Goal: Transaction & Acquisition: Purchase product/service

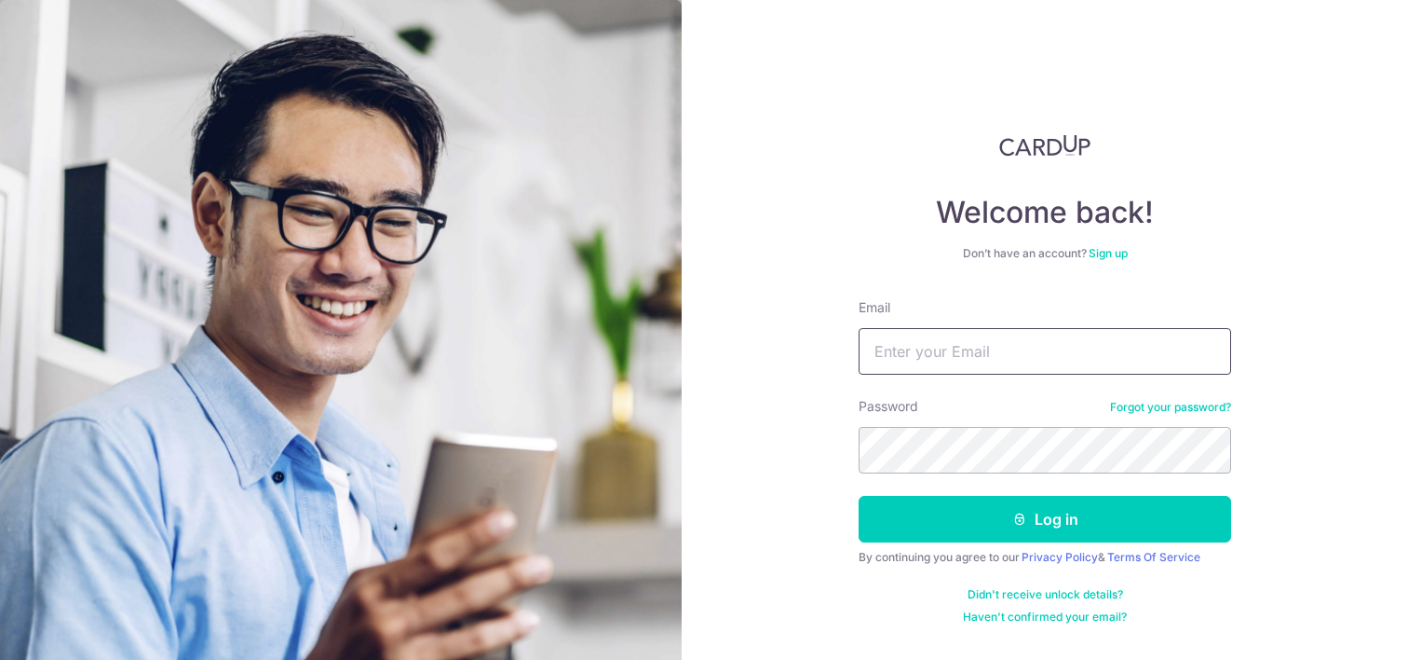
click at [986, 351] on input "Email" at bounding box center [1045, 351] width 373 height 47
type input "raghu.singh1@gmail.com"
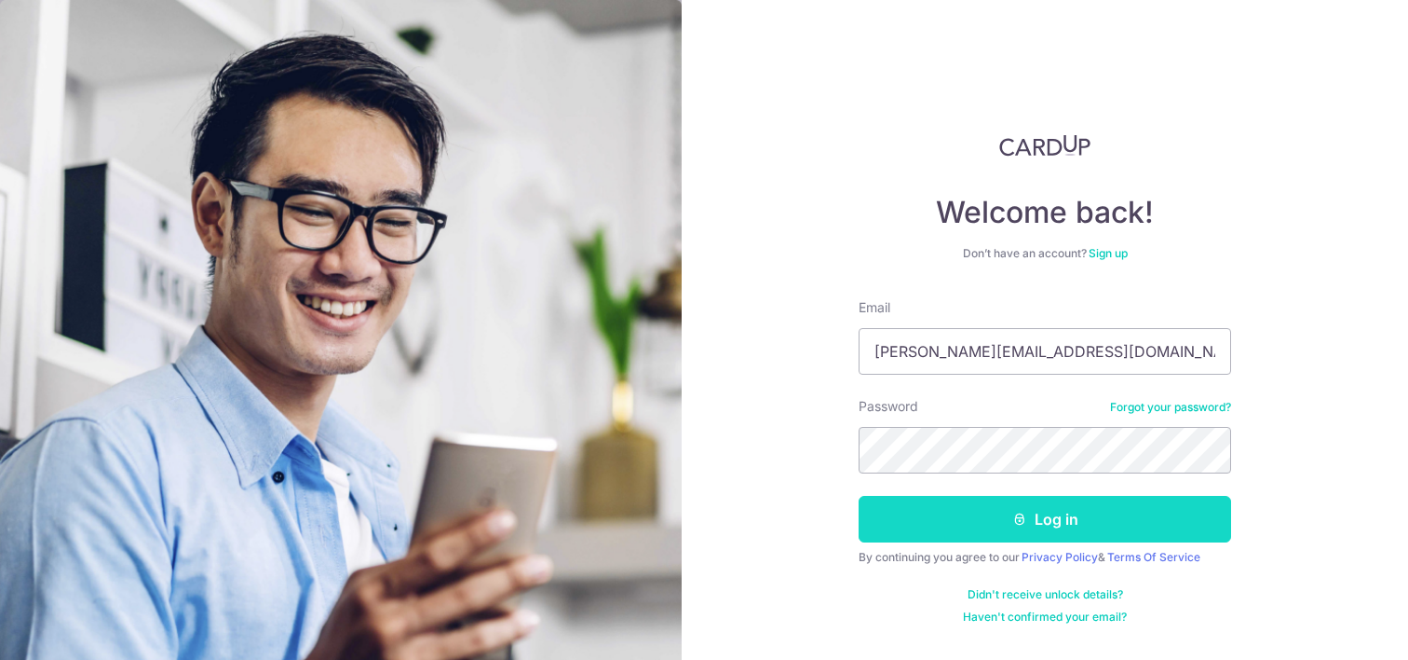
click at [1108, 507] on button "Log in" at bounding box center [1045, 519] width 373 height 47
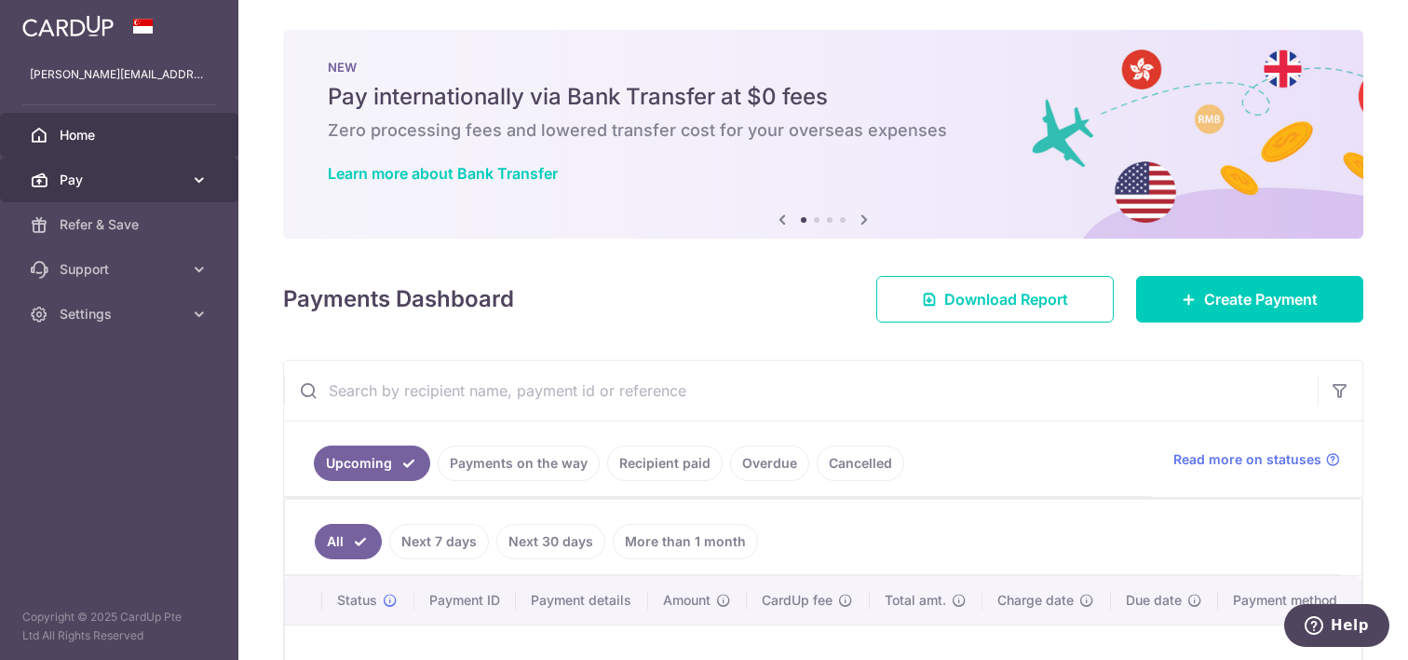
click at [203, 178] on icon at bounding box center [199, 179] width 19 height 19
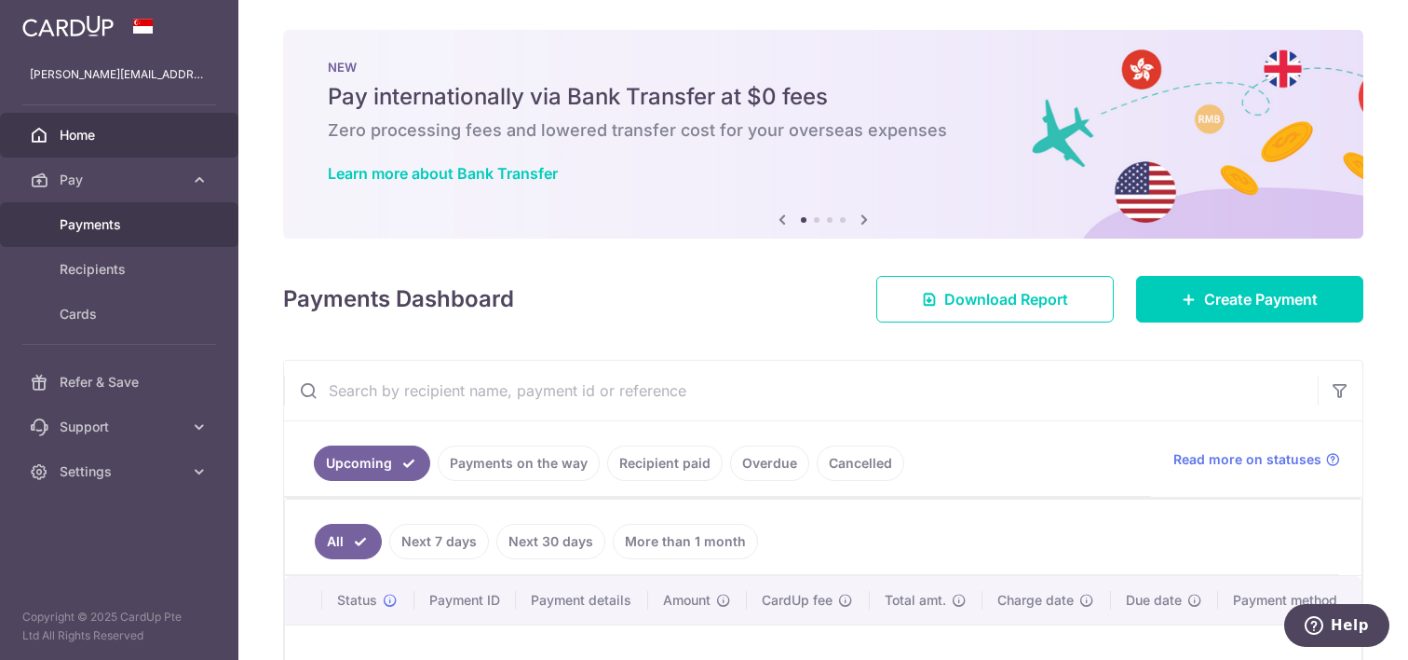
click at [170, 229] on span "Payments" at bounding box center [121, 224] width 123 height 19
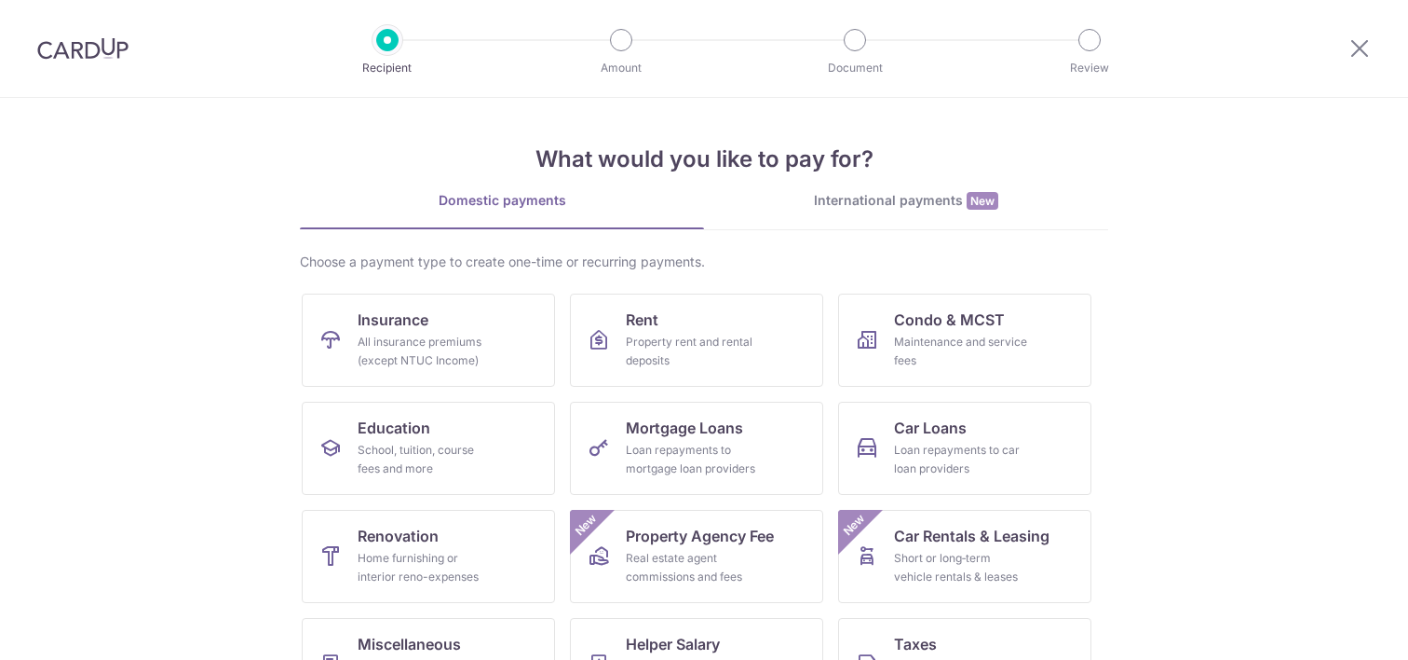
scroll to position [49, 0]
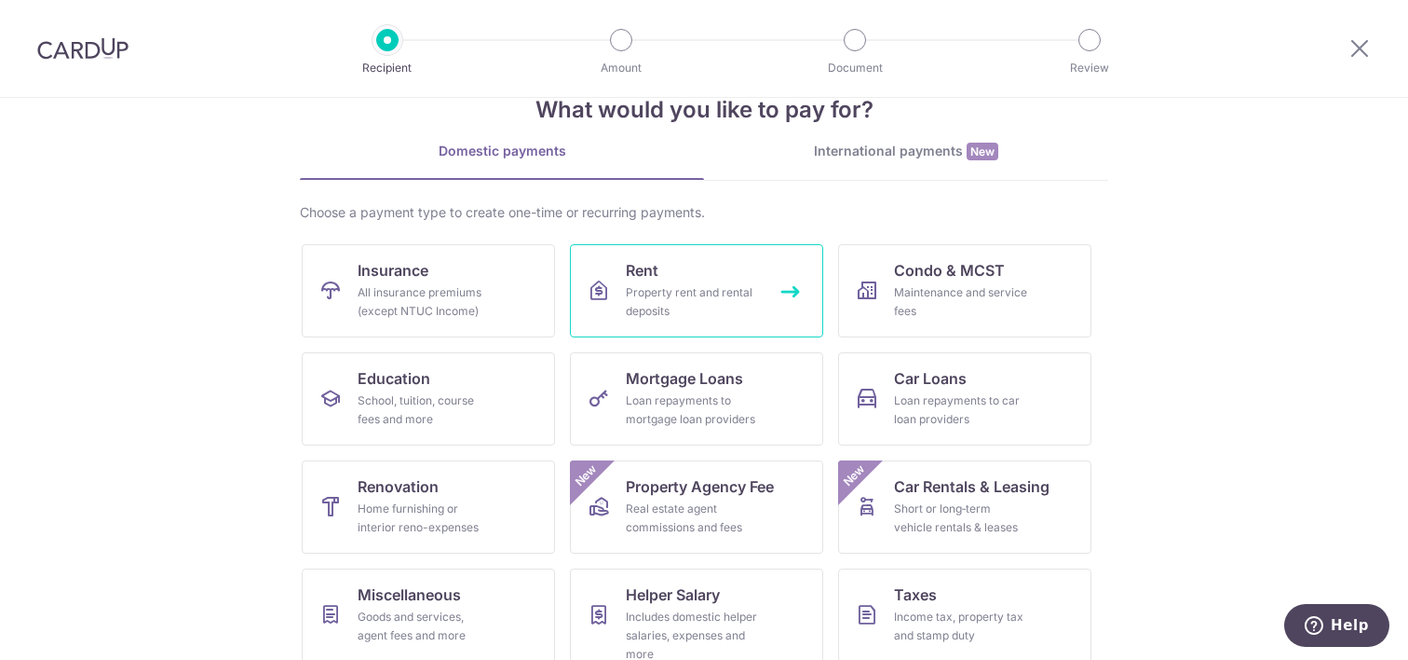
click at [646, 275] on span "Rent" at bounding box center [642, 270] width 33 height 22
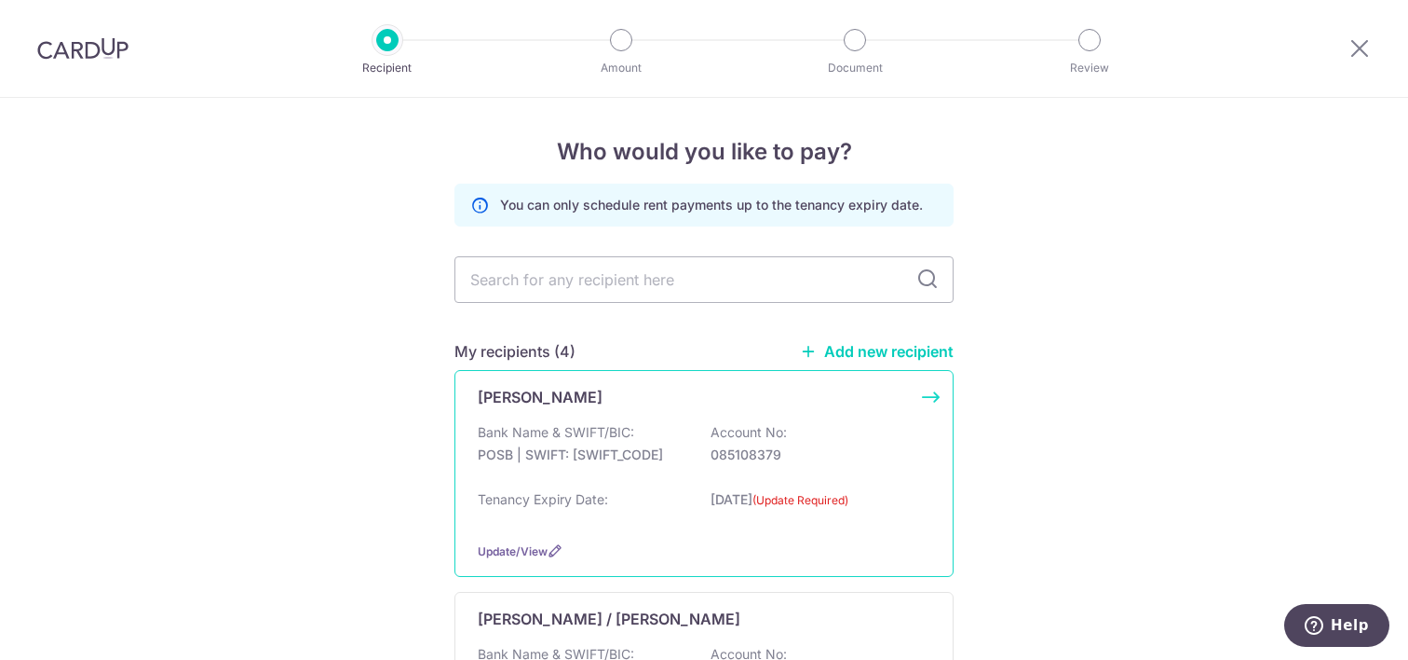
scroll to position [92, 0]
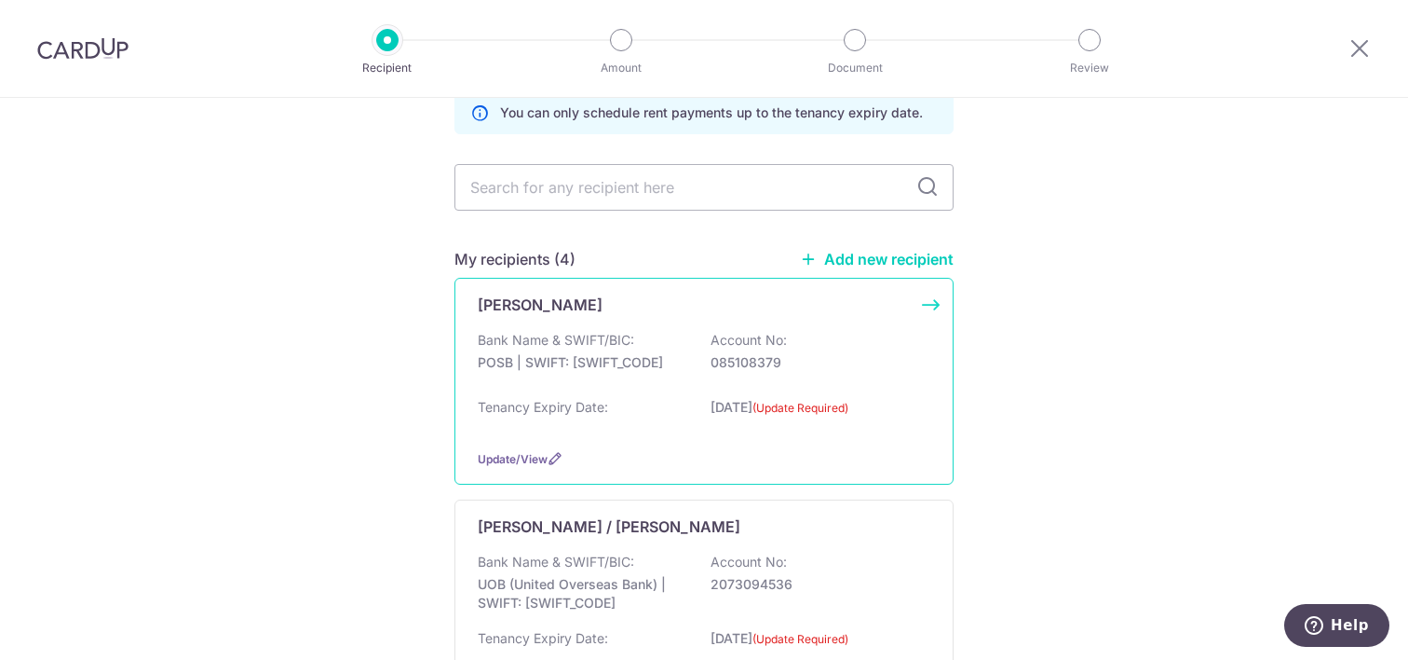
click at [840, 398] on p "01/07/2025 (Update Required)" at bounding box center [815, 413] width 209 height 31
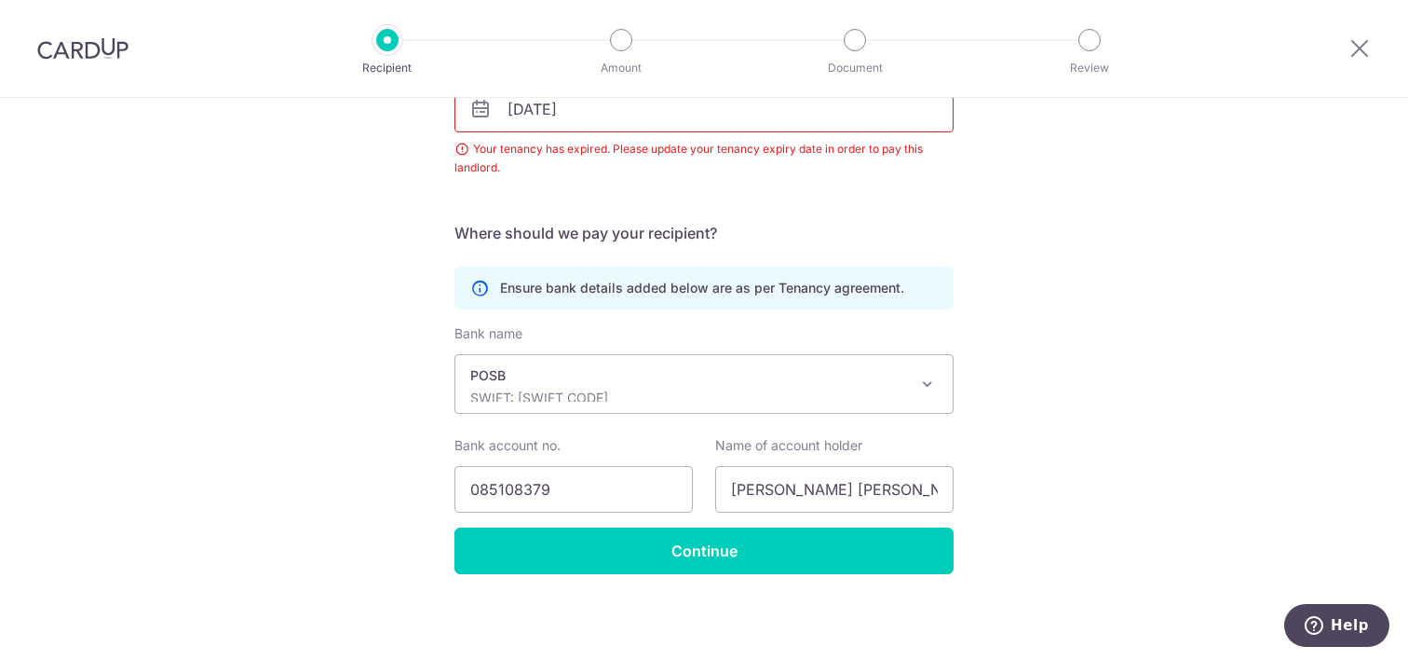
scroll to position [216, 0]
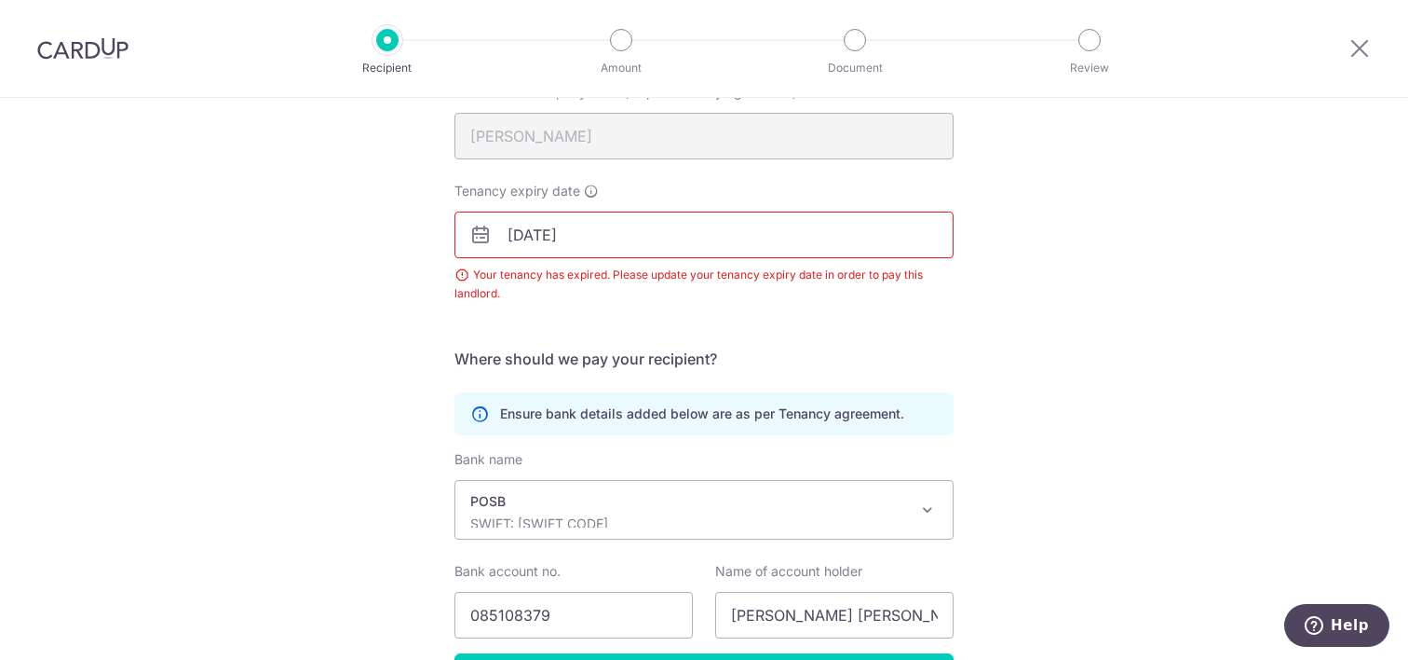
click at [493, 233] on input "[DATE]" at bounding box center [704, 234] width 499 height 47
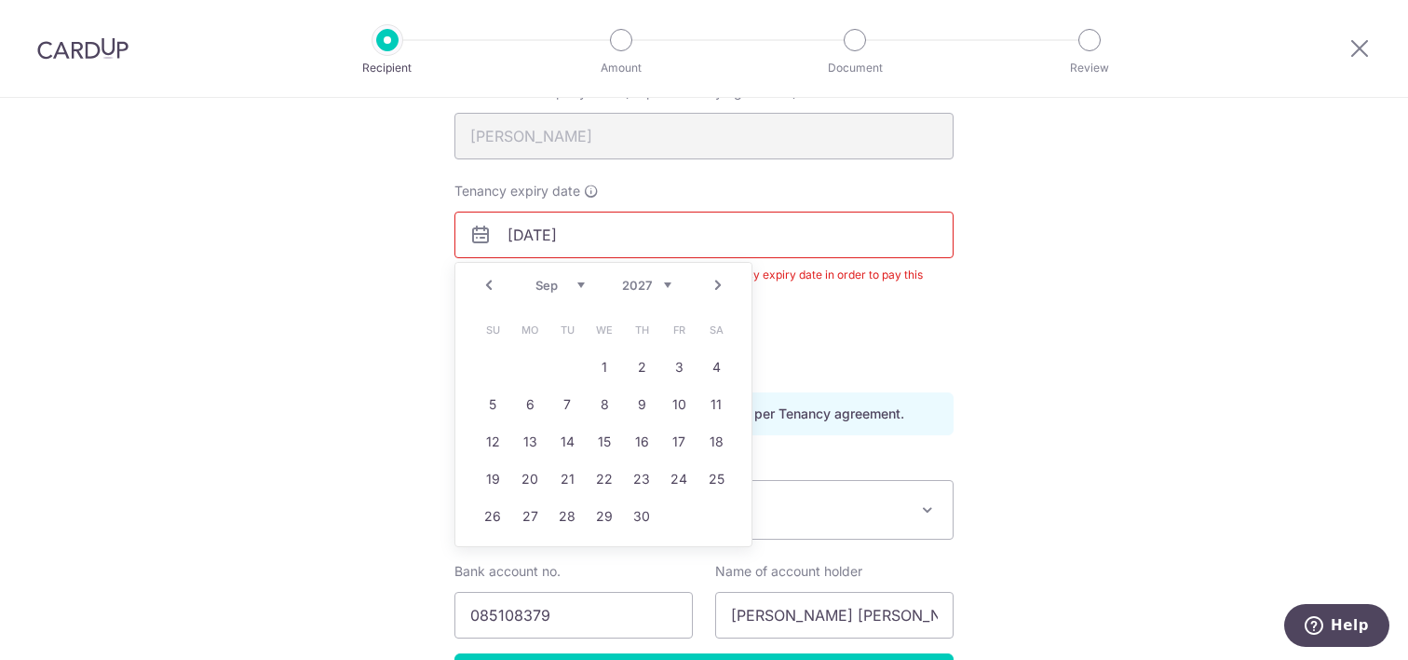
click at [1077, 303] on div "Recipient Details Your recipient does not need a CardUp account to receive your…" at bounding box center [704, 334] width 1408 height 905
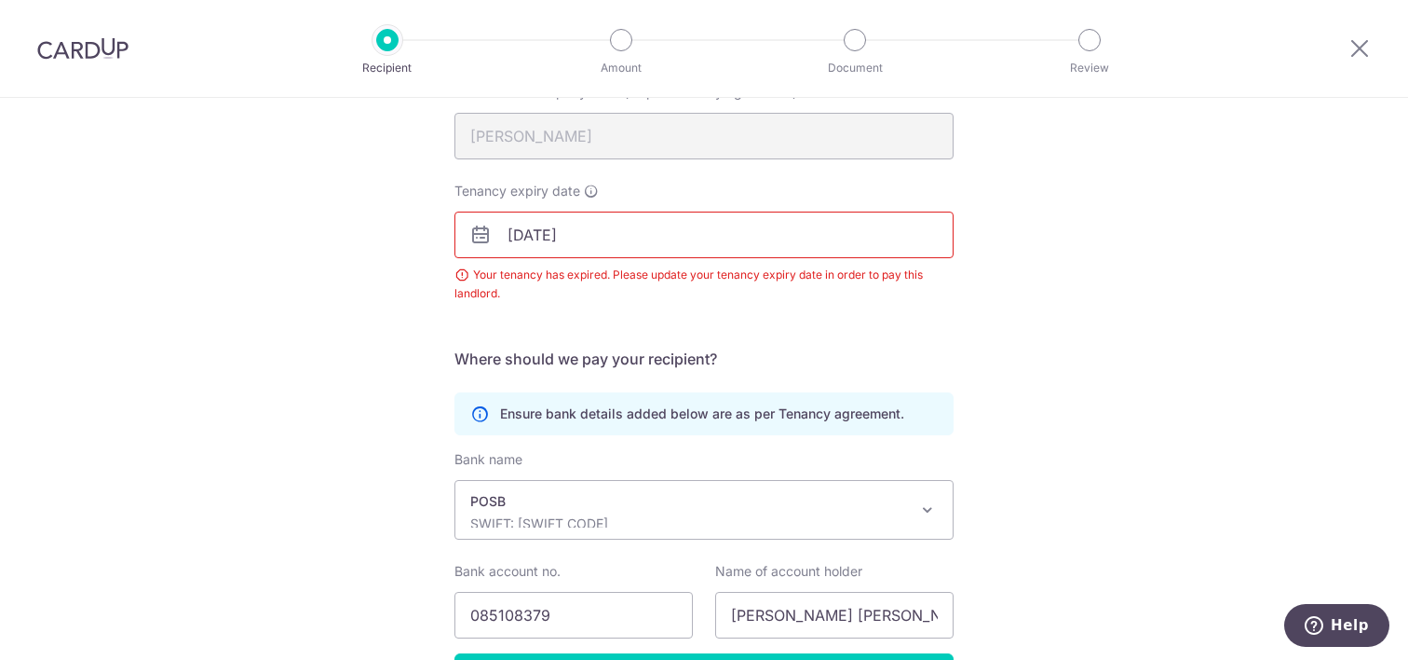
click at [608, 237] on input "[DATE]" at bounding box center [704, 234] width 499 height 47
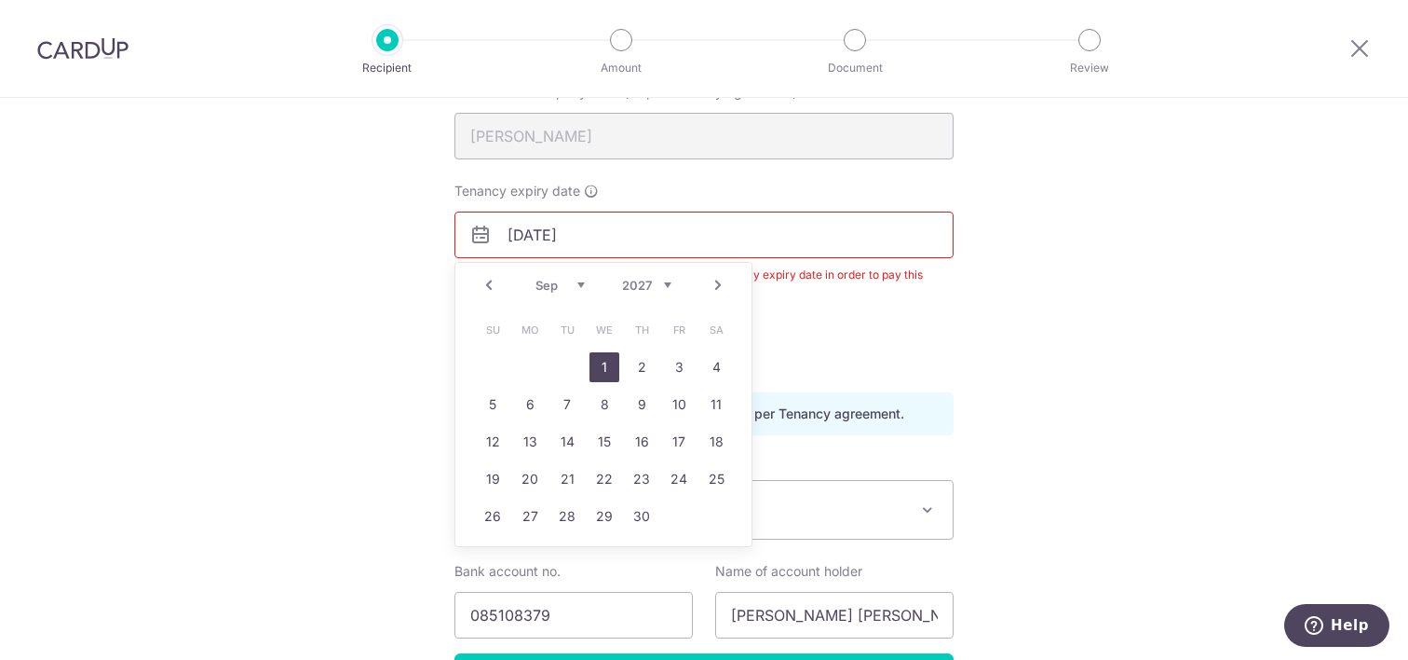
click at [603, 362] on link "1" at bounding box center [605, 367] width 30 height 30
type input "01/09/2027"
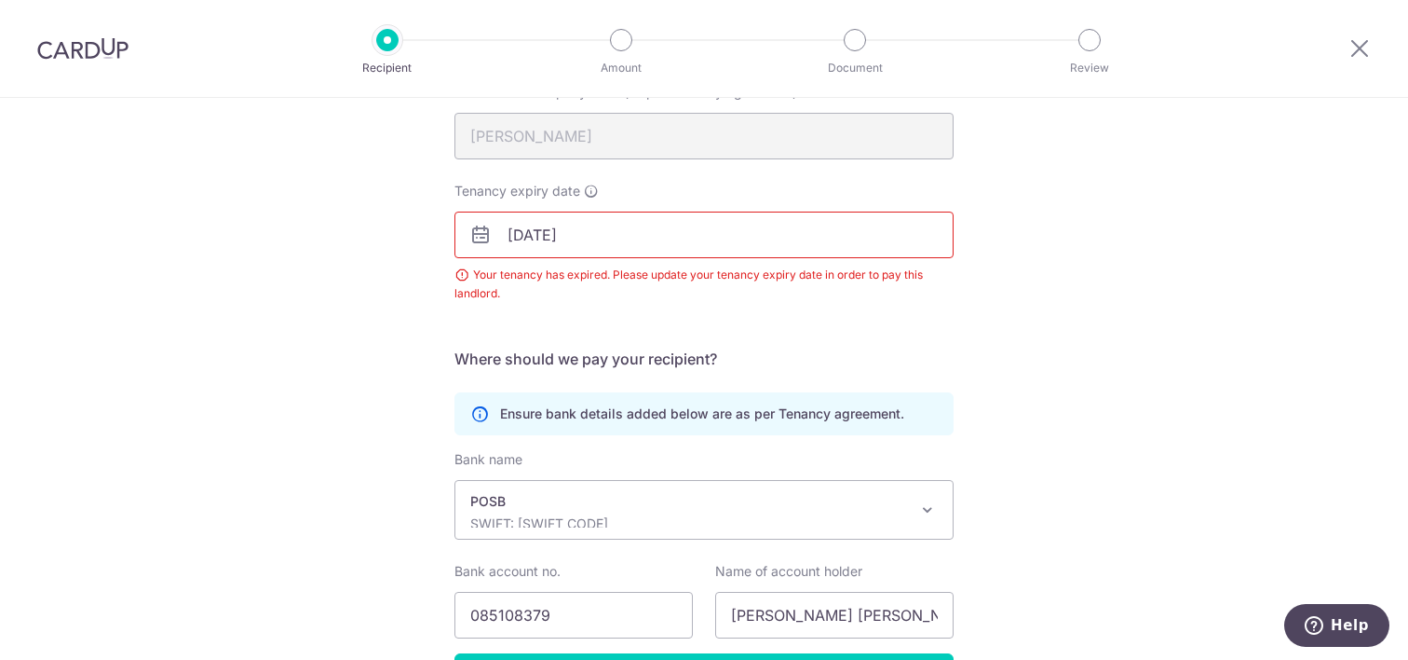
click at [1187, 308] on div "Recipient Details Your recipient does not need a CardUp account to receive your…" at bounding box center [704, 334] width 1408 height 905
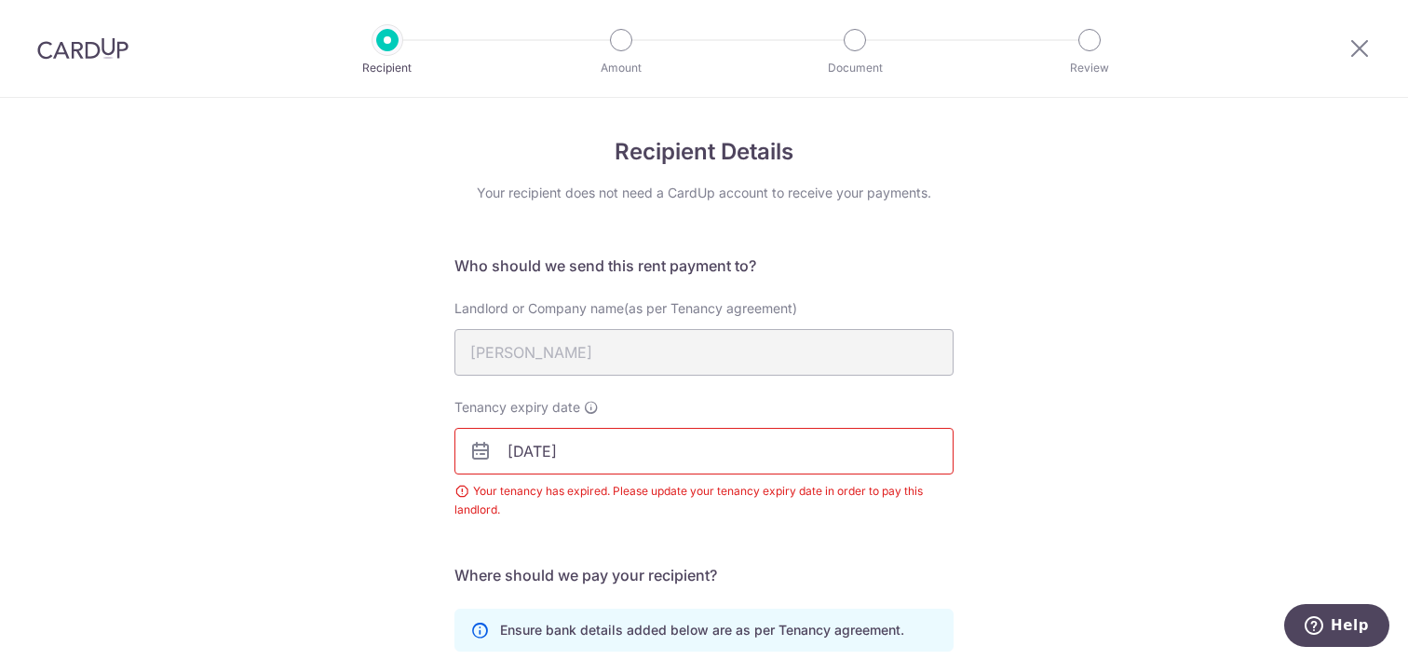
scroll to position [344, 0]
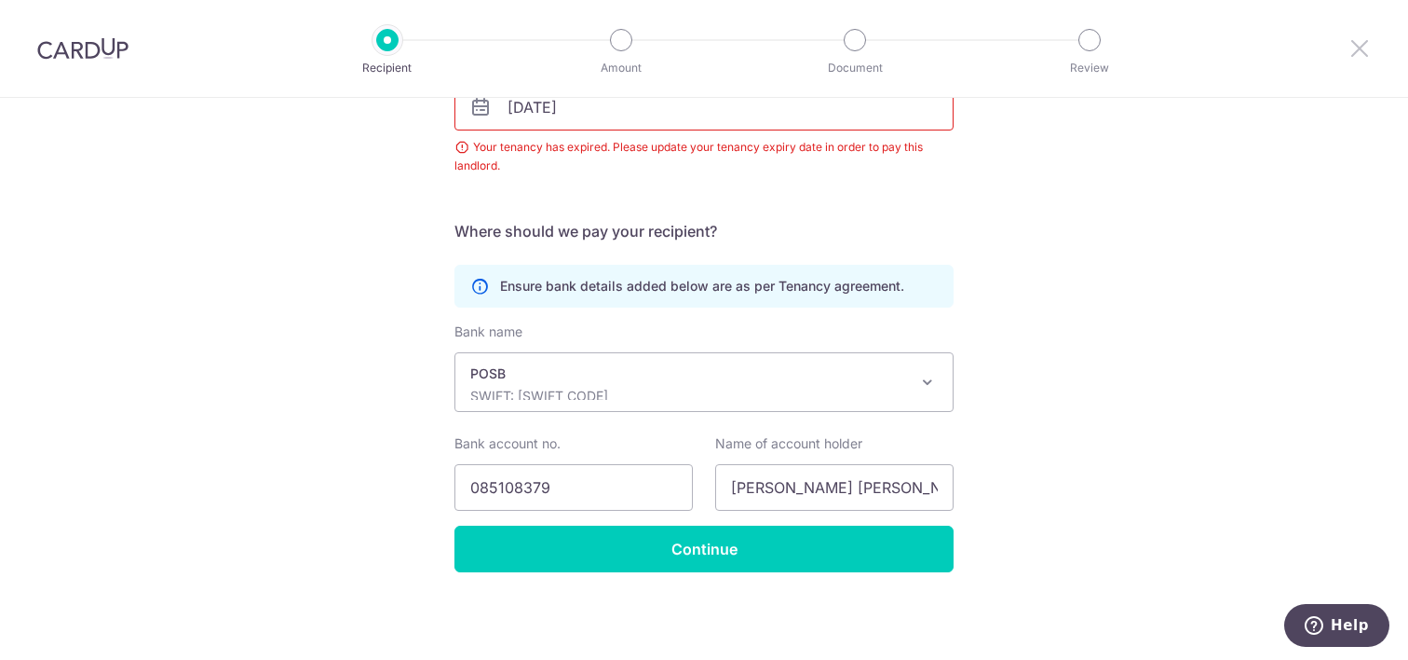
click at [1358, 48] on icon at bounding box center [1360, 47] width 22 height 23
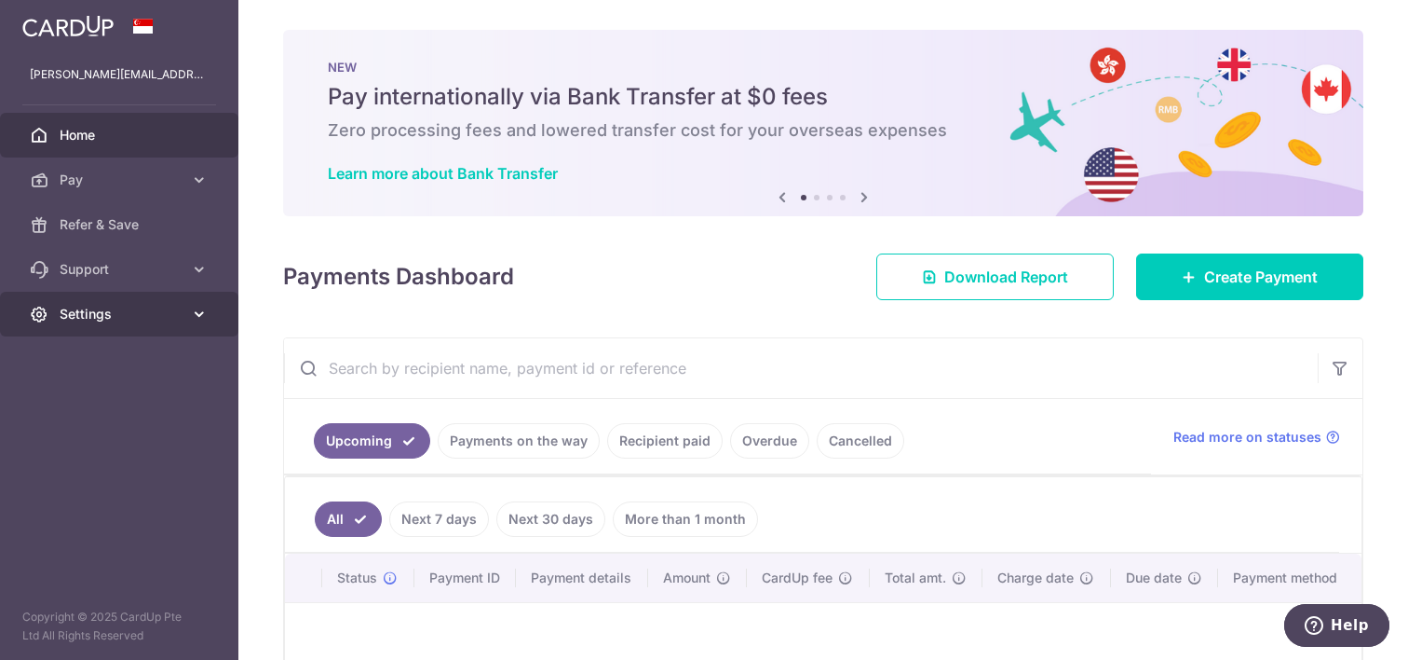
click at [205, 318] on icon at bounding box center [199, 314] width 19 height 19
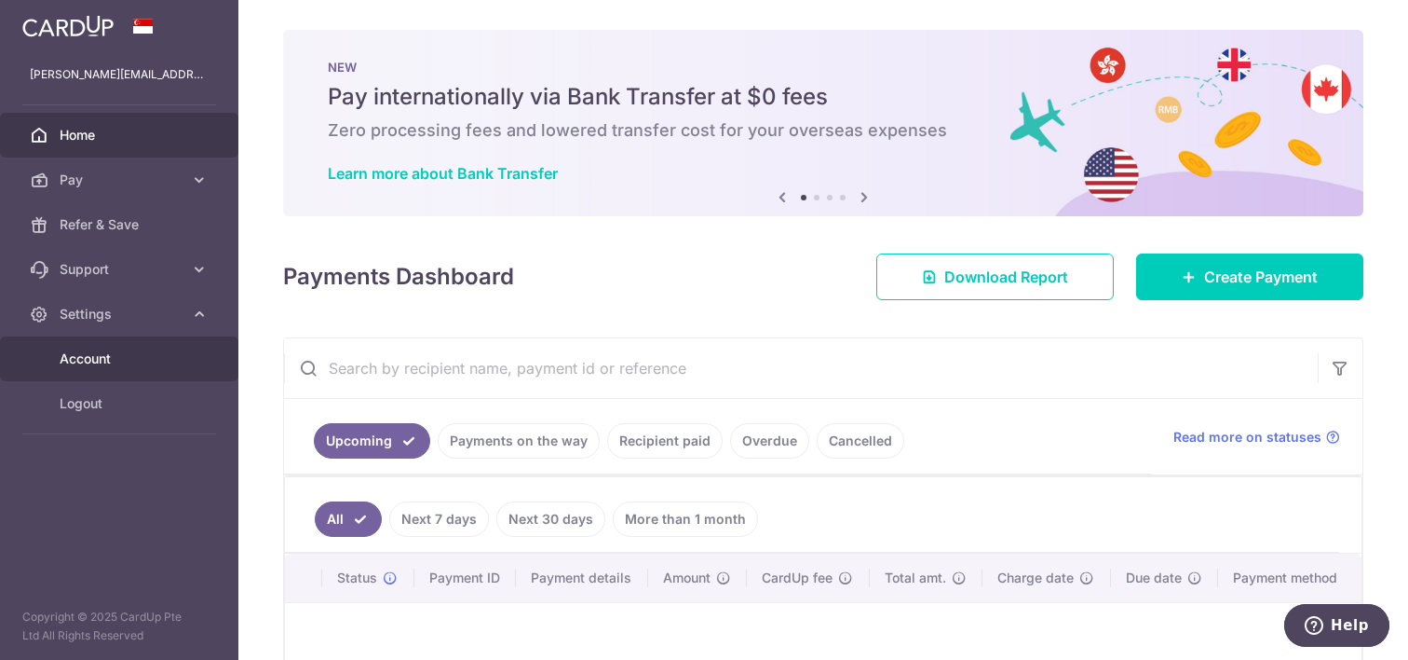
click at [141, 344] on link "Account" at bounding box center [119, 358] width 238 height 45
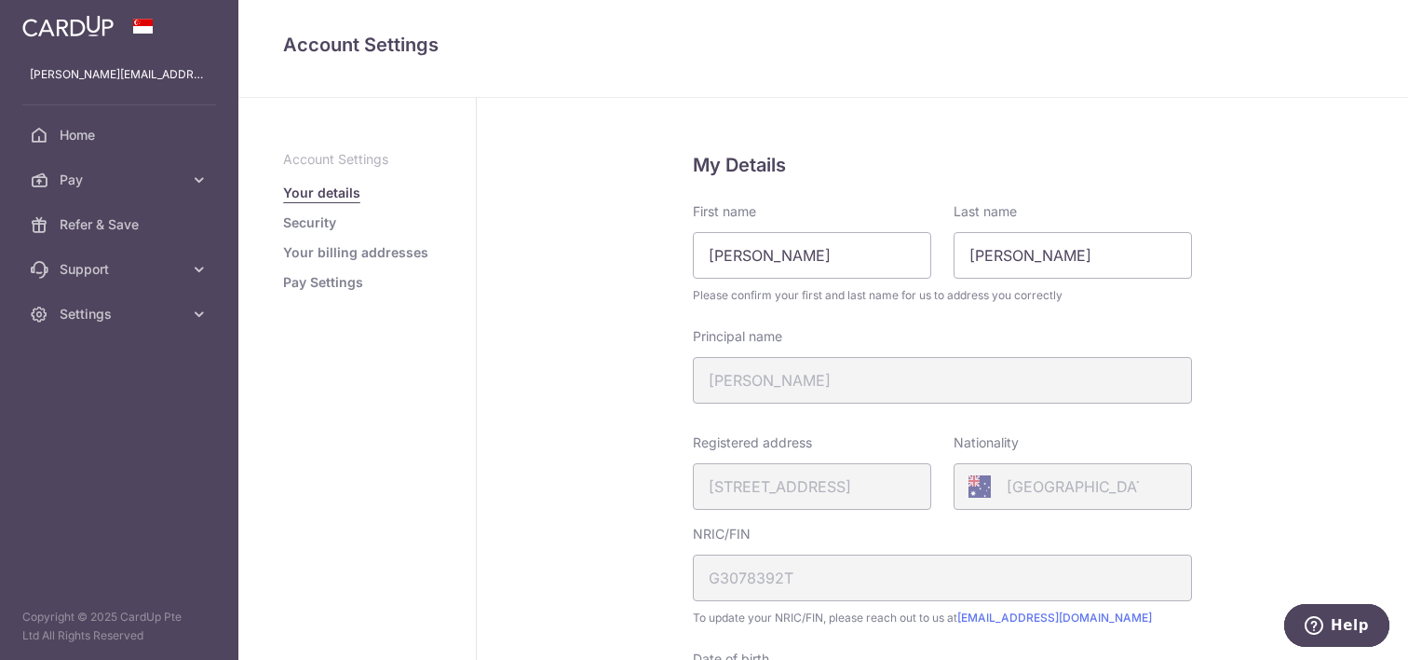
click at [318, 281] on link "Pay Settings" at bounding box center [323, 282] width 80 height 19
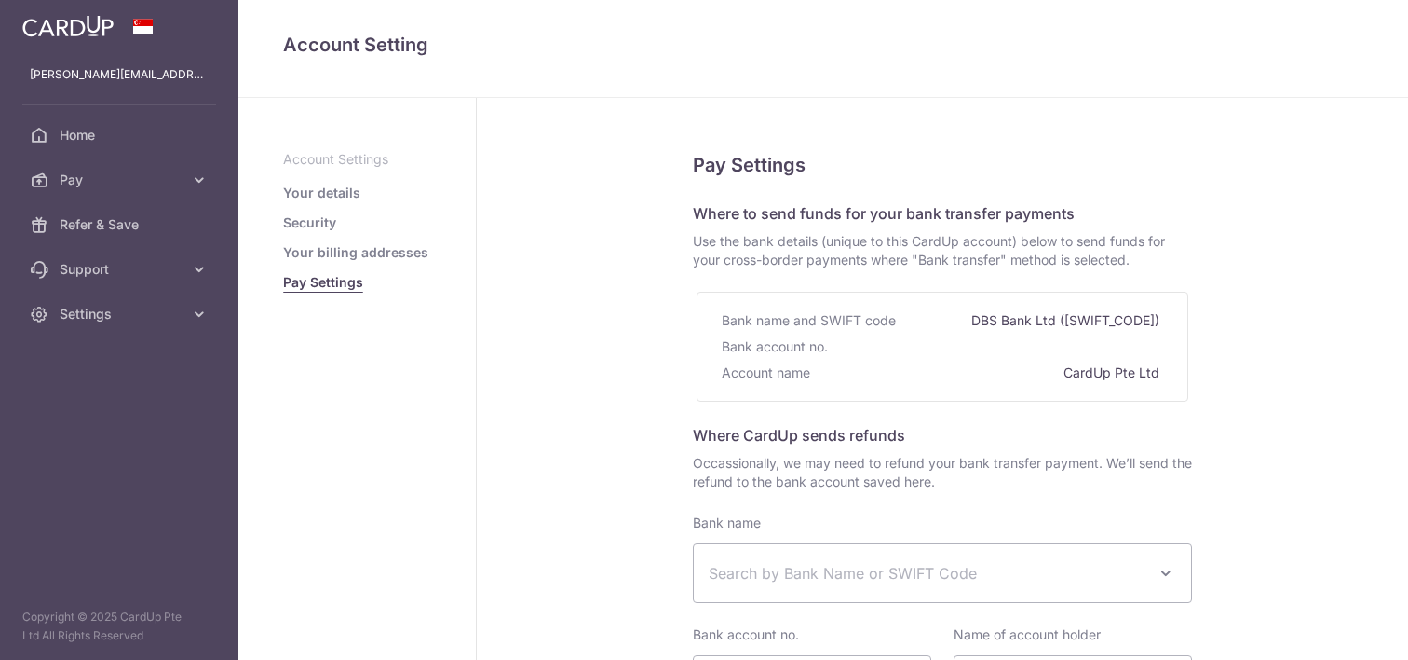
select select
click at [326, 251] on link "Your billing addresses" at bounding box center [355, 252] width 145 height 19
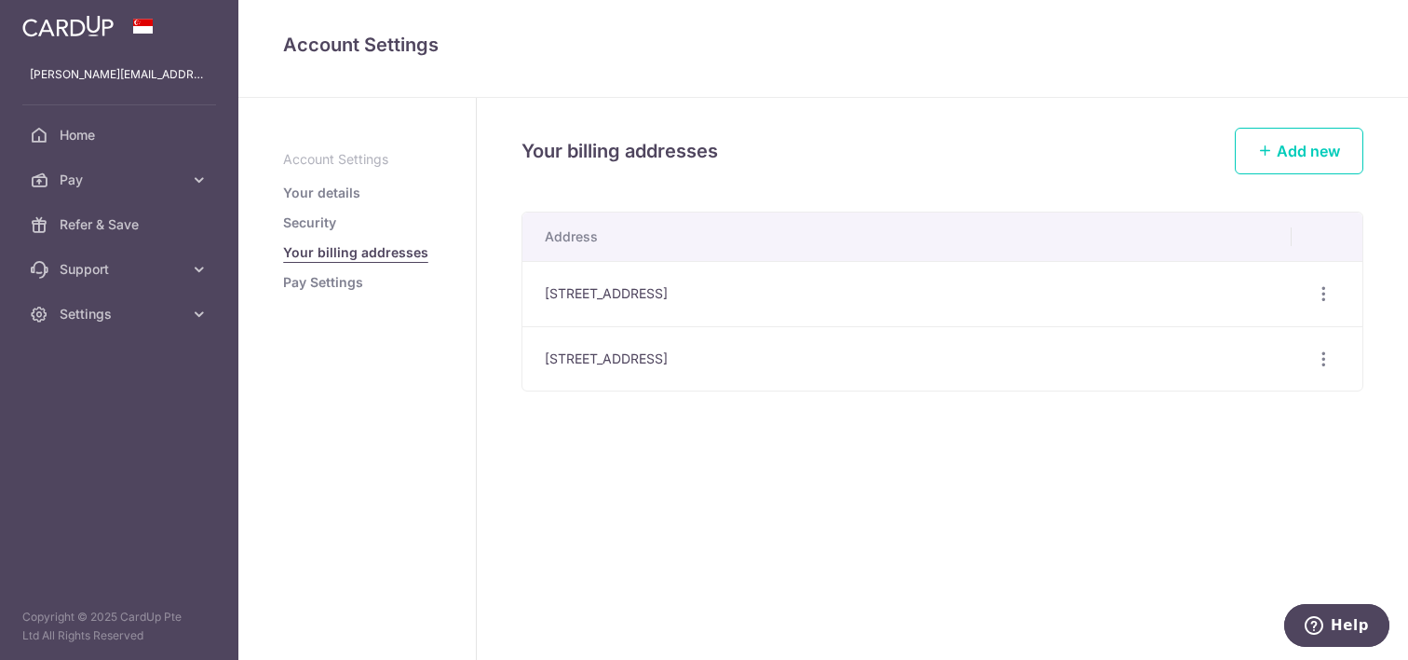
click at [311, 223] on link "Security" at bounding box center [309, 222] width 53 height 19
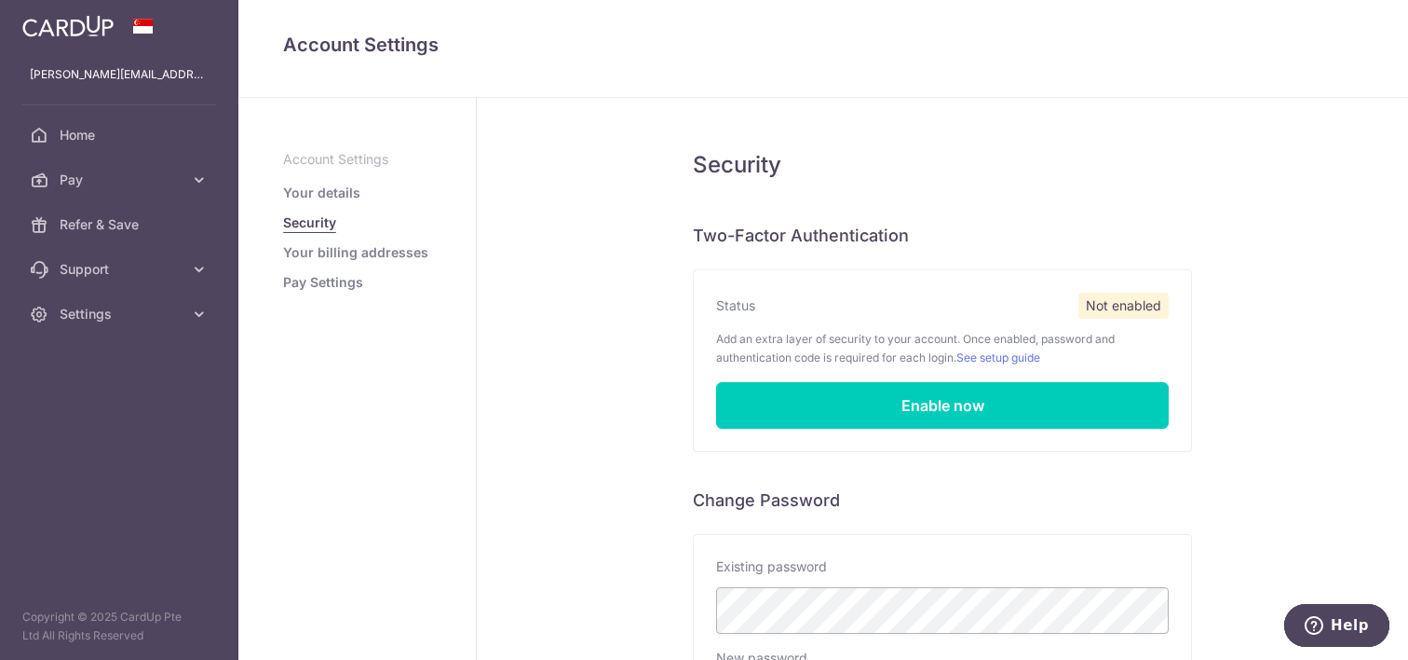
click at [320, 196] on link "Your details" at bounding box center [321, 193] width 77 height 19
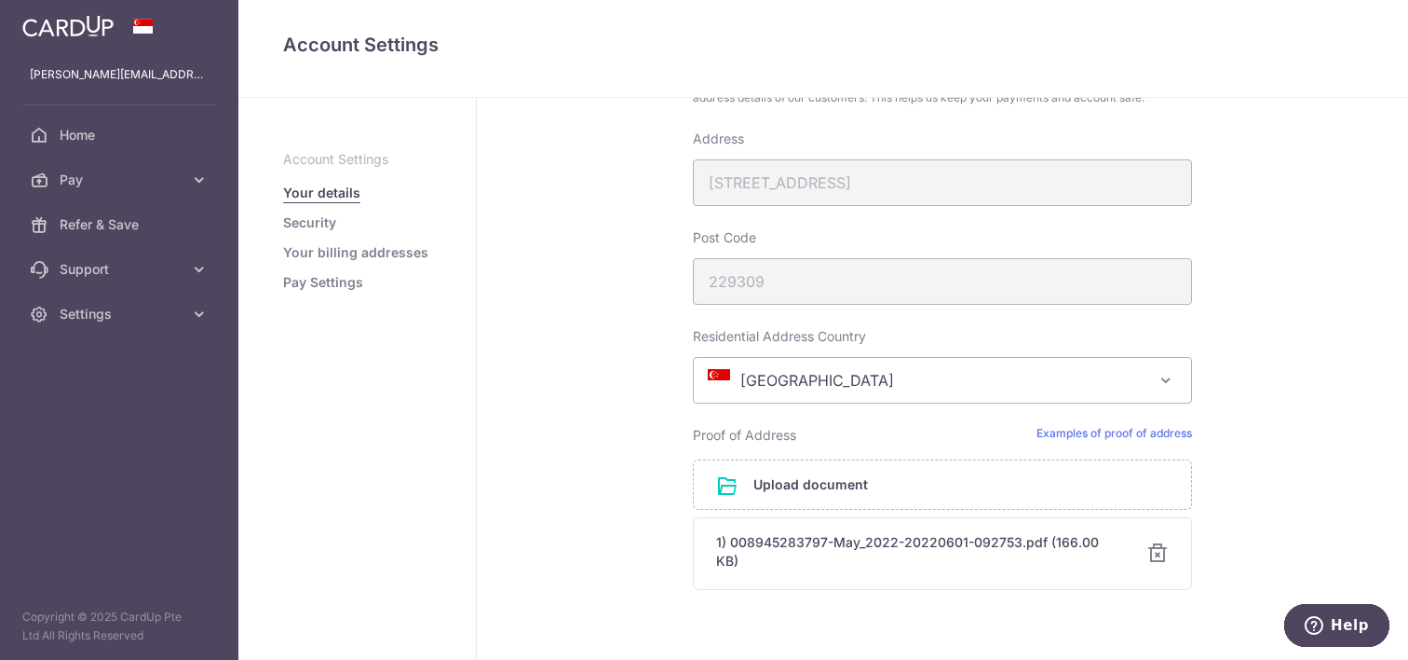
scroll to position [1149, 0]
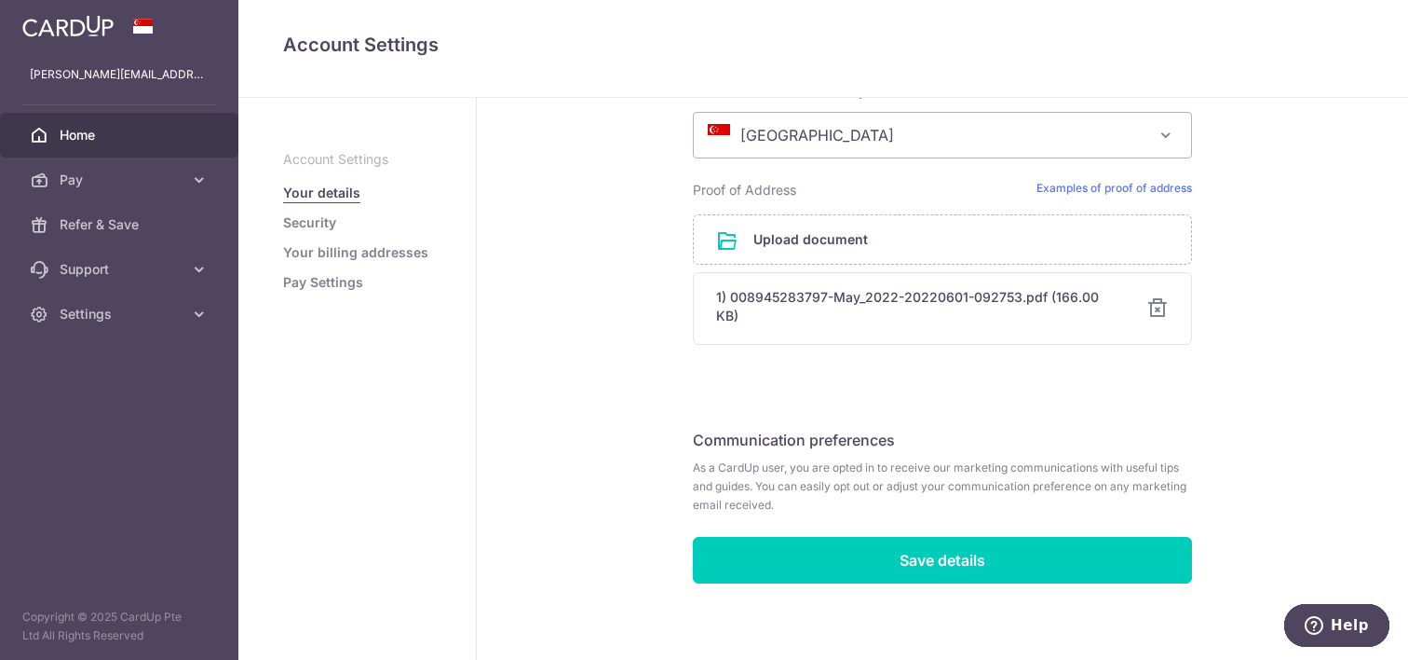
click at [97, 136] on span "Home" at bounding box center [121, 135] width 123 height 19
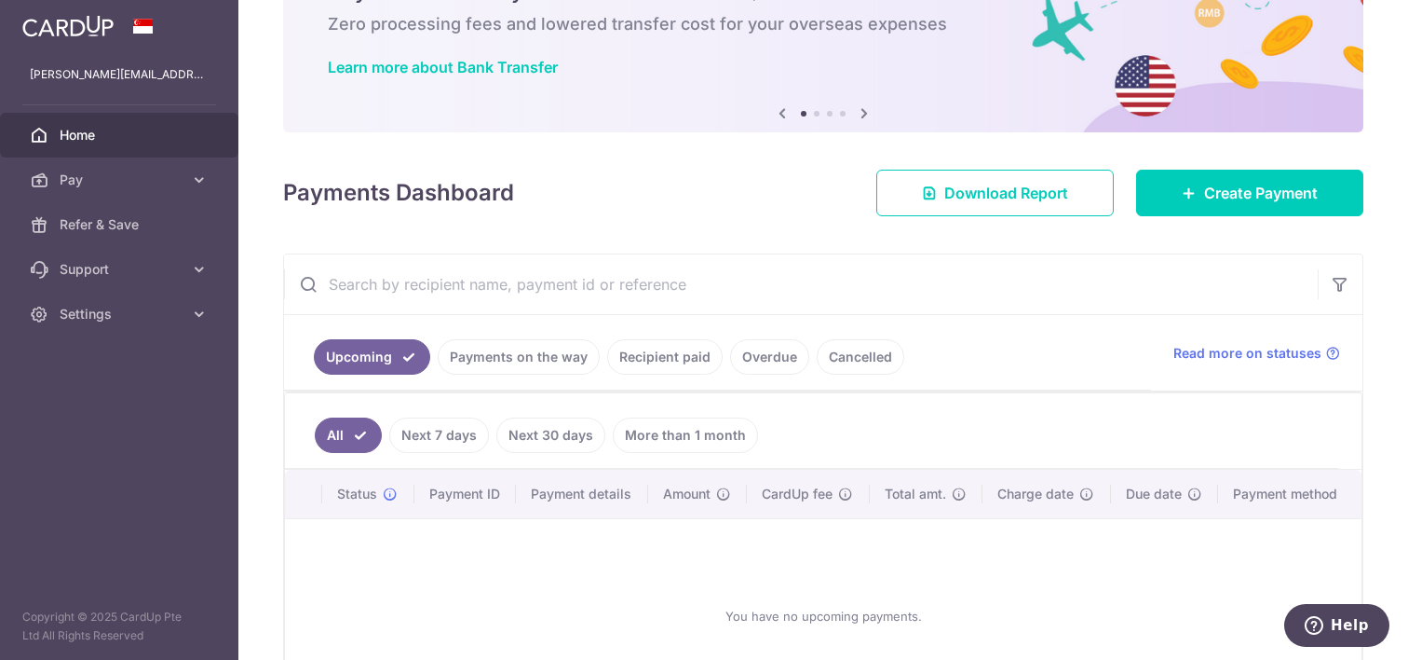
scroll to position [251, 0]
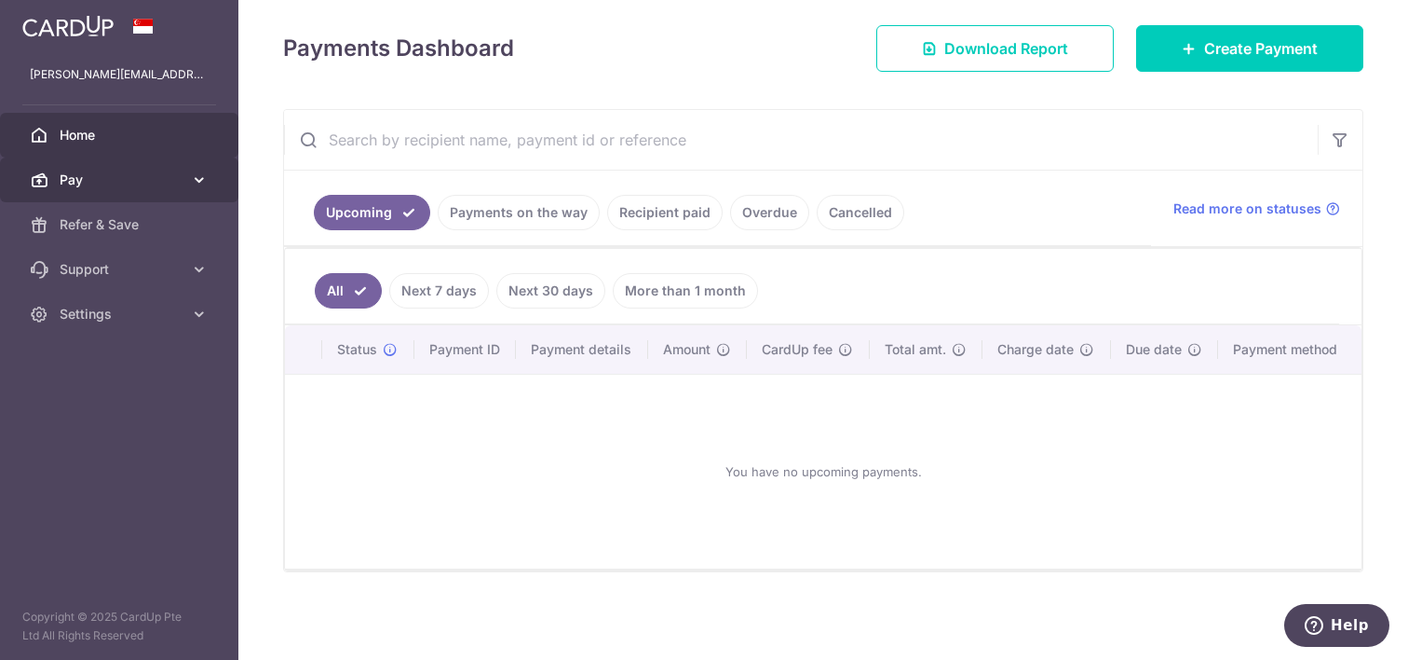
click at [190, 184] on icon at bounding box center [199, 179] width 19 height 19
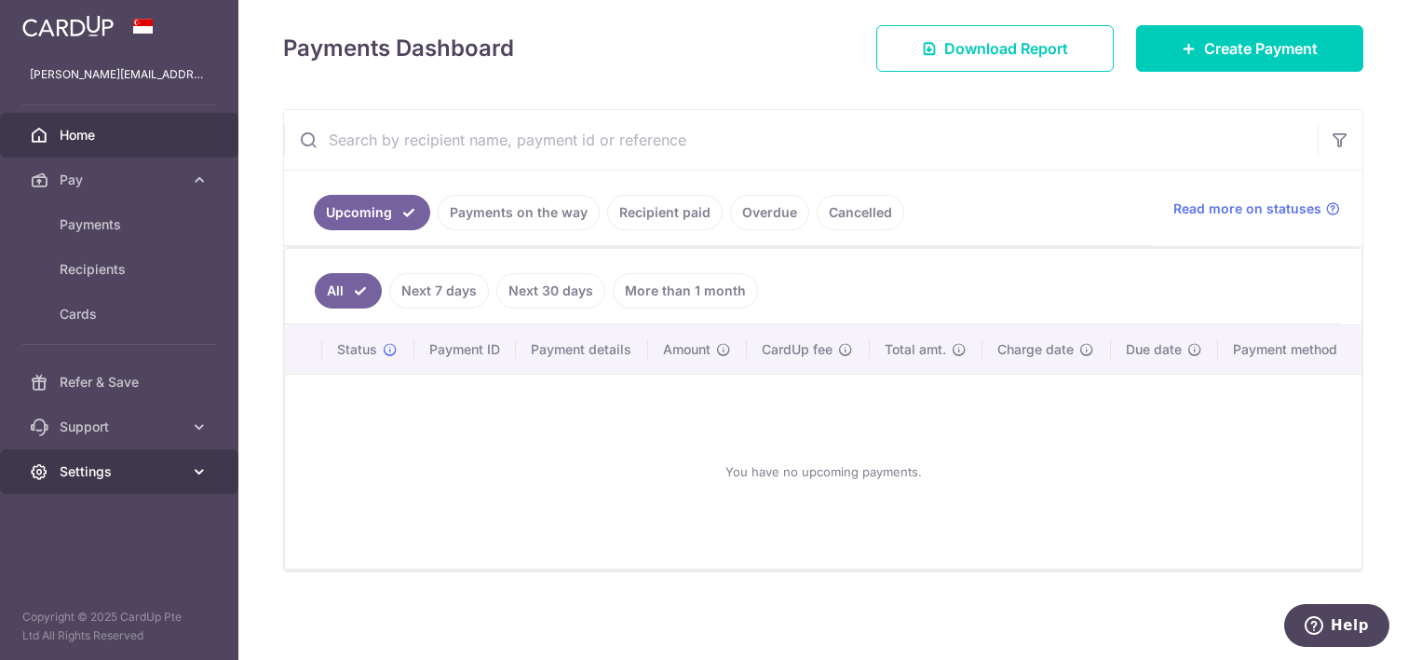
click at [170, 469] on span "Settings" at bounding box center [121, 471] width 123 height 19
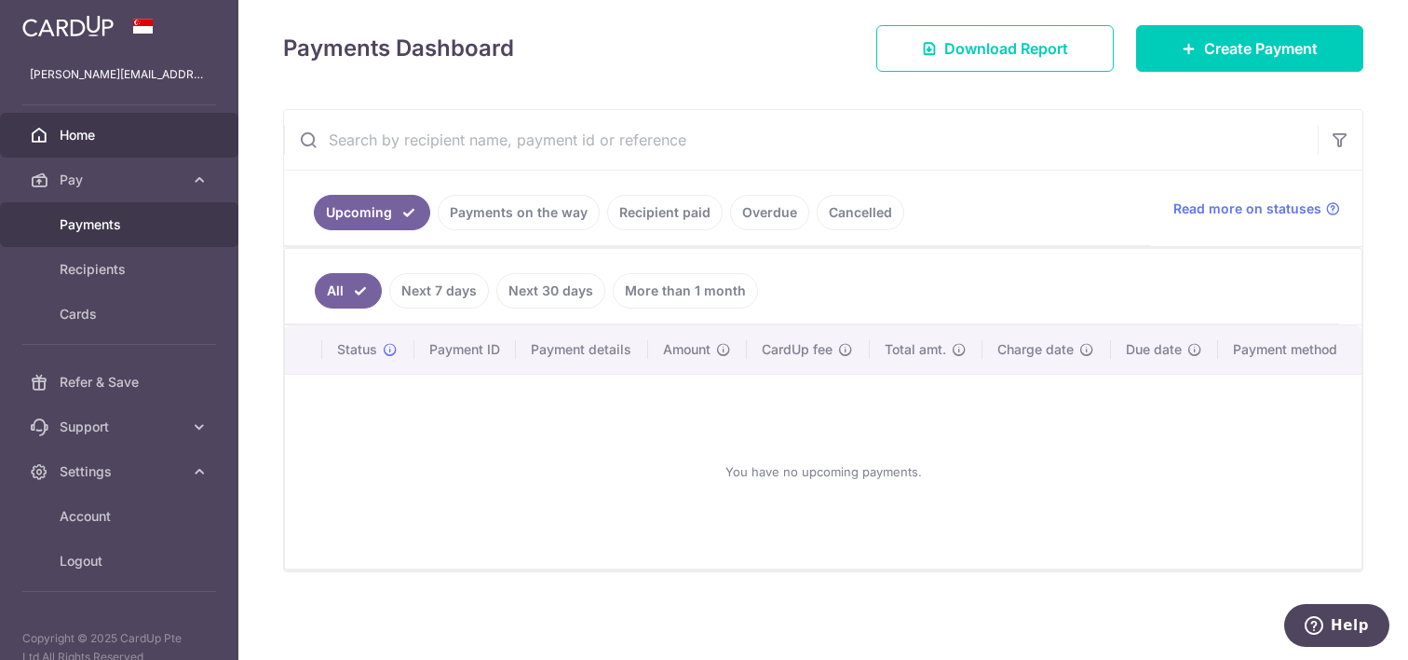
click at [129, 233] on span "Payments" at bounding box center [121, 224] width 123 height 19
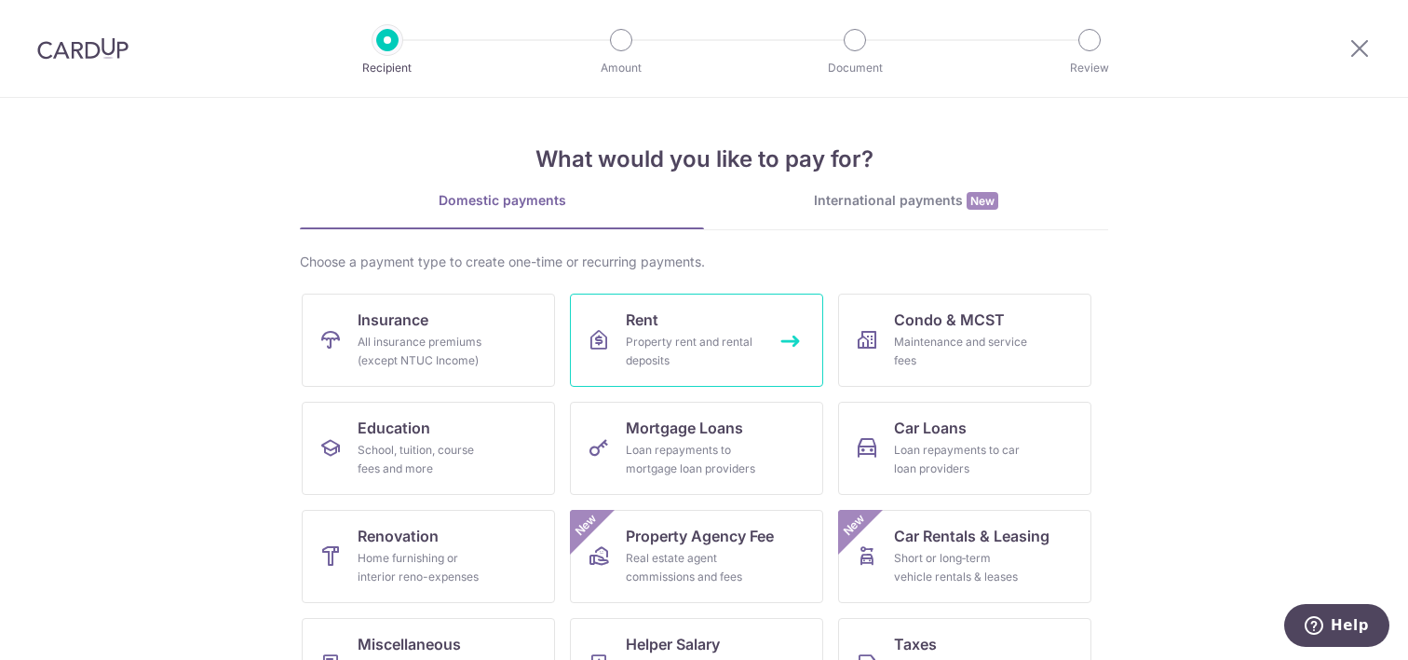
click at [678, 341] on div "Property rent and rental deposits" at bounding box center [693, 351] width 134 height 37
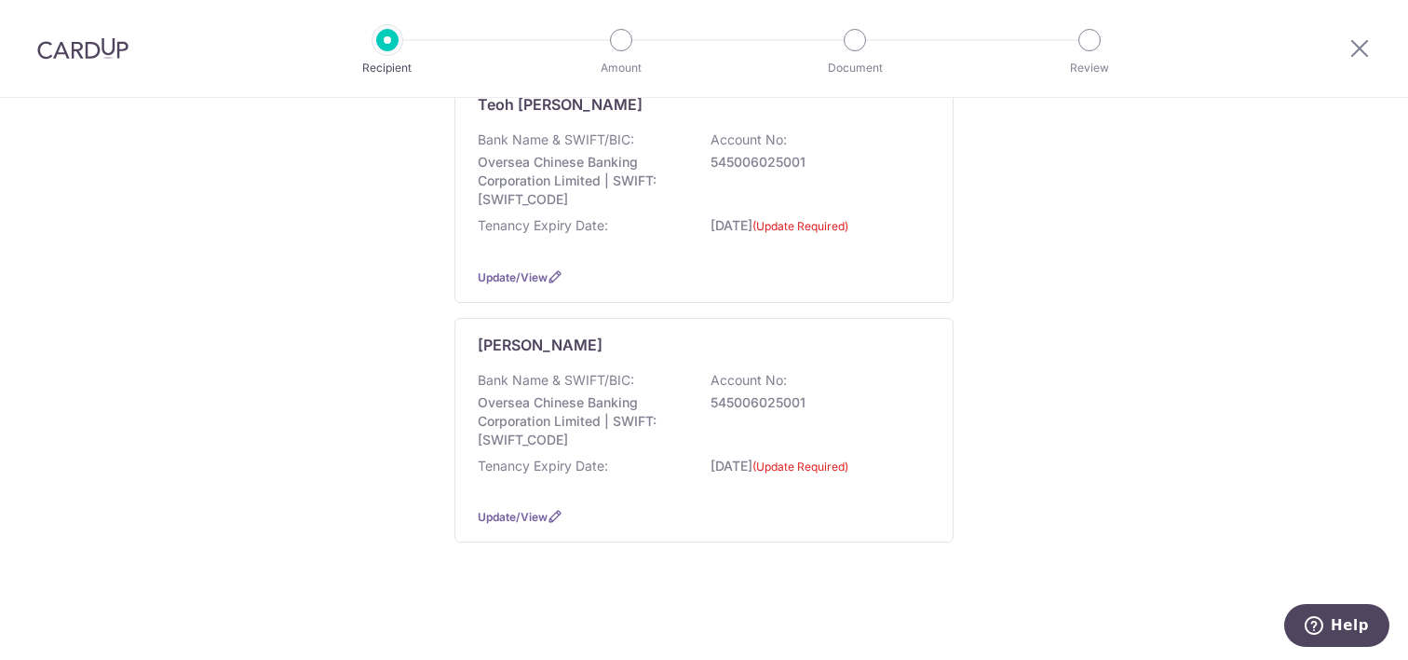
scroll to position [71, 0]
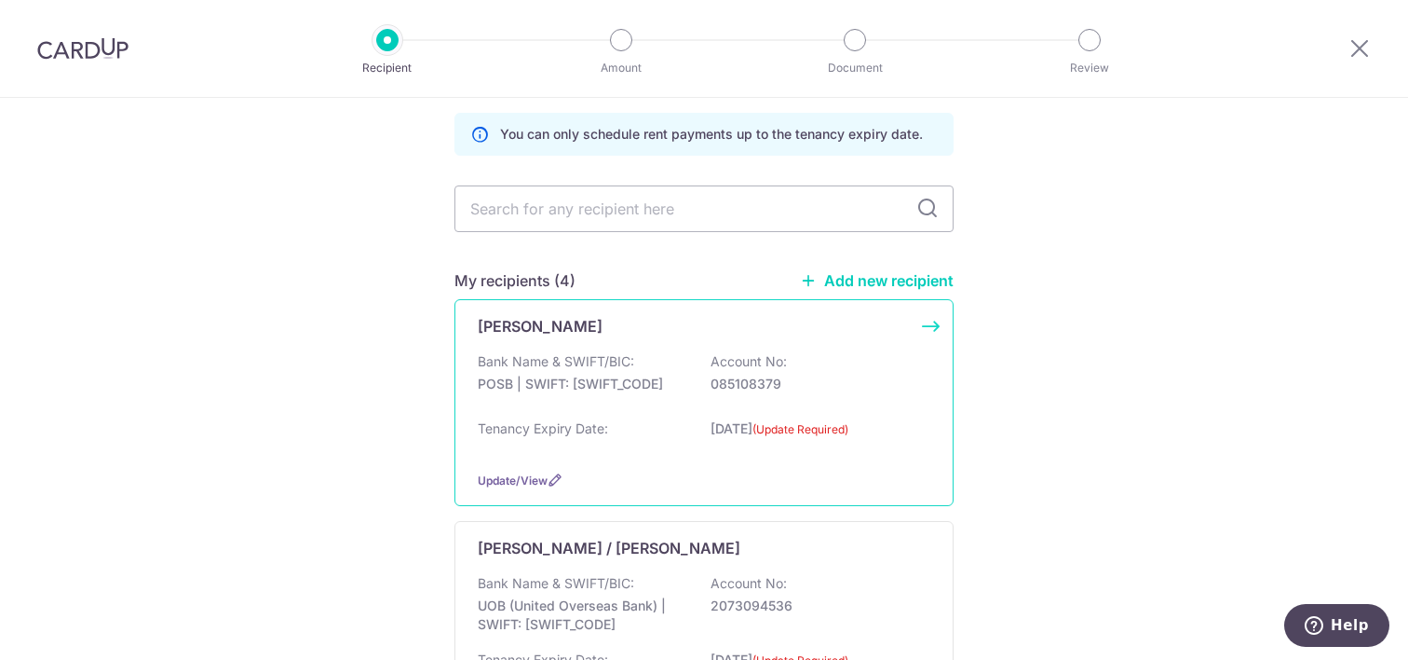
click at [938, 337] on div "Chan Pau-Lin Bank Name & SWIFT/BIC: POSB | SWIFT: DBSSSGSGXXX Account No: 08510…" at bounding box center [704, 402] width 499 height 207
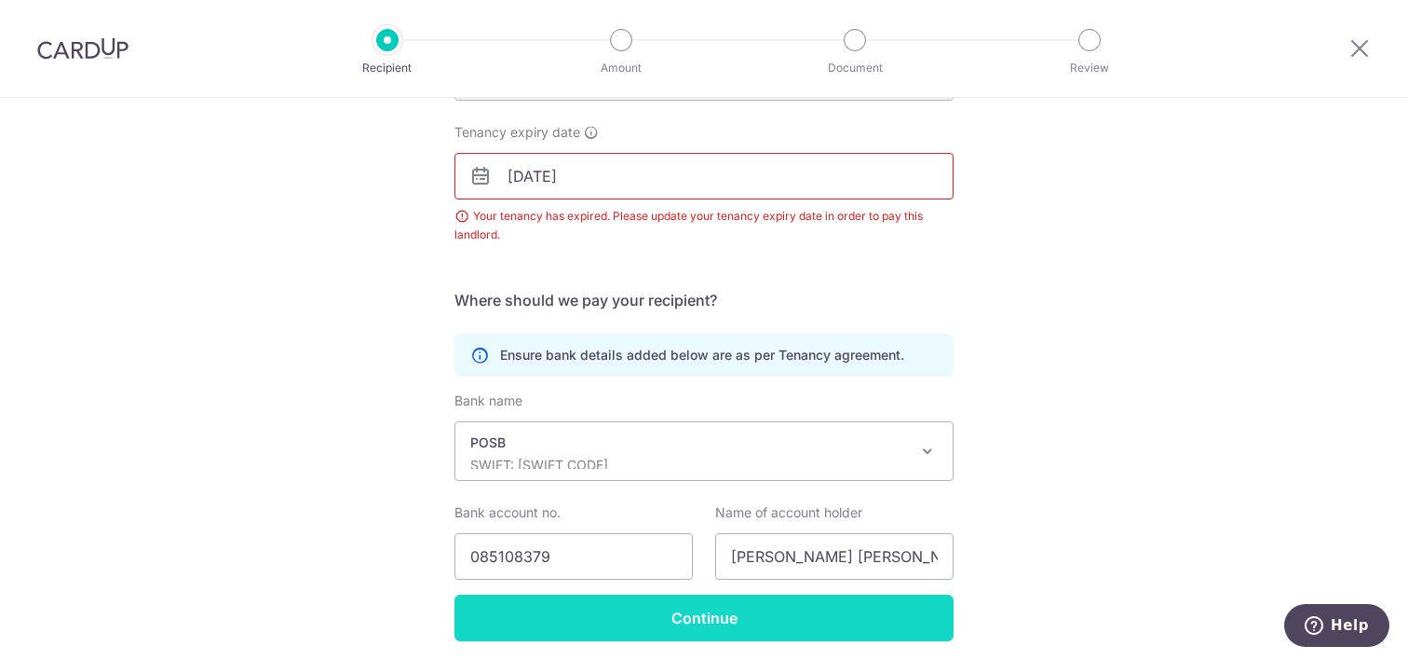
scroll to position [344, 0]
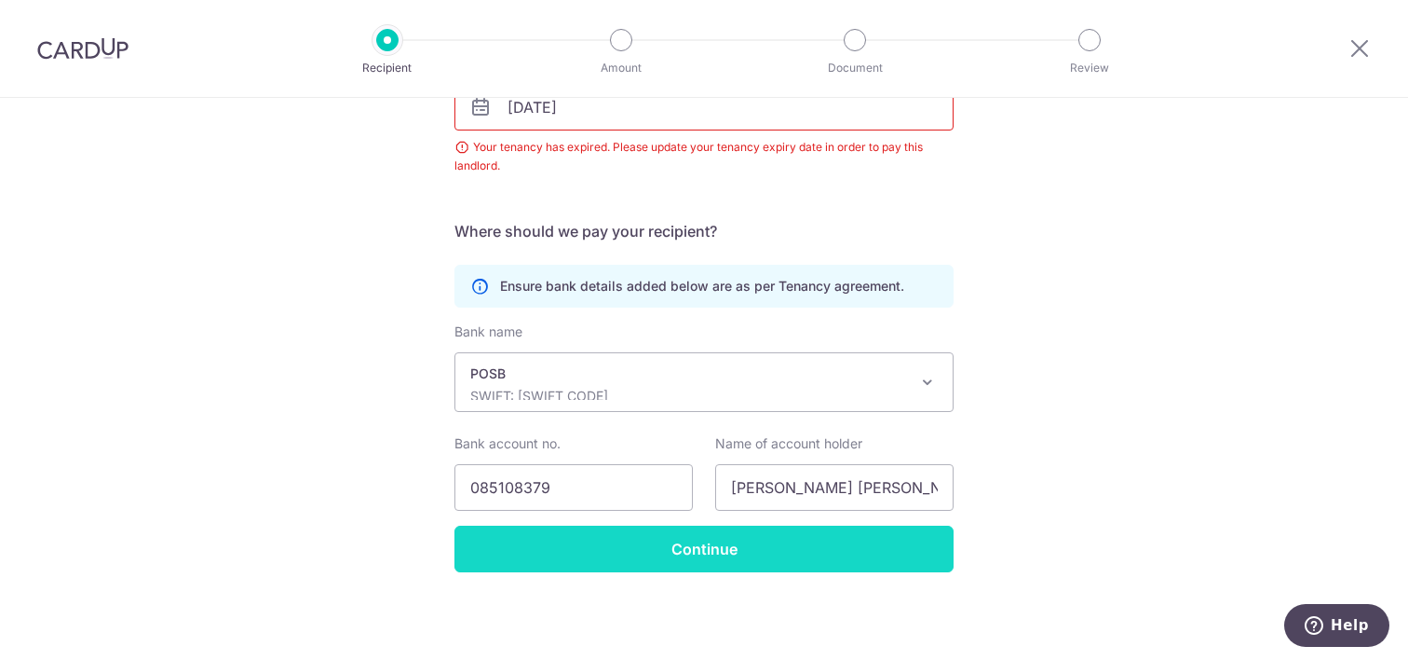
click at [729, 565] on input "Continue" at bounding box center [704, 548] width 499 height 47
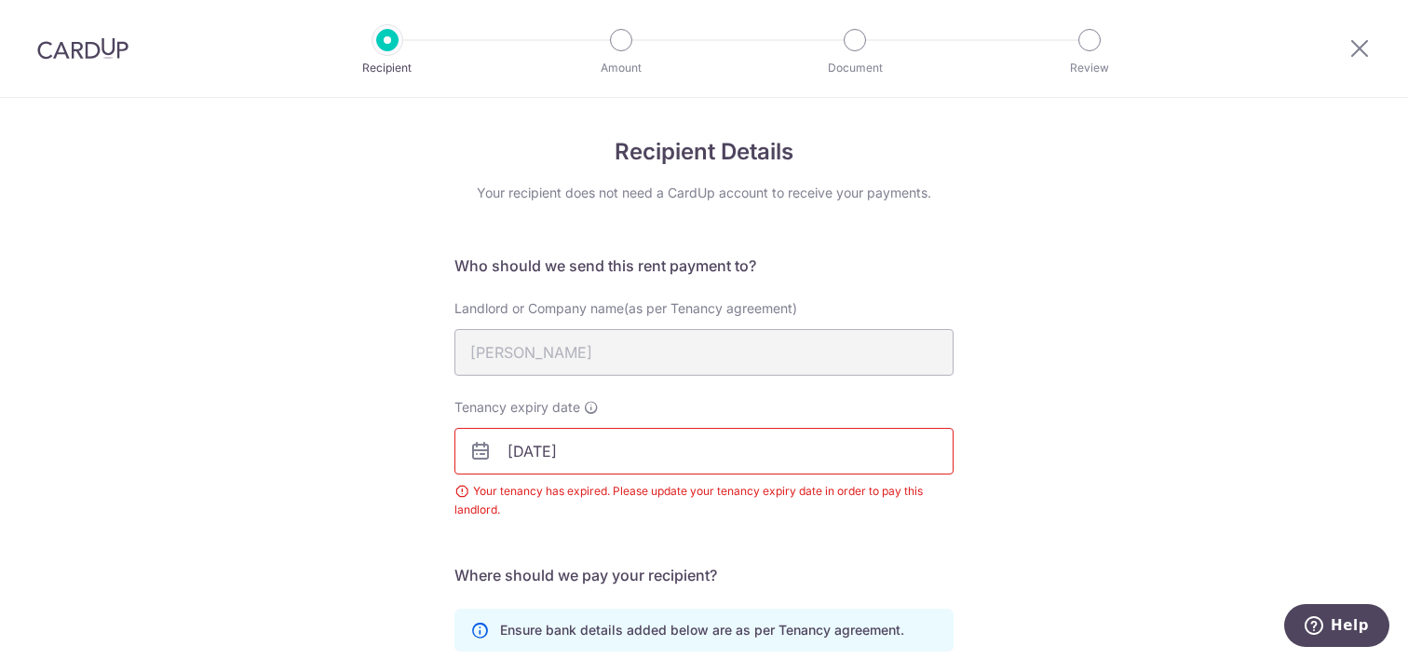
click at [514, 446] on input "01/07/2025" at bounding box center [704, 451] width 499 height 47
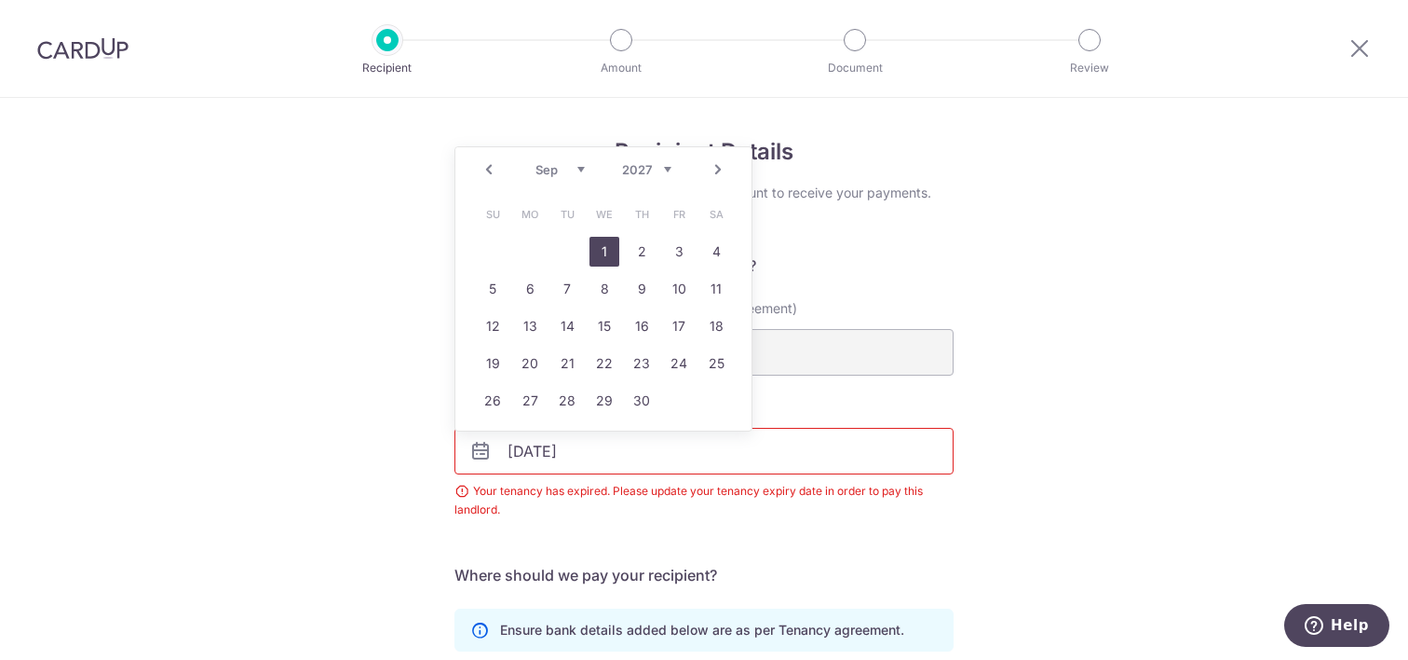
click at [612, 246] on link "1" at bounding box center [605, 252] width 30 height 30
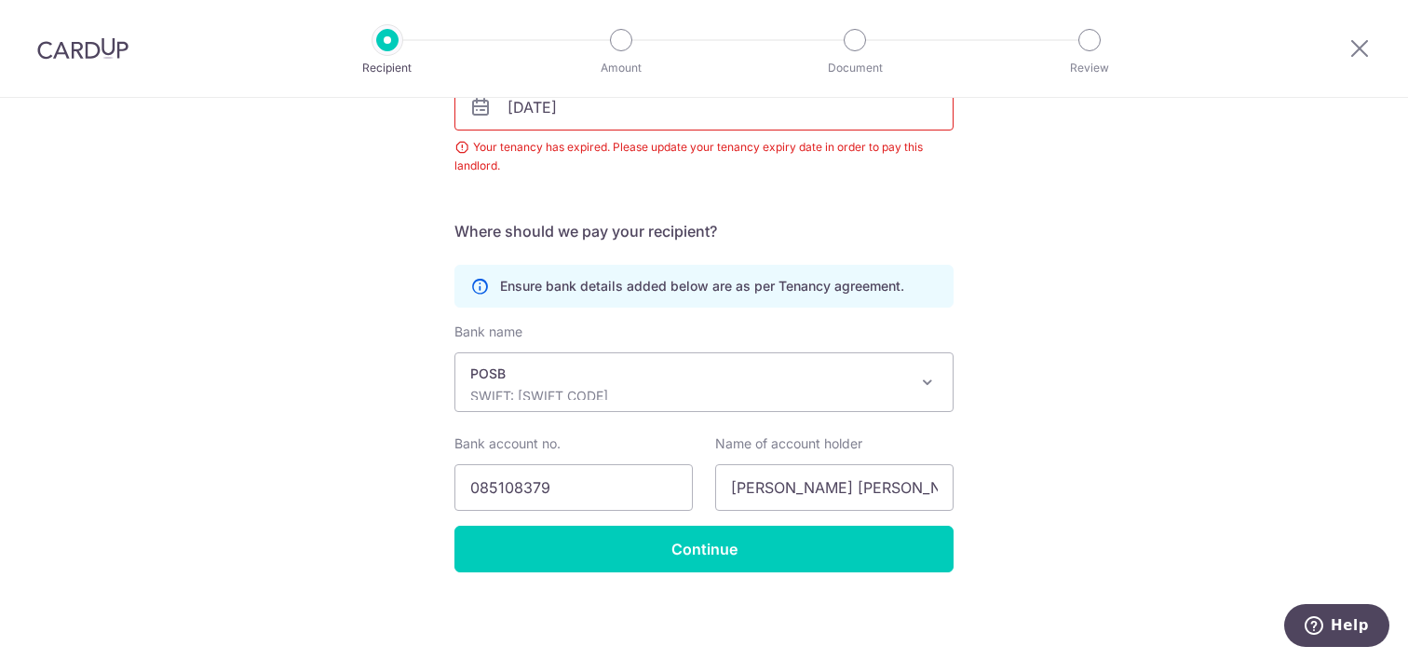
scroll to position [154, 0]
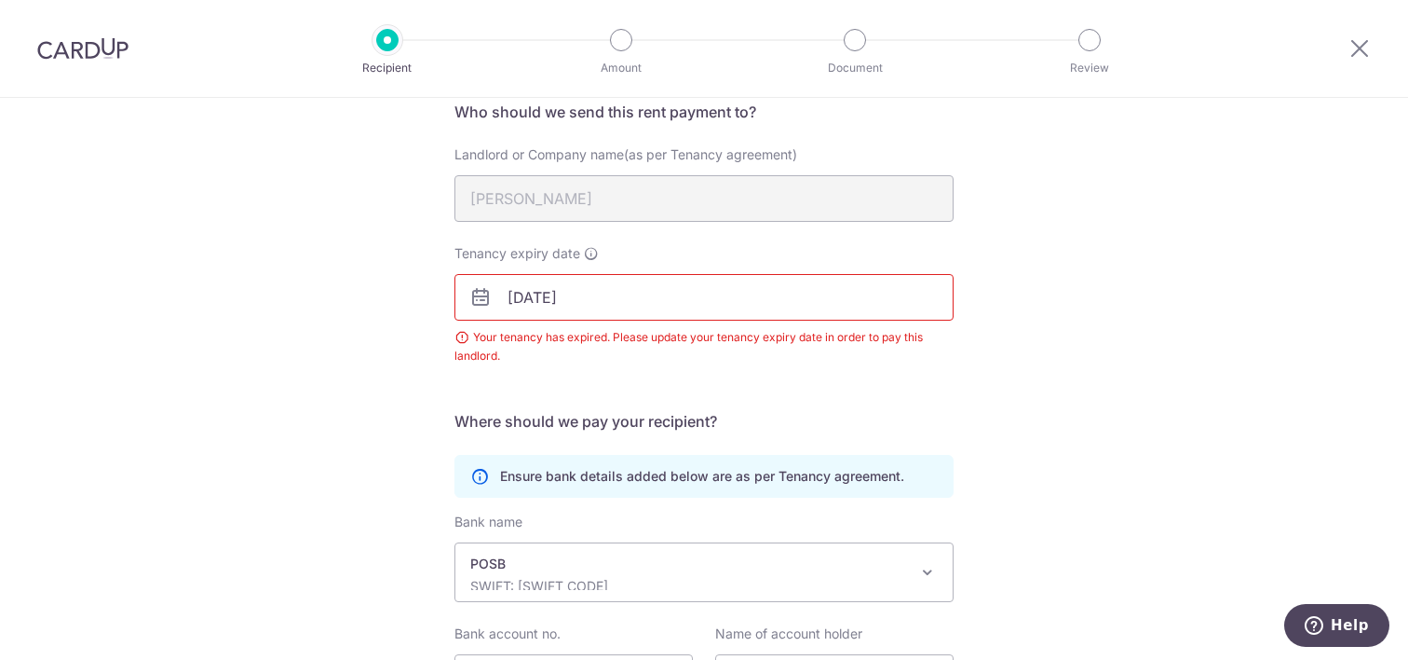
click at [544, 290] on input "01/09/2027" at bounding box center [704, 297] width 499 height 47
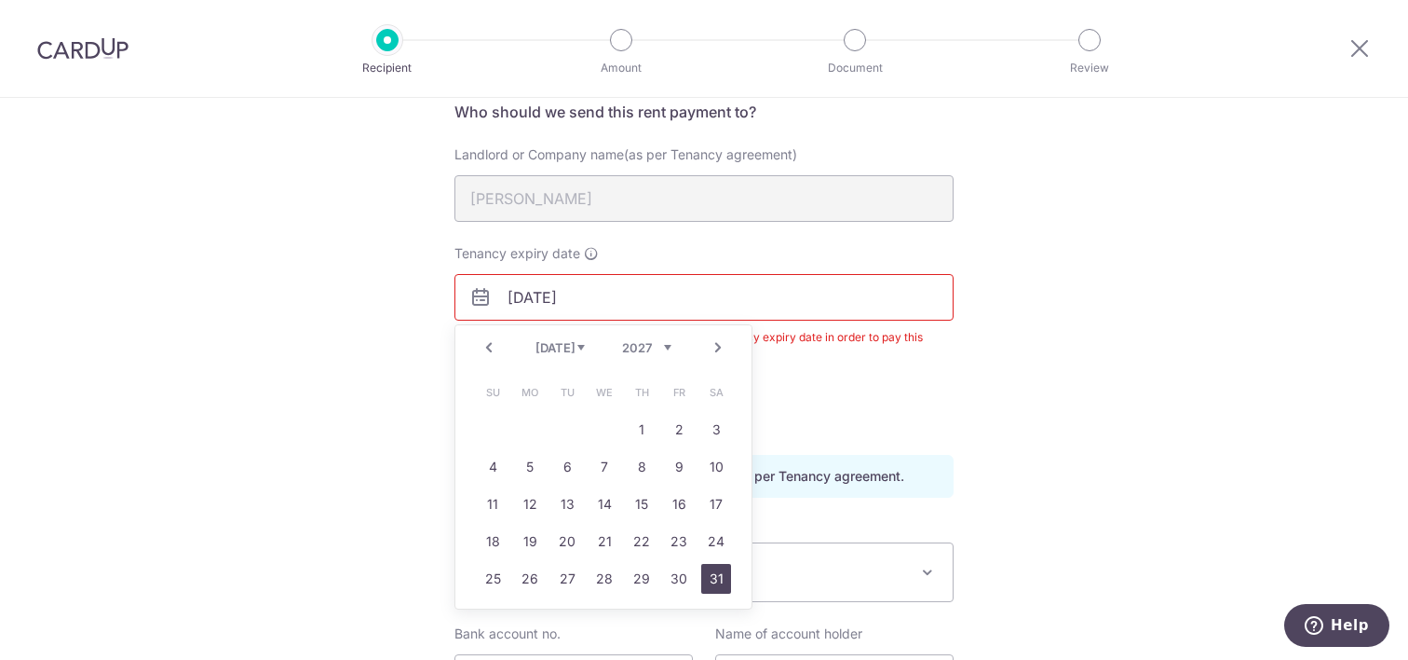
click at [718, 572] on link "31" at bounding box center [716, 579] width 30 height 30
type input "[DATE]"
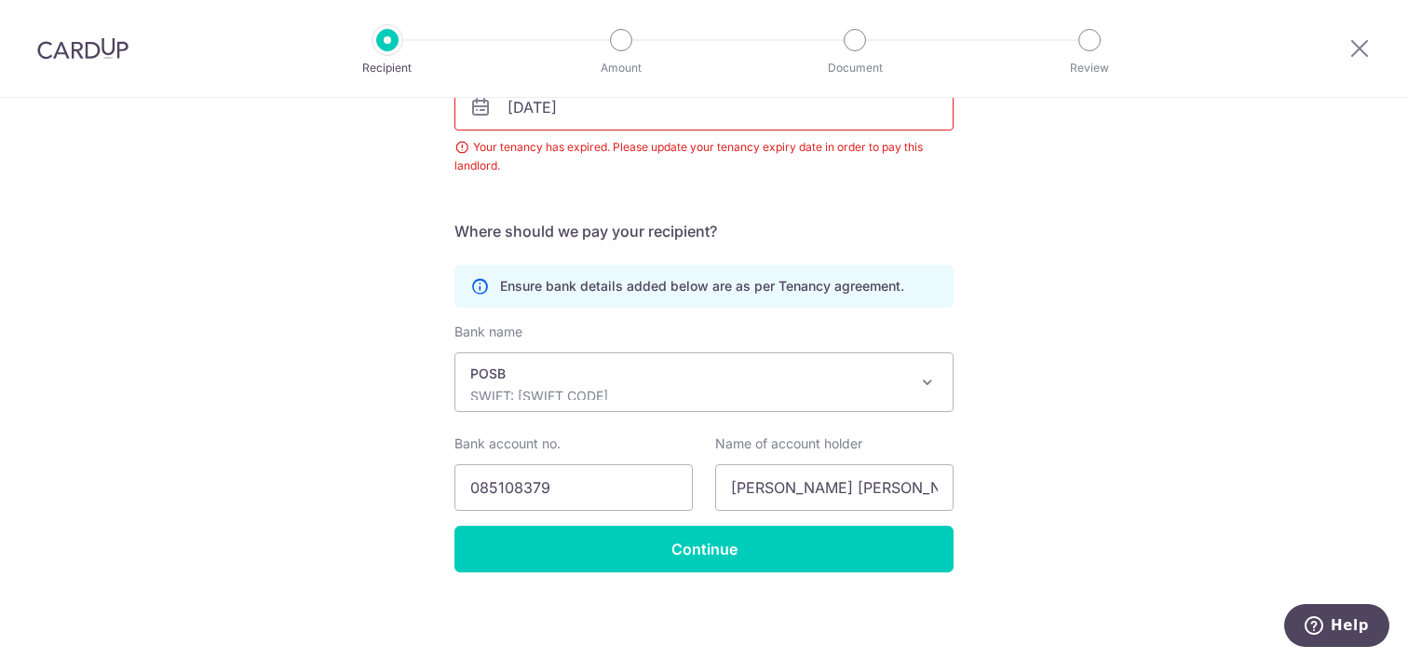
scroll to position [295, 0]
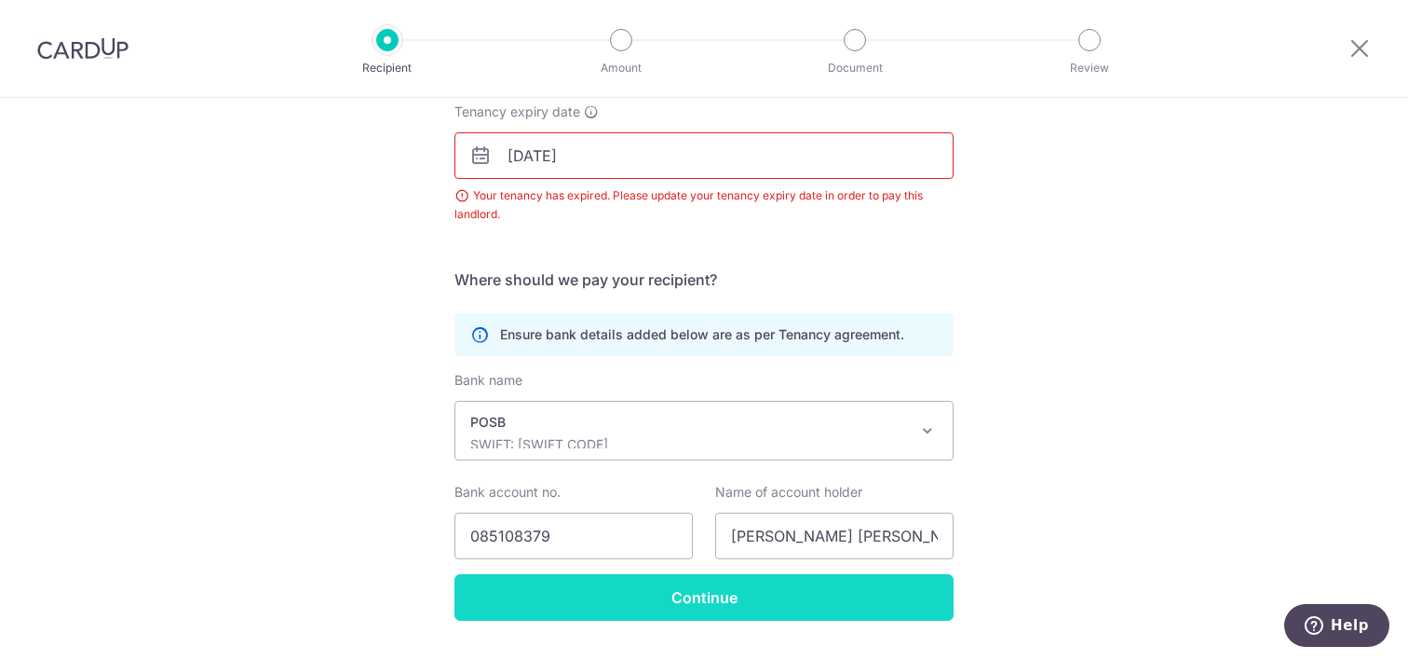
click at [723, 589] on input "Continue" at bounding box center [704, 597] width 499 height 47
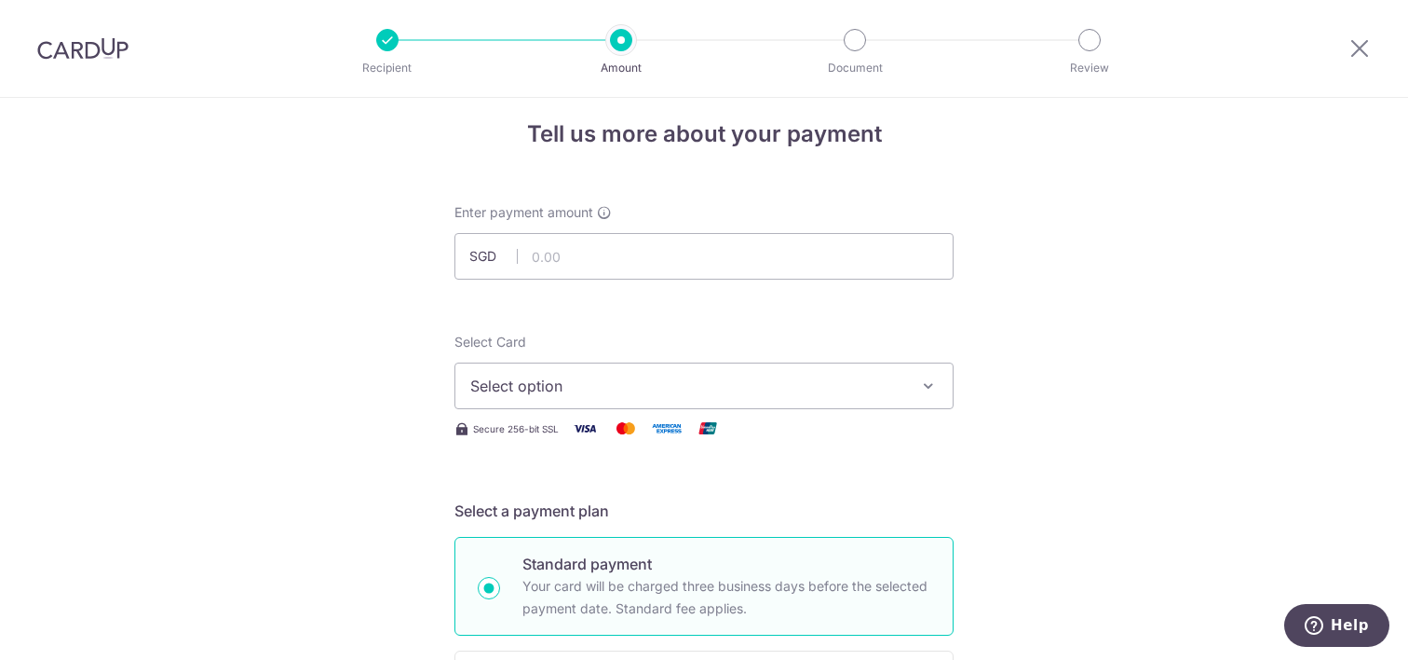
scroll to position [19, 0]
click at [683, 265] on input "text" at bounding box center [704, 255] width 499 height 47
click at [834, 385] on span "Select option" at bounding box center [687, 385] width 434 height 22
type input "17,500.00"
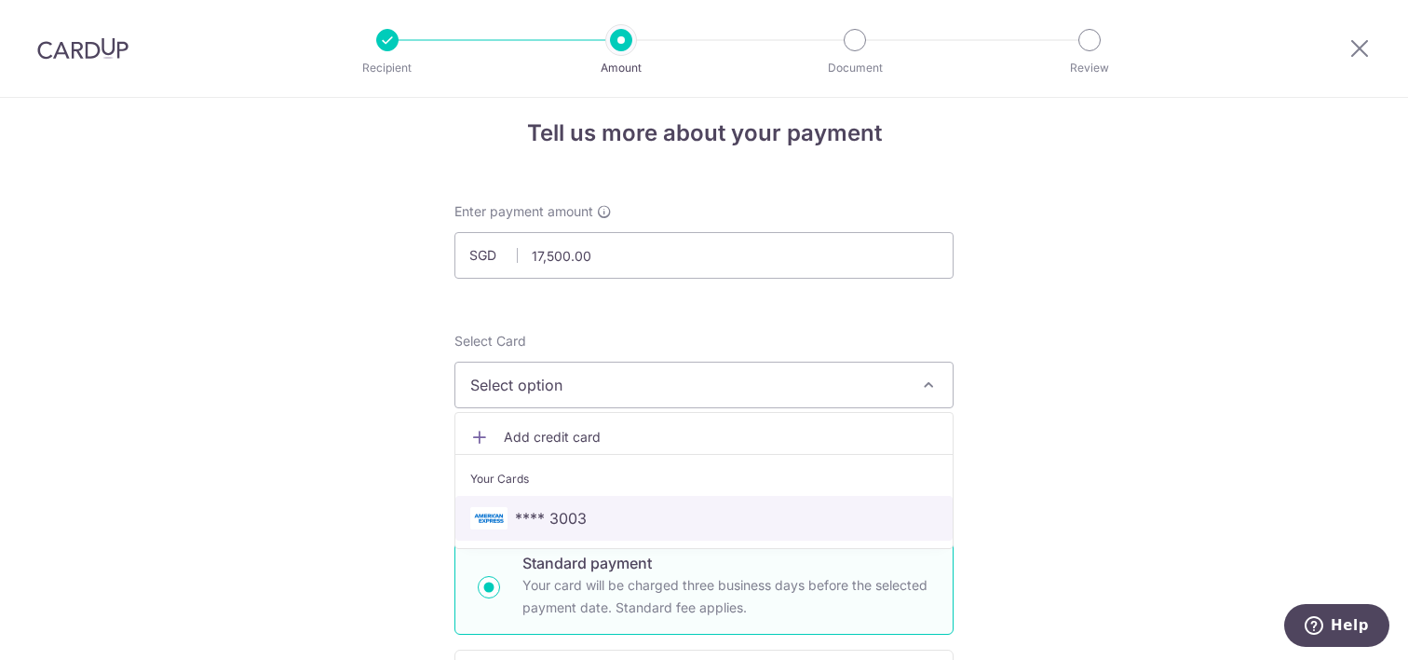
click at [723, 508] on span "**** 3003" at bounding box center [704, 518] width 468 height 22
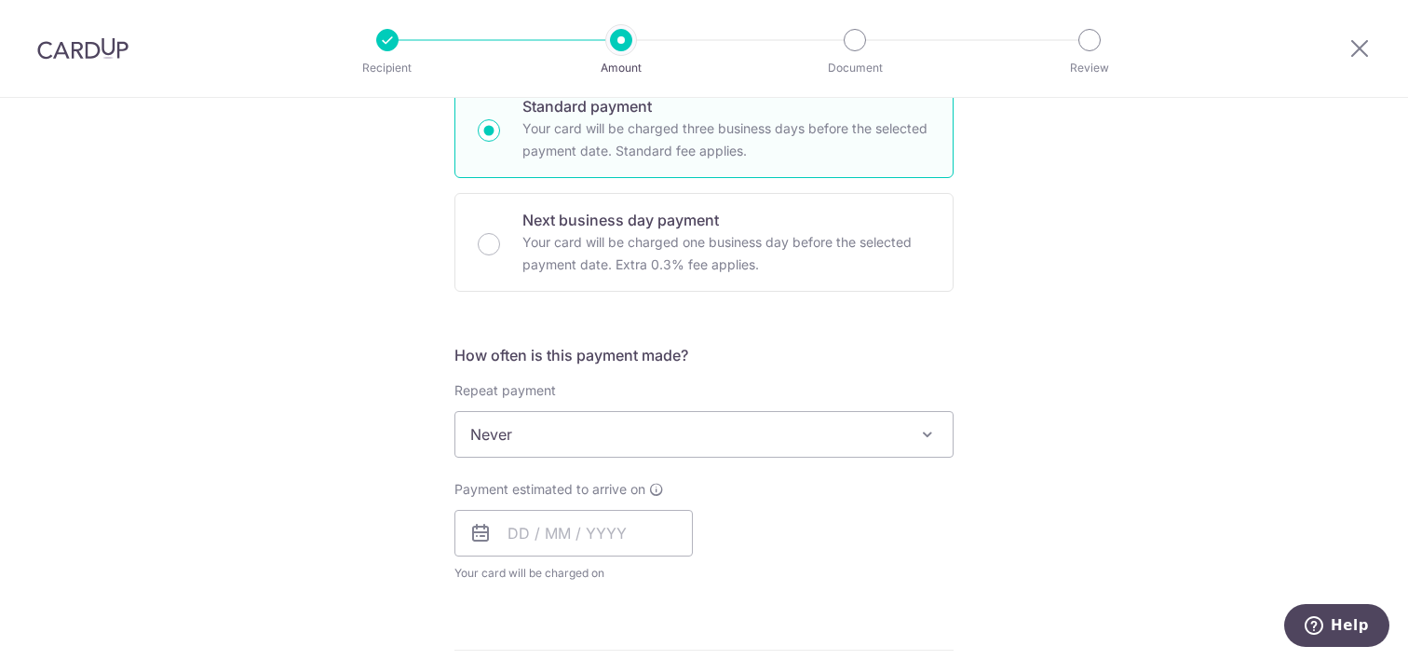
scroll to position [506, 0]
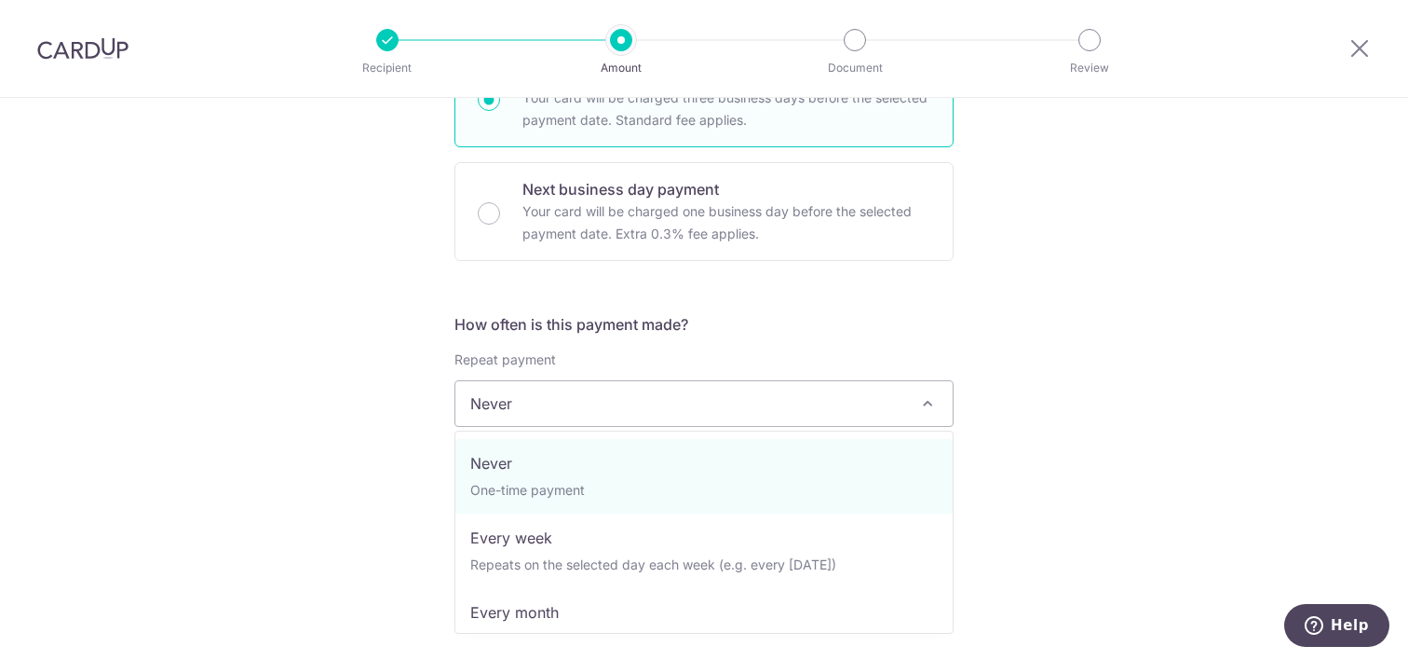
click at [930, 406] on span at bounding box center [928, 403] width 22 height 22
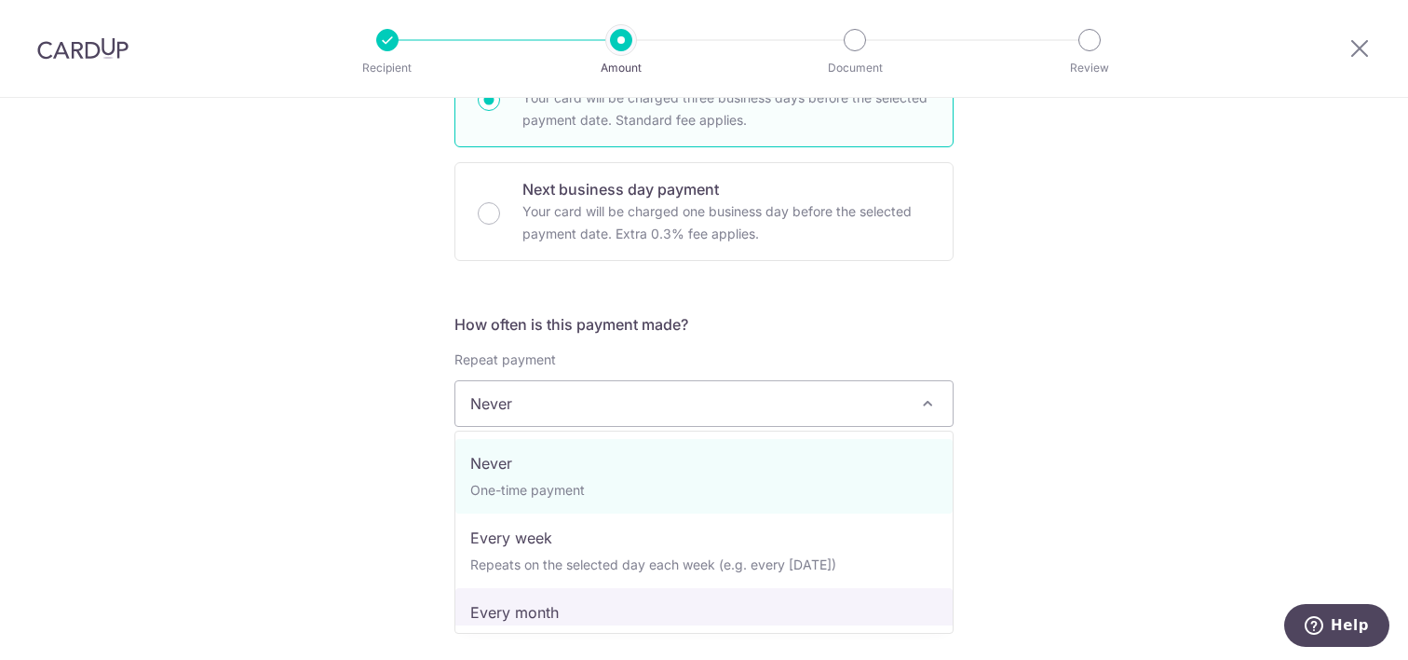
select select "3"
type input "31/07/2027"
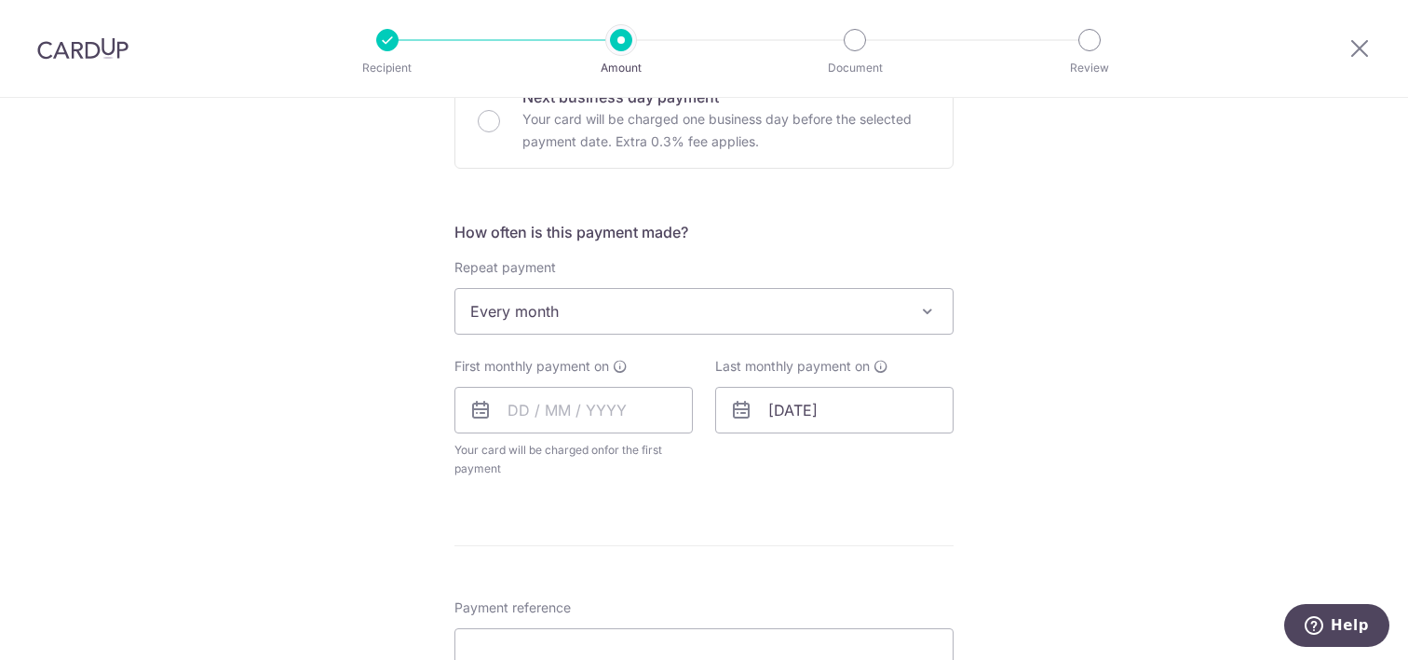
scroll to position [600, 0]
click at [517, 411] on input "text" at bounding box center [574, 408] width 238 height 47
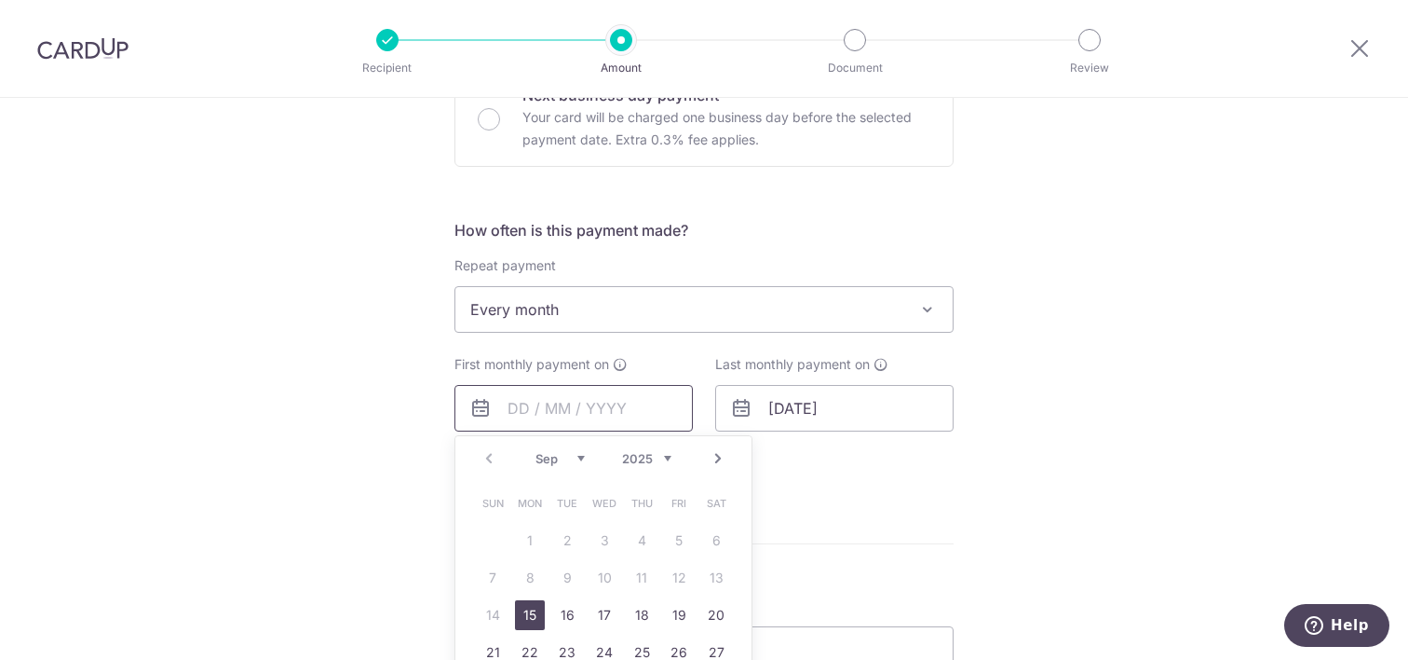
scroll to position [733, 0]
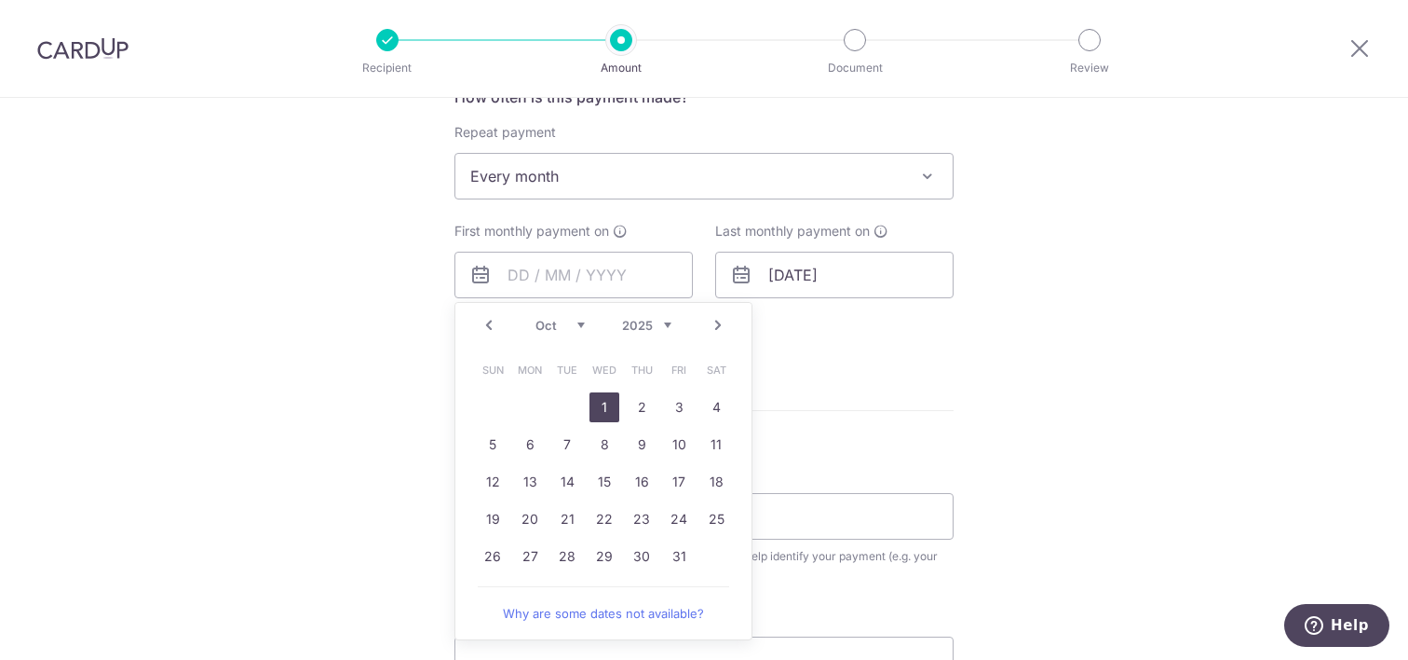
click at [606, 401] on link "1" at bounding box center [605, 407] width 30 height 30
type input "01/10/2025"
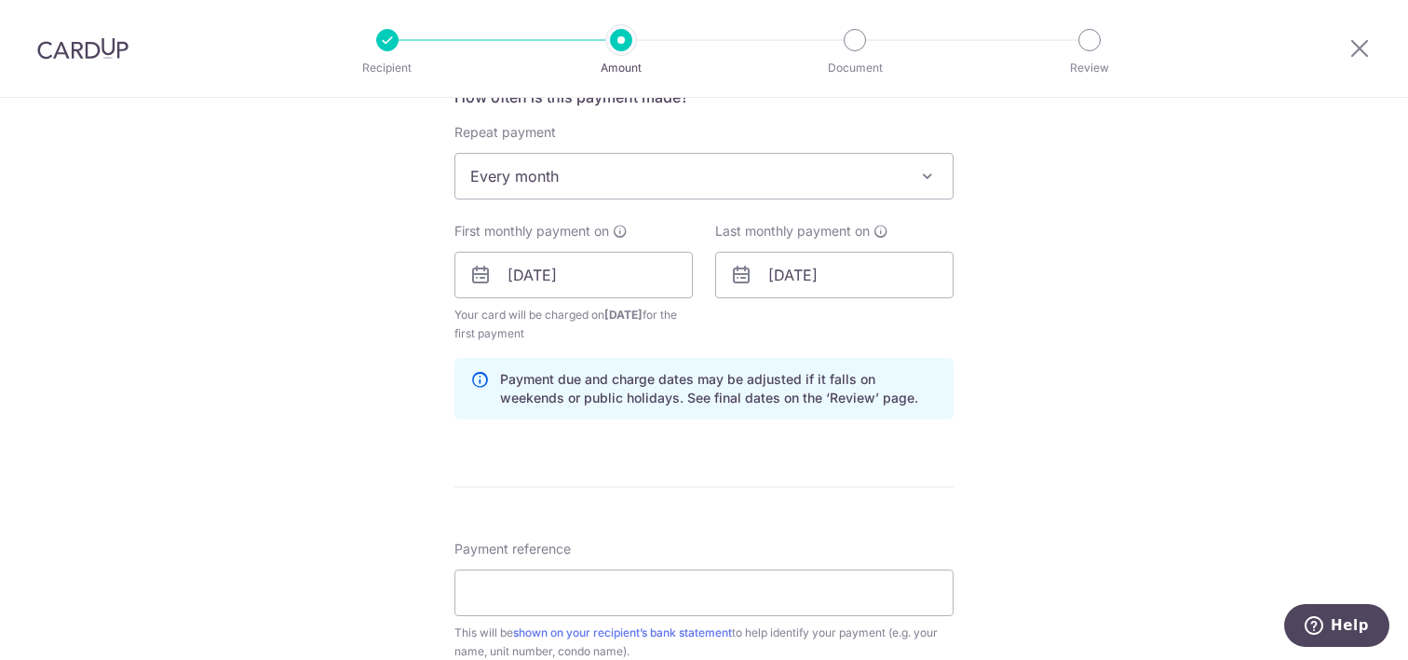
scroll to position [771, 0]
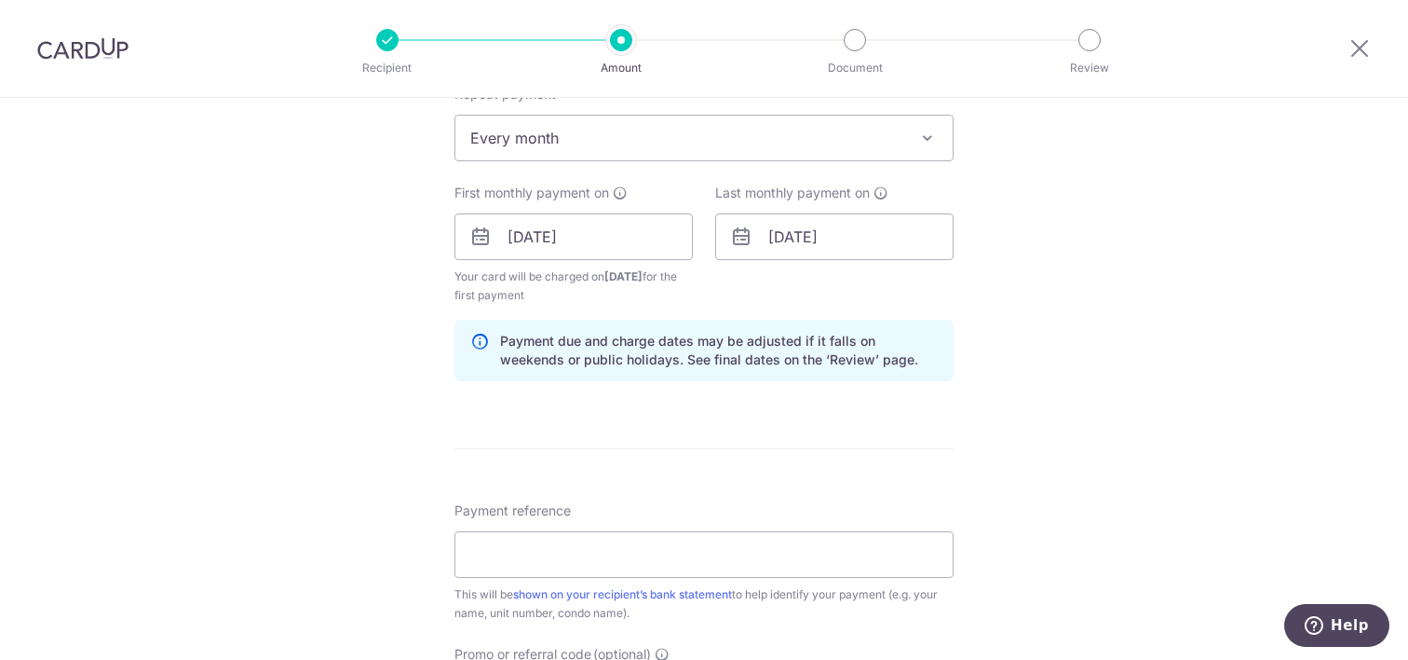
click at [479, 337] on icon at bounding box center [479, 350] width 19 height 37
click at [475, 345] on icon at bounding box center [479, 350] width 19 height 37
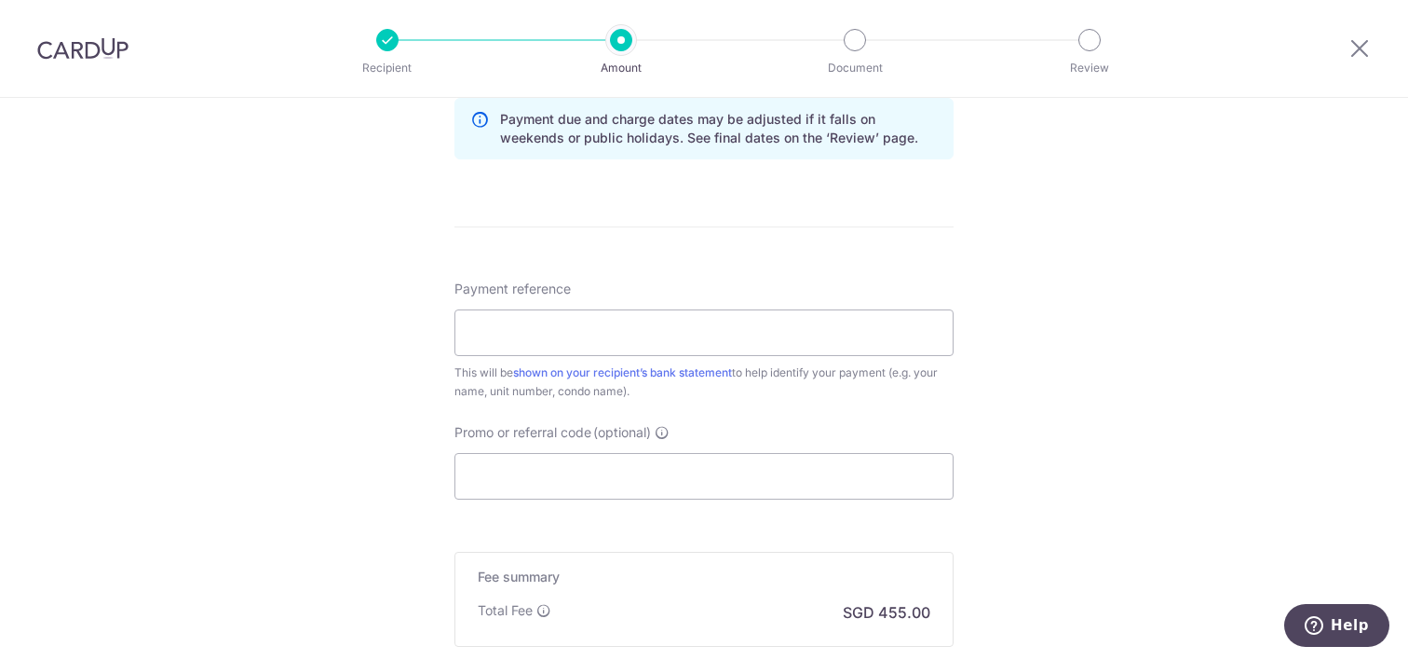
scroll to position [1024, 0]
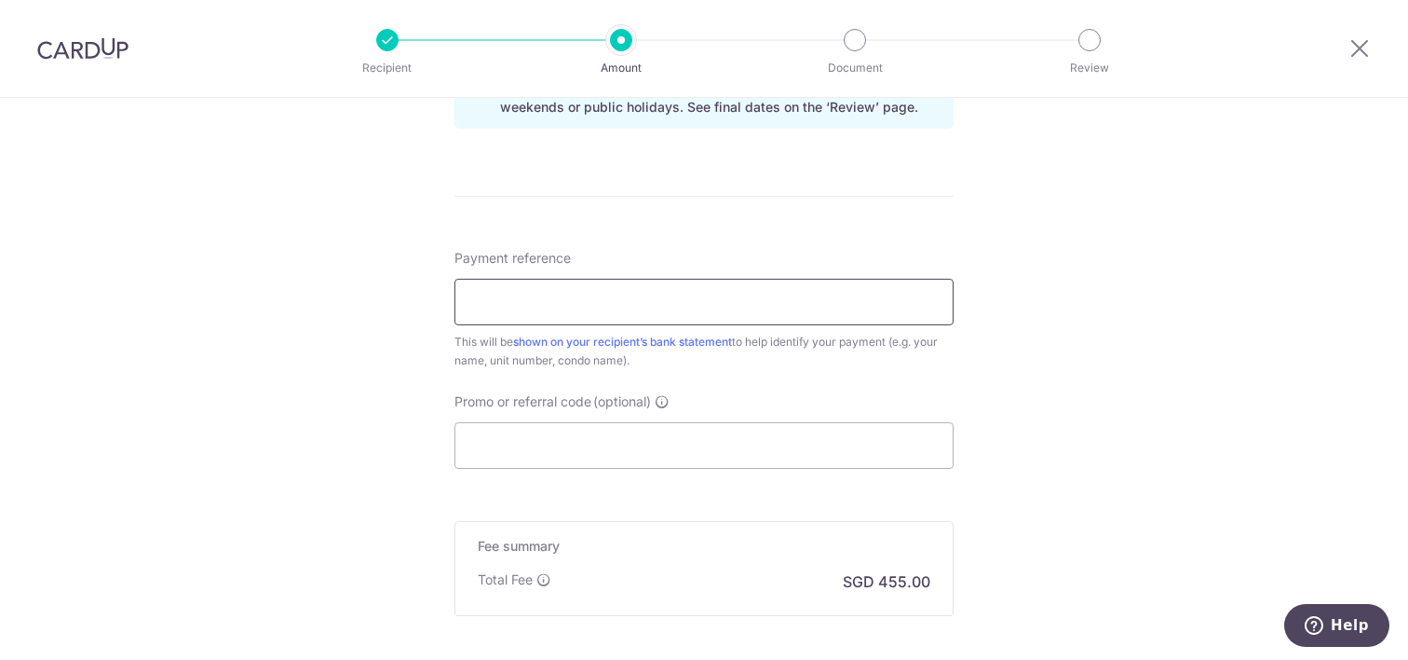
click at [528, 307] on input "Payment reference" at bounding box center [704, 302] width 499 height 47
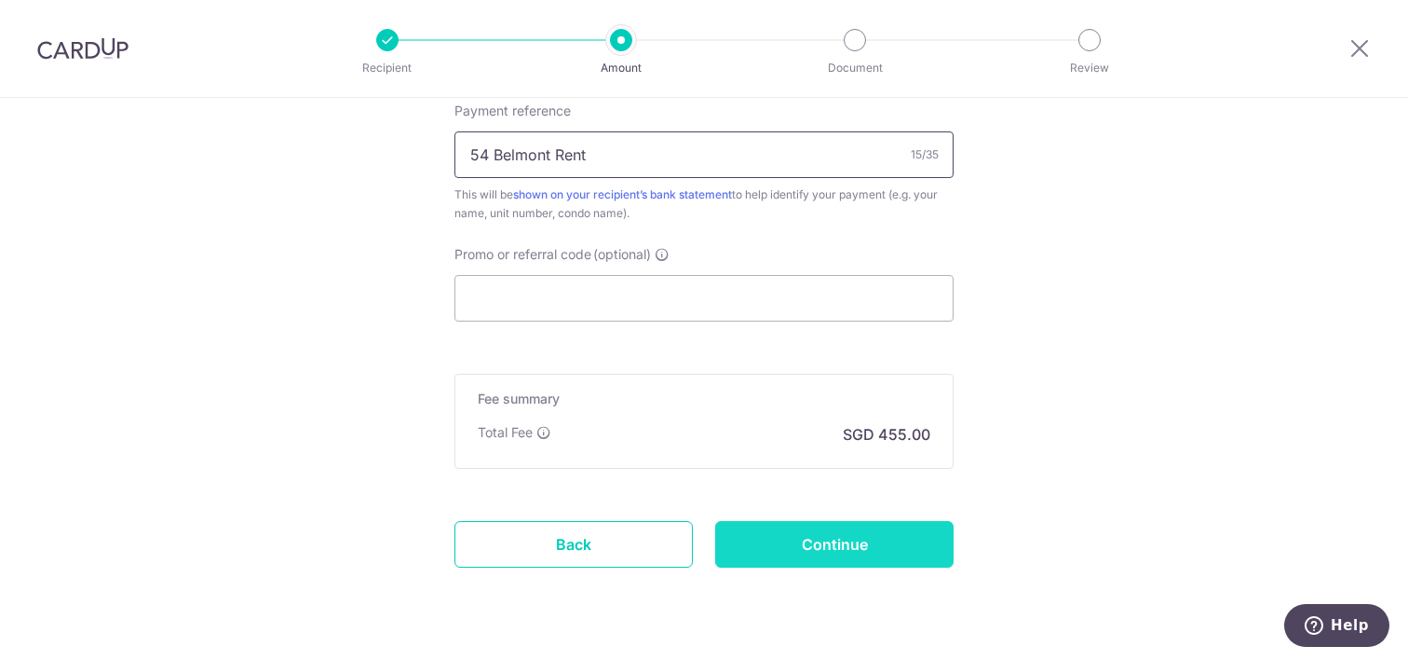
scroll to position [1218, 0]
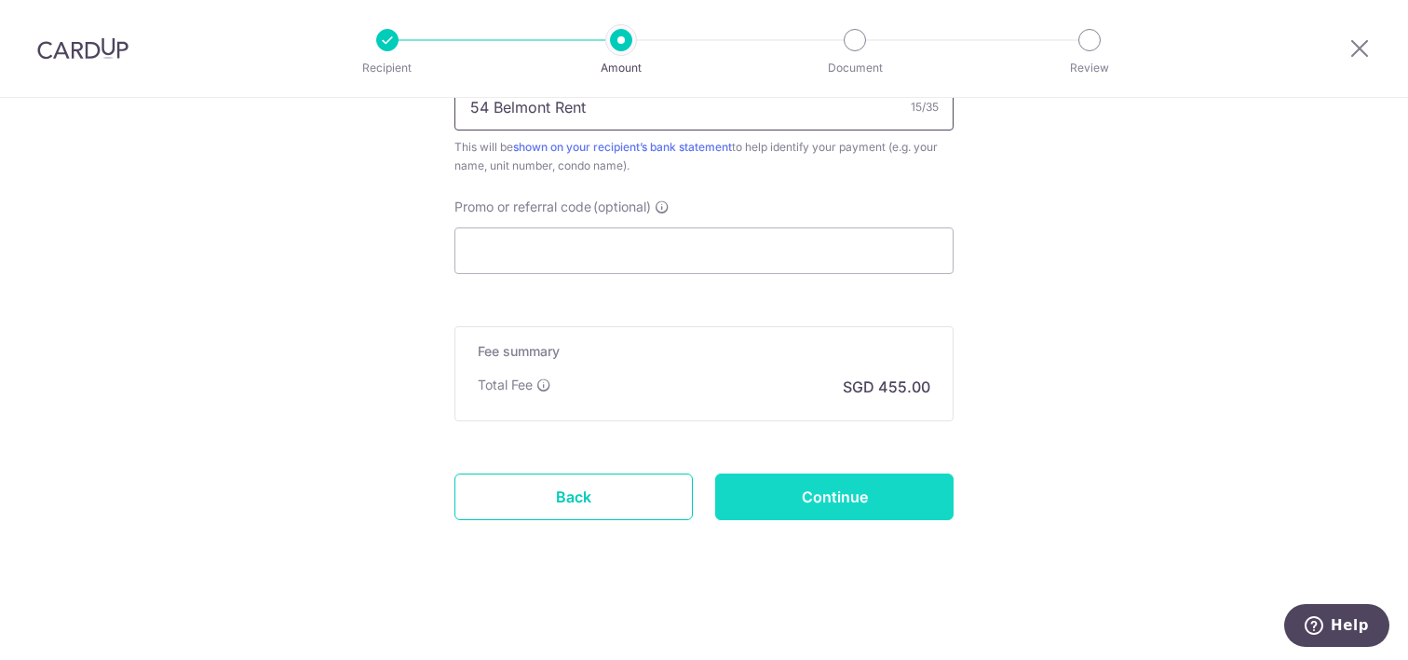
type input "54 Belmont Rent"
click at [808, 500] on input "Continue" at bounding box center [834, 496] width 238 height 47
type input "Create Schedule"
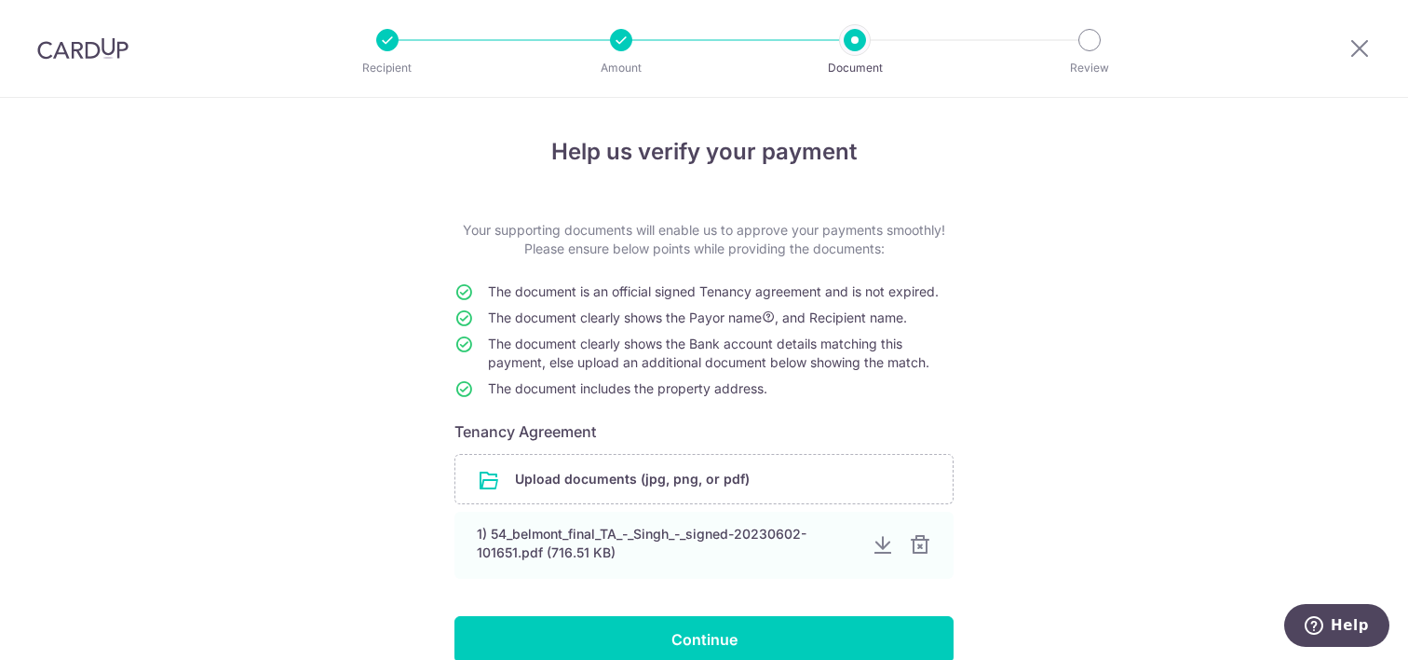
scroll to position [61, 0]
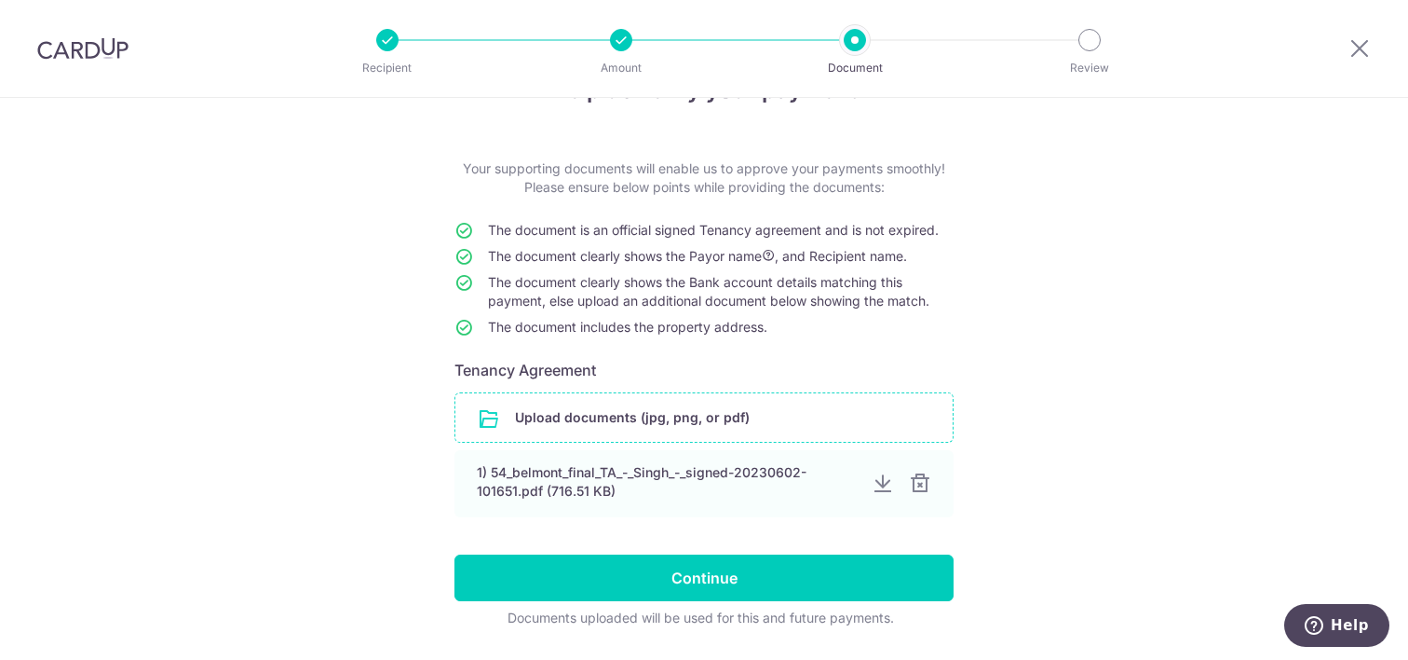
click at [541, 412] on input "file" at bounding box center [704, 417] width 497 height 48
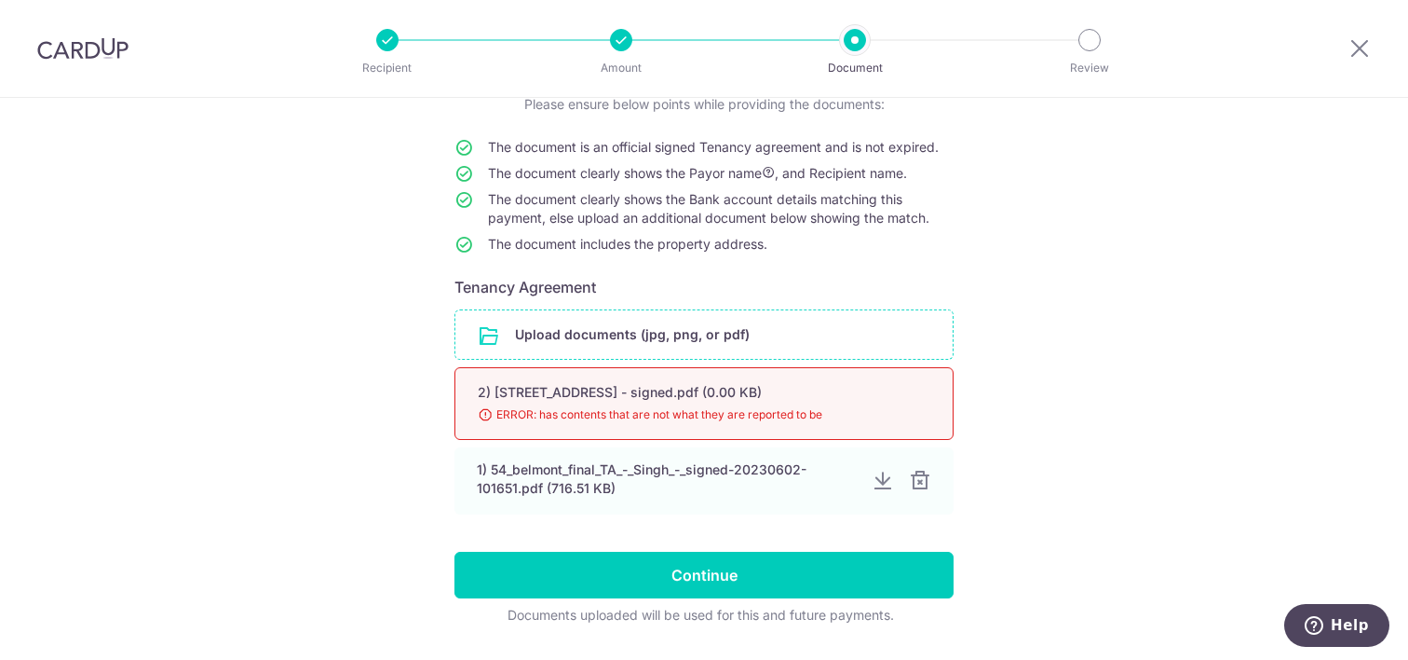
scroll to position [192, 0]
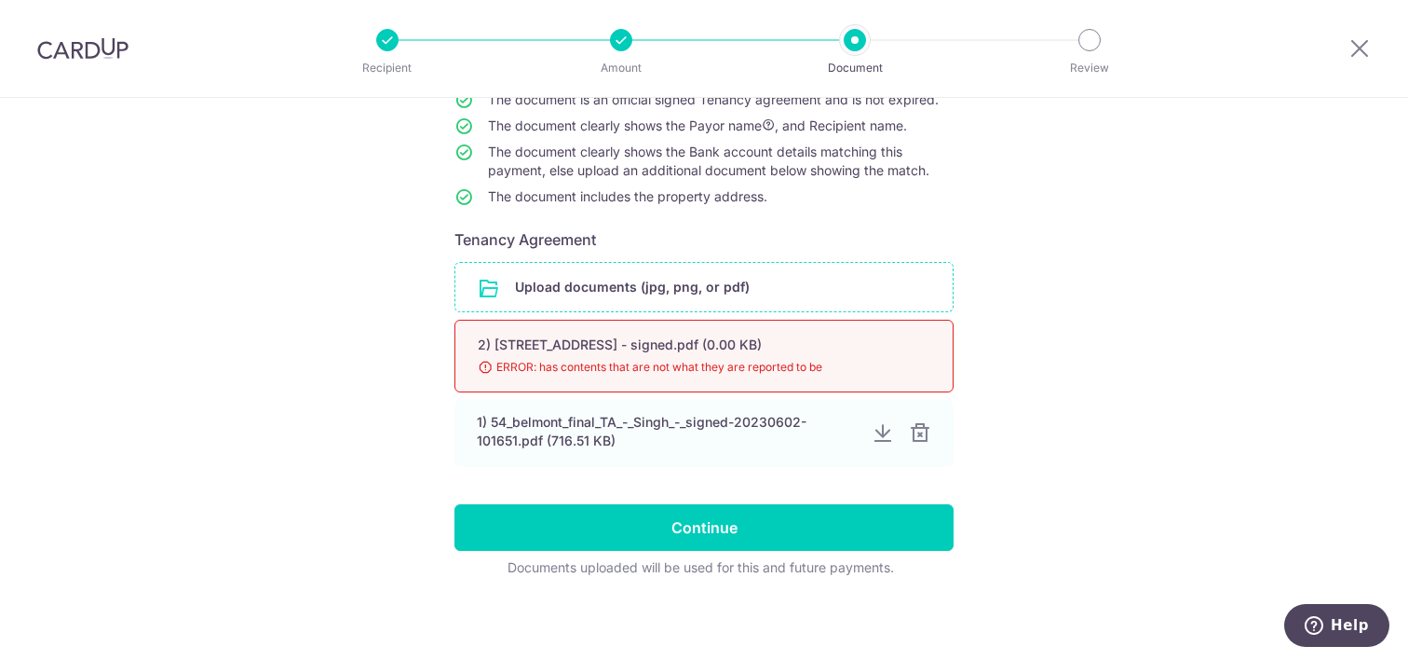
click at [603, 358] on span "ERROR: has contents that are not what they are reported to be" at bounding box center [682, 367] width 408 height 19
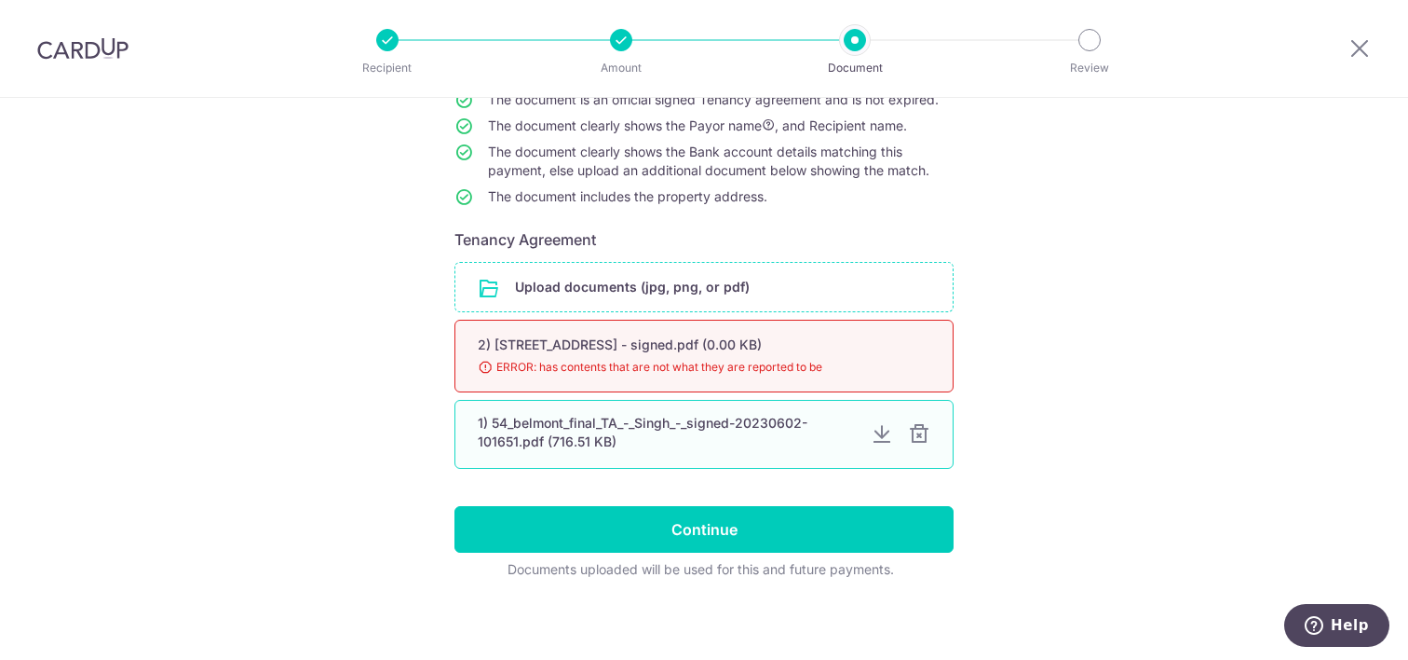
click at [918, 436] on div at bounding box center [919, 434] width 22 height 22
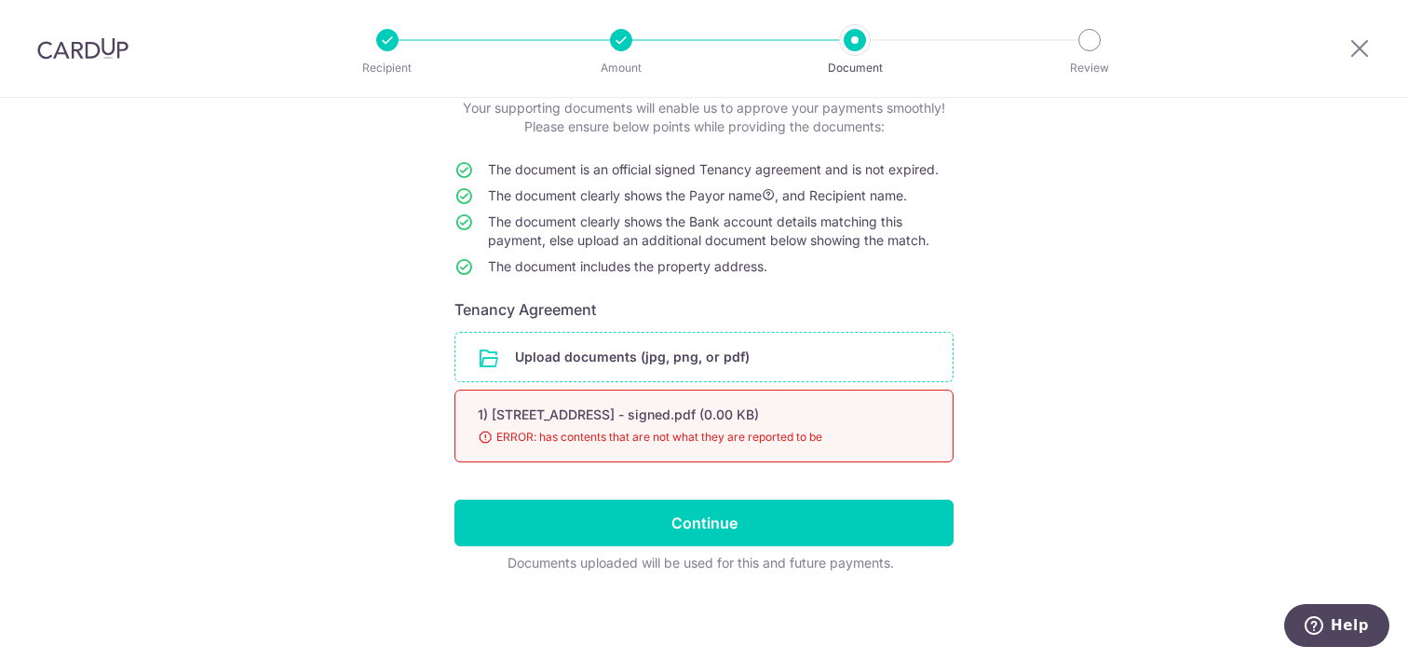
scroll to position [122, 0]
click at [736, 370] on input "file" at bounding box center [704, 357] width 497 height 48
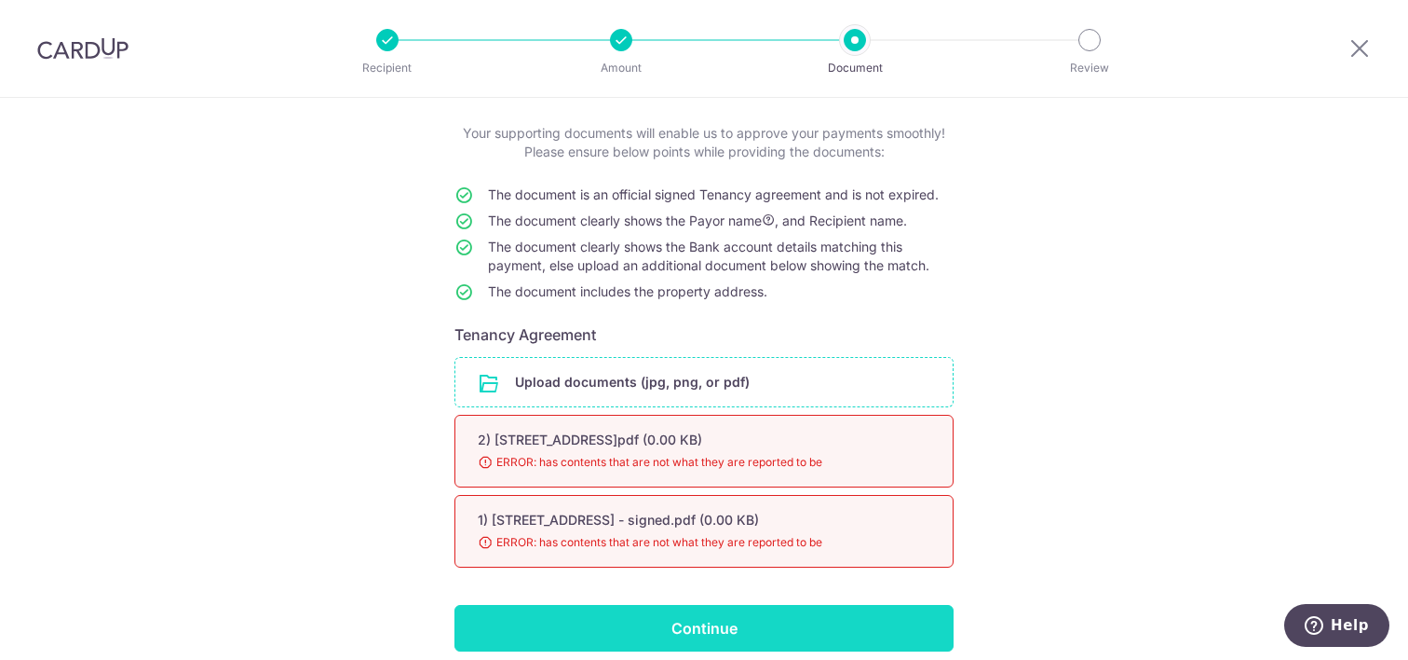
scroll to position [202, 0]
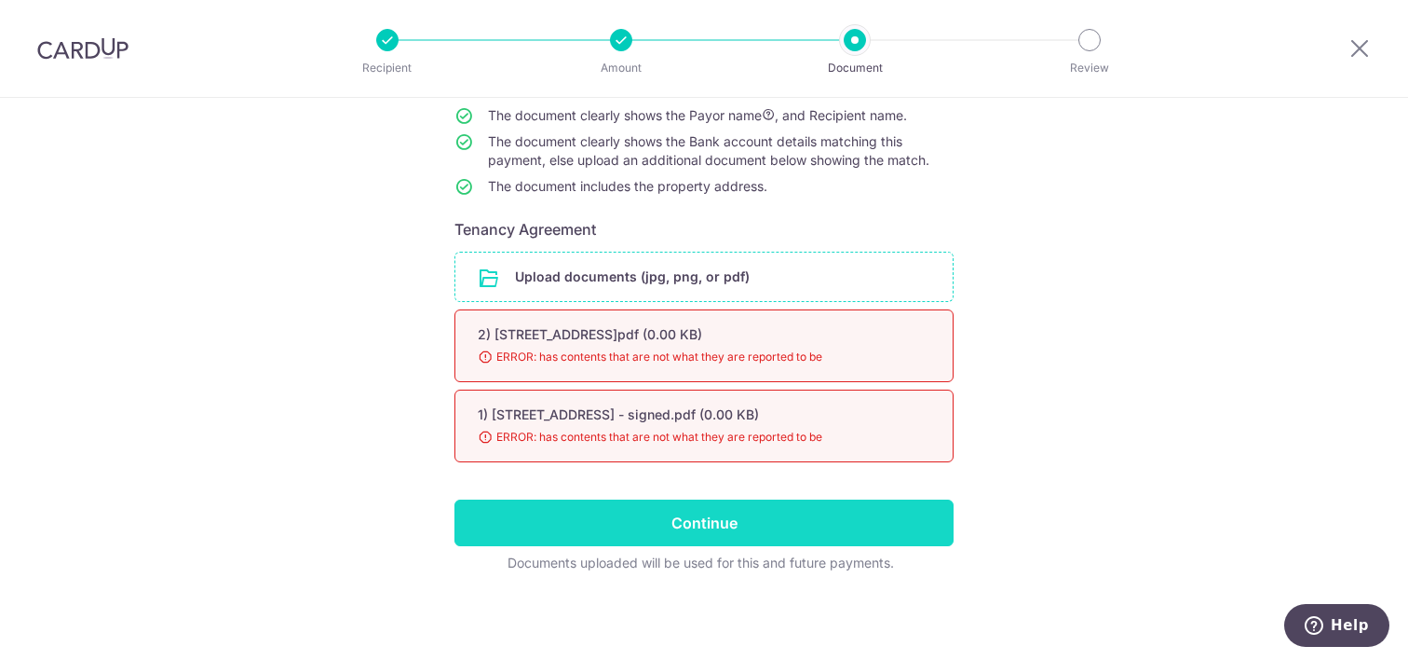
click at [755, 517] on input "Continue" at bounding box center [704, 522] width 499 height 47
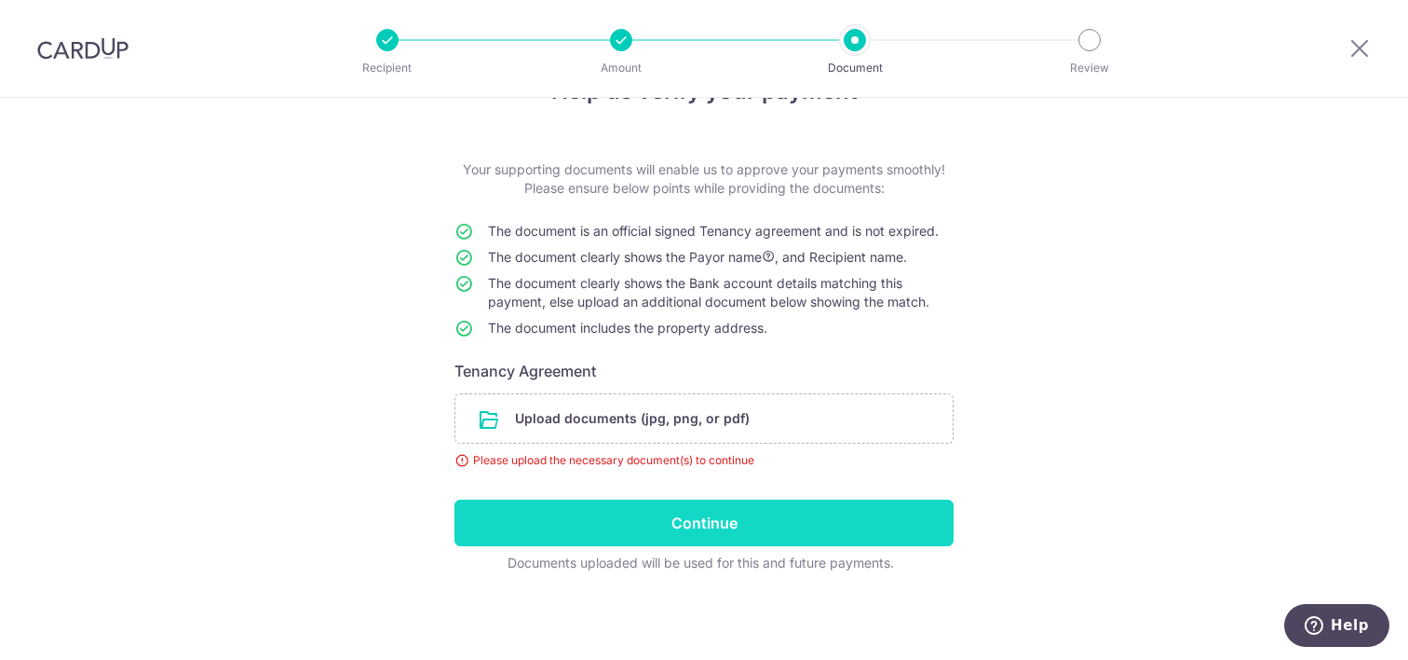
click at [680, 532] on input "Continue" at bounding box center [704, 522] width 499 height 47
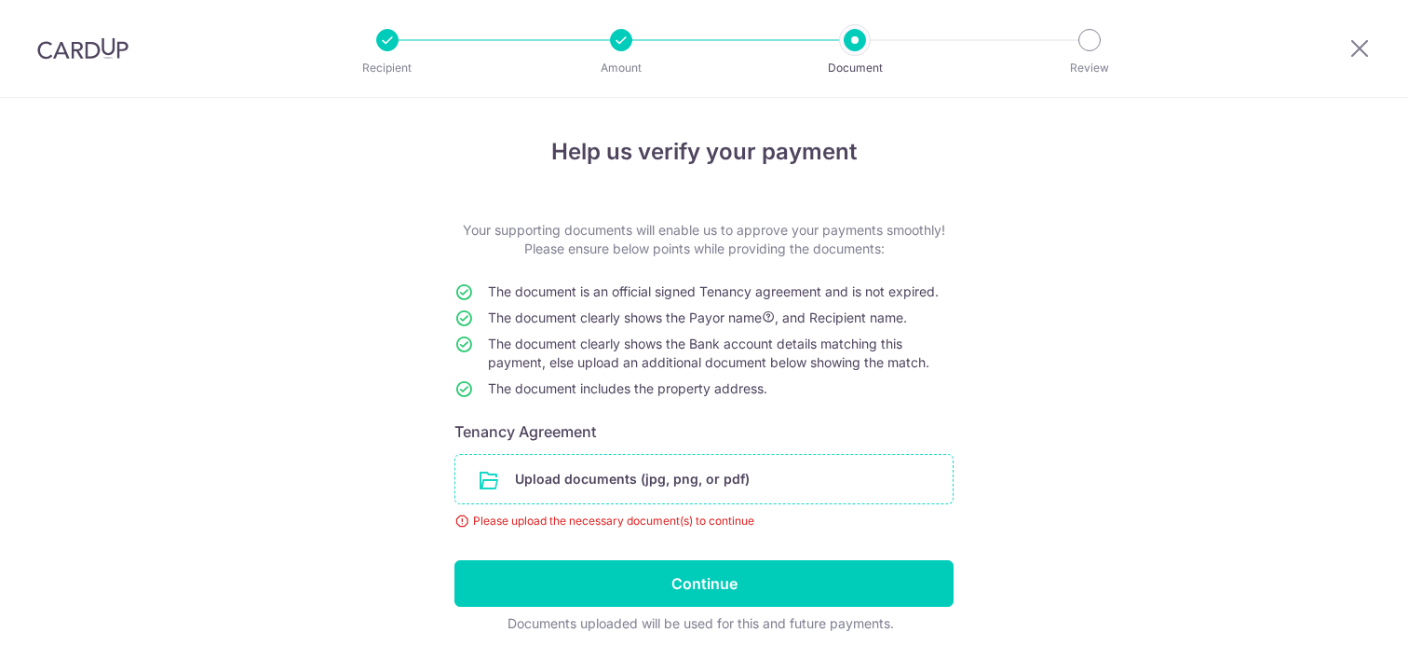
click at [683, 455] on input "file" at bounding box center [704, 479] width 497 height 48
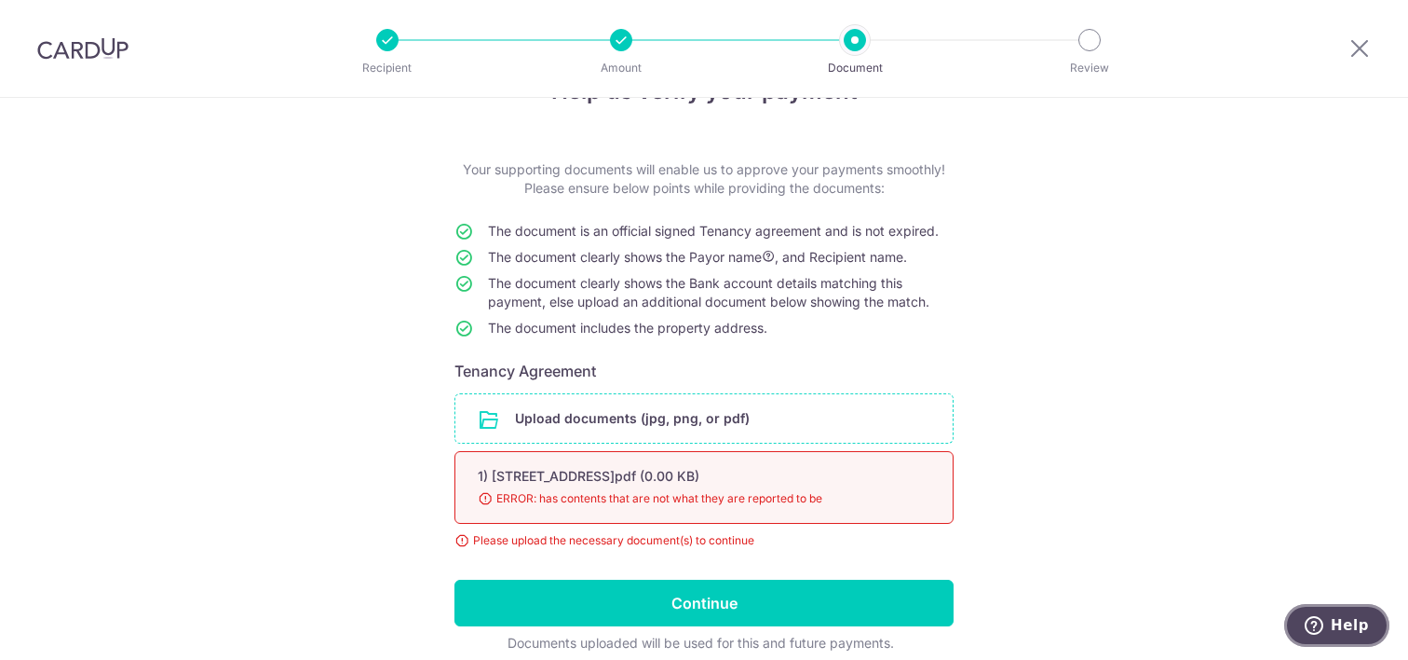
click at [1354, 630] on span "Help" at bounding box center [1350, 625] width 38 height 17
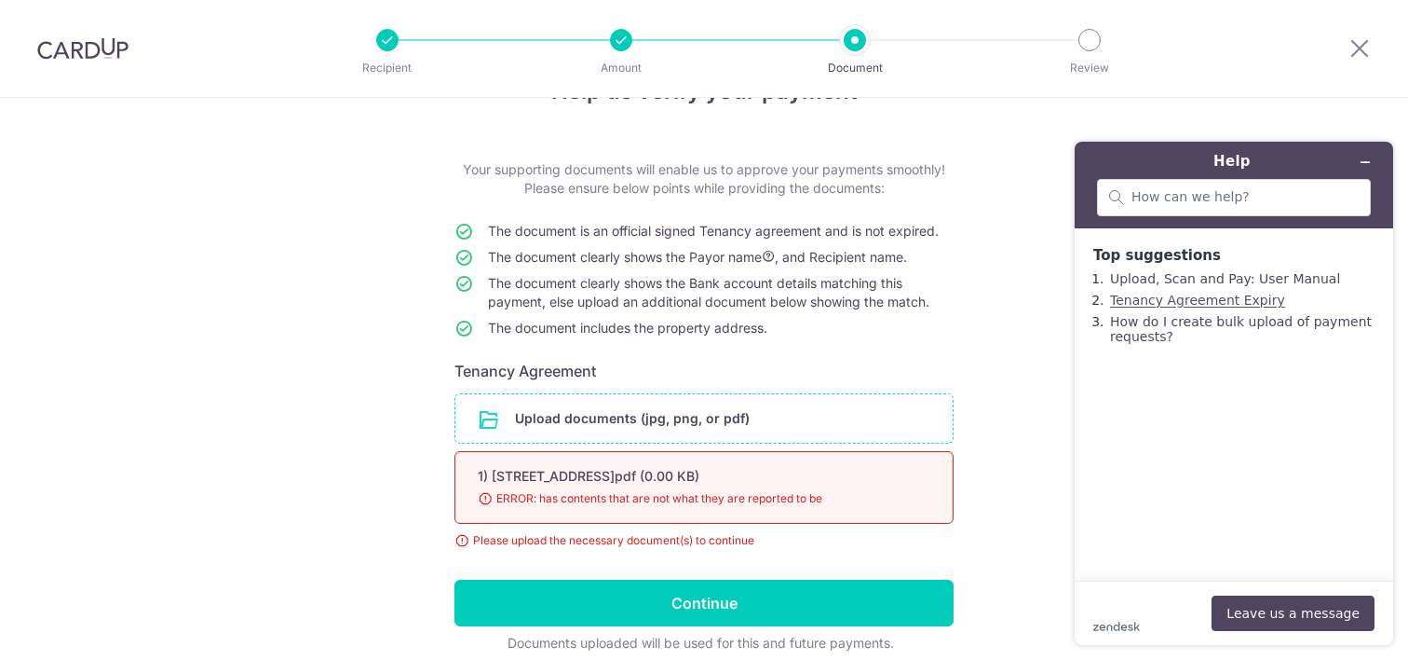
click at [1198, 301] on link "Tenancy Agreement Expiry" at bounding box center [1197, 300] width 175 height 15
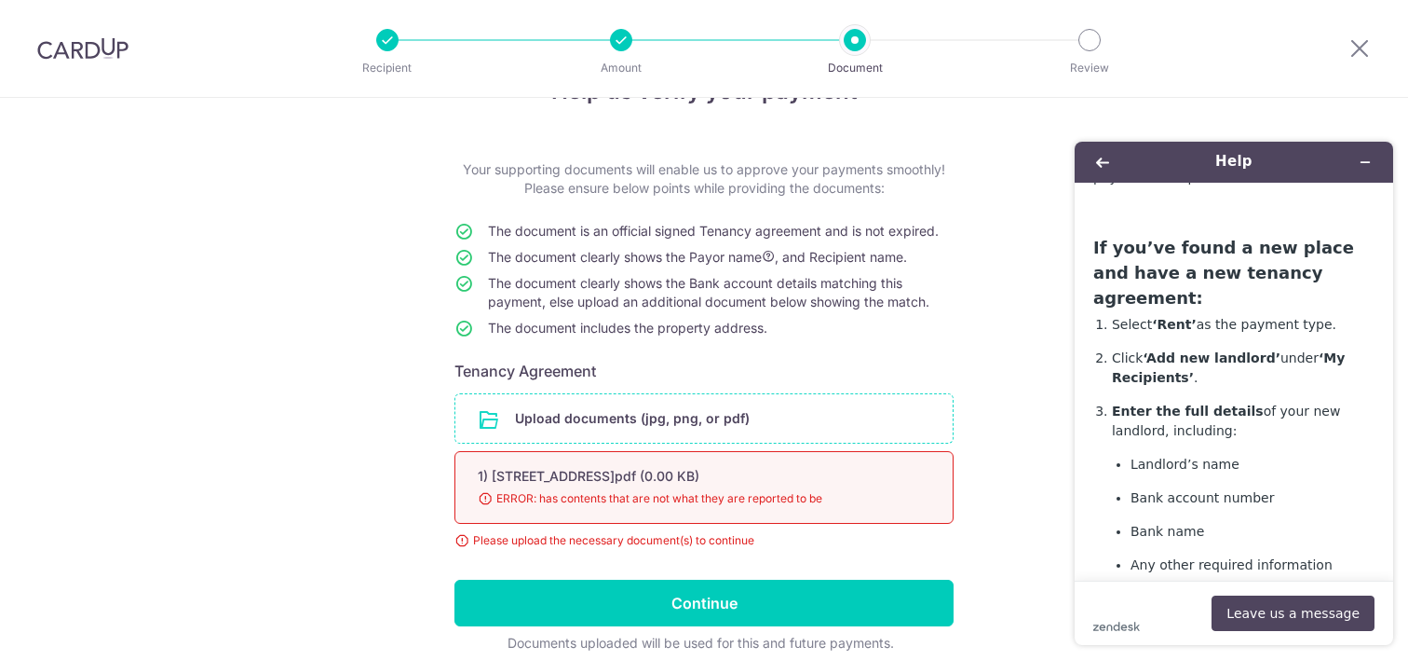
scroll to position [933, 0]
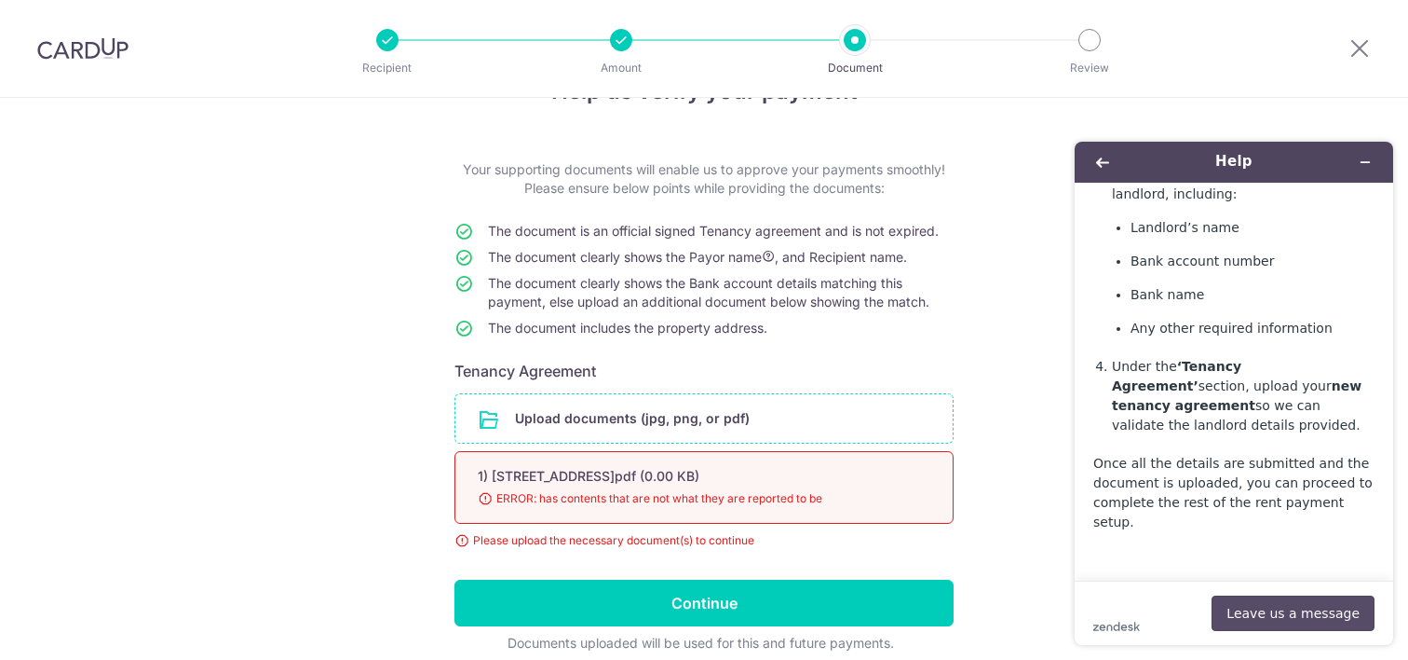
click at [1260, 622] on button "Leave us a message" at bounding box center [1293, 612] width 163 height 35
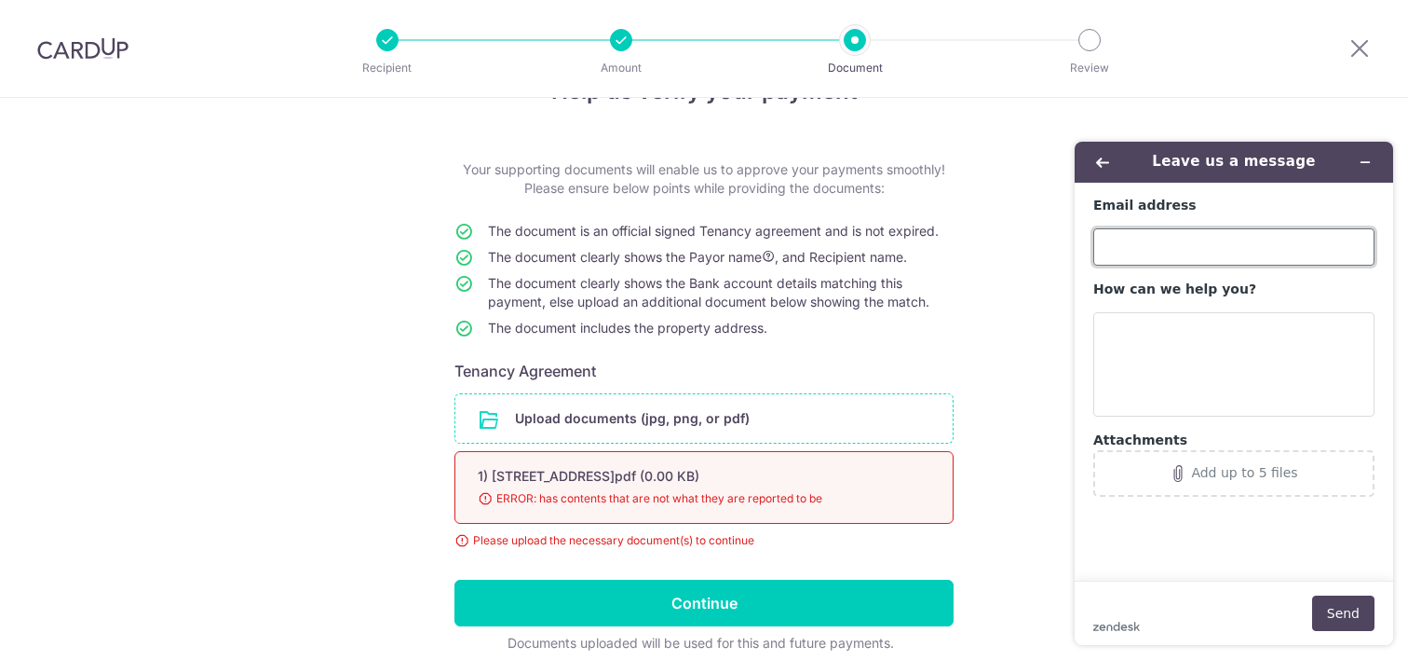
click at [1138, 238] on input "Email address" at bounding box center [1234, 246] width 281 height 37
type input "raghu.singh1@gmail.com"
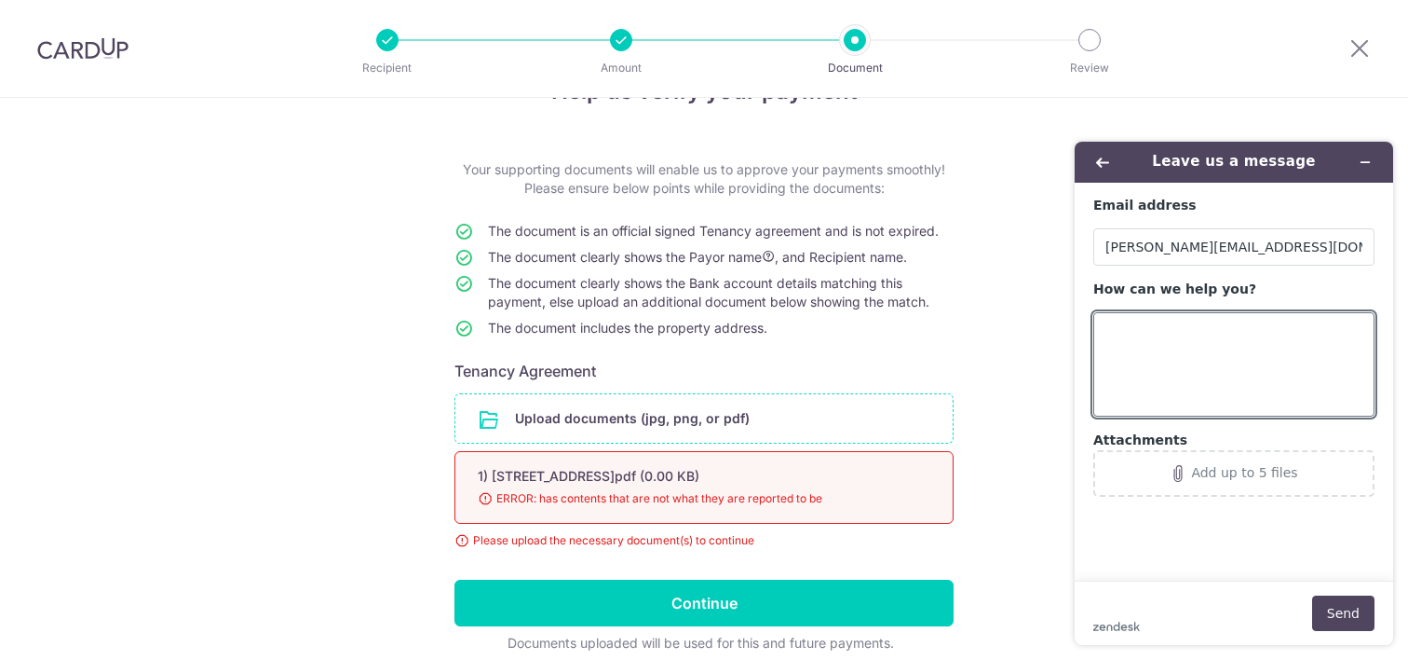
click at [653, 500] on span "ERROR: has contents that are not what they are reported to be" at bounding box center [682, 498] width 408 height 19
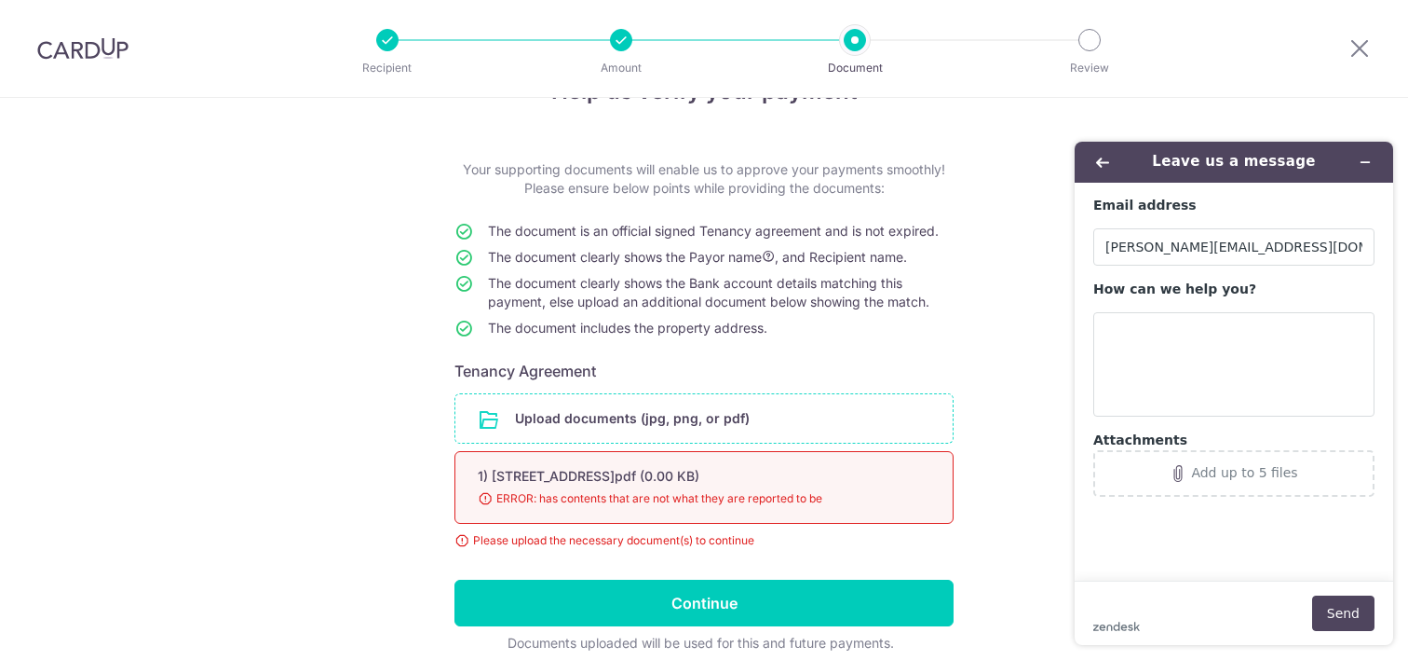
click at [653, 500] on span "ERROR: has contents that are not what they are reported to be" at bounding box center [682, 498] width 408 height 19
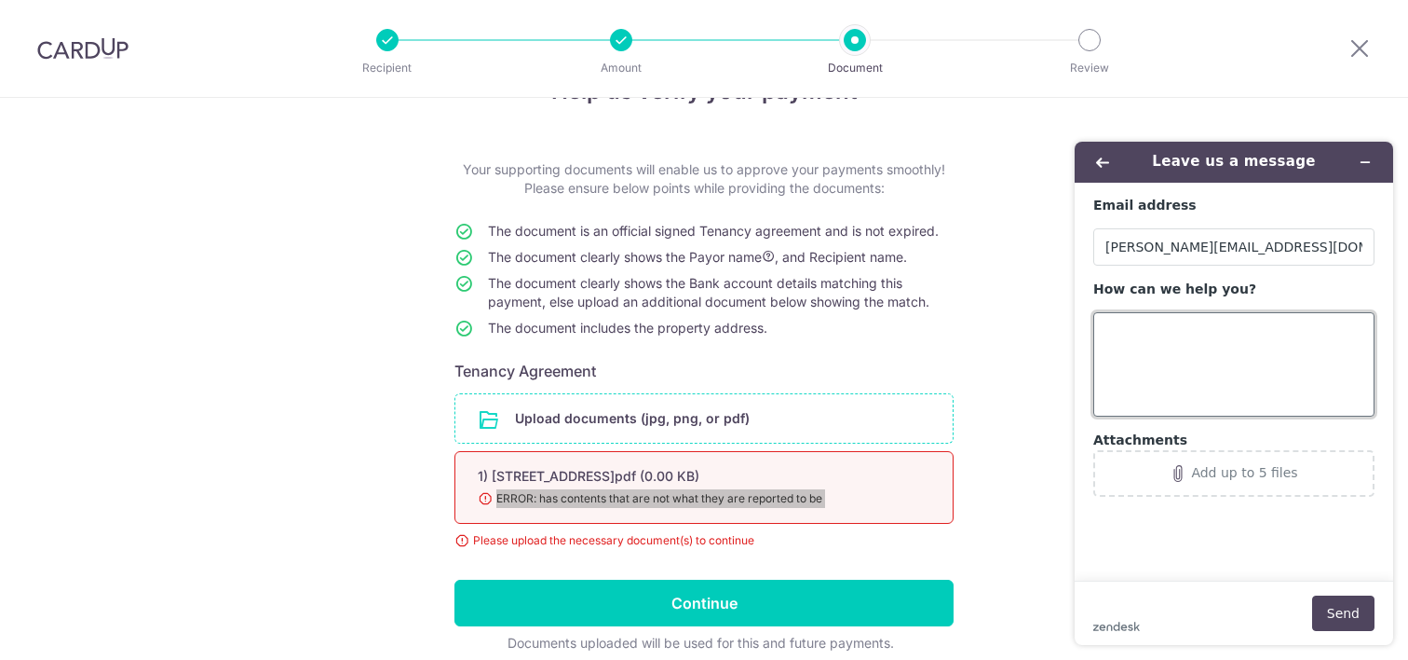
click at [1177, 337] on textarea "How can we help you?" at bounding box center [1234, 364] width 281 height 104
paste textarea "ERROR: has contents that are not what they are reported to be"
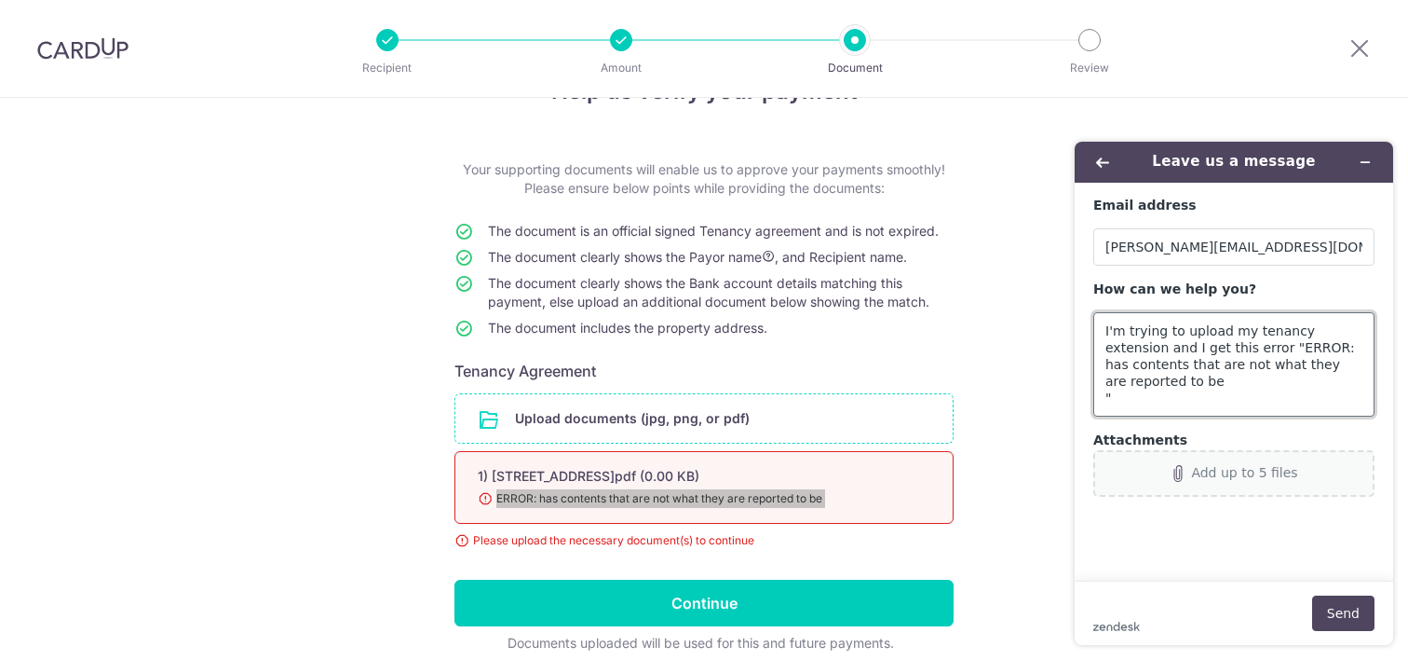
type textarea "I'm trying to upload my tenancy extension and I get this error "ERROR: has cont…"
click at [1271, 469] on div "Add up to 5 files" at bounding box center [1244, 472] width 106 height 15
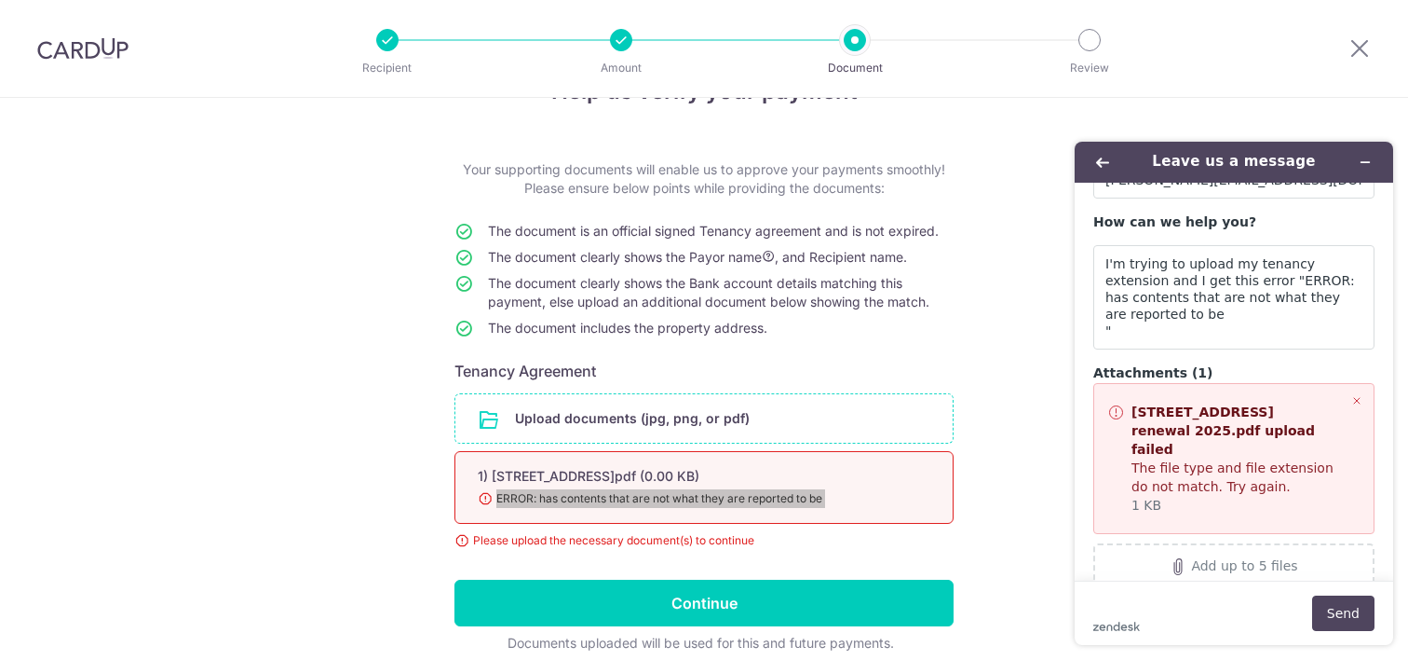
scroll to position [114, 0]
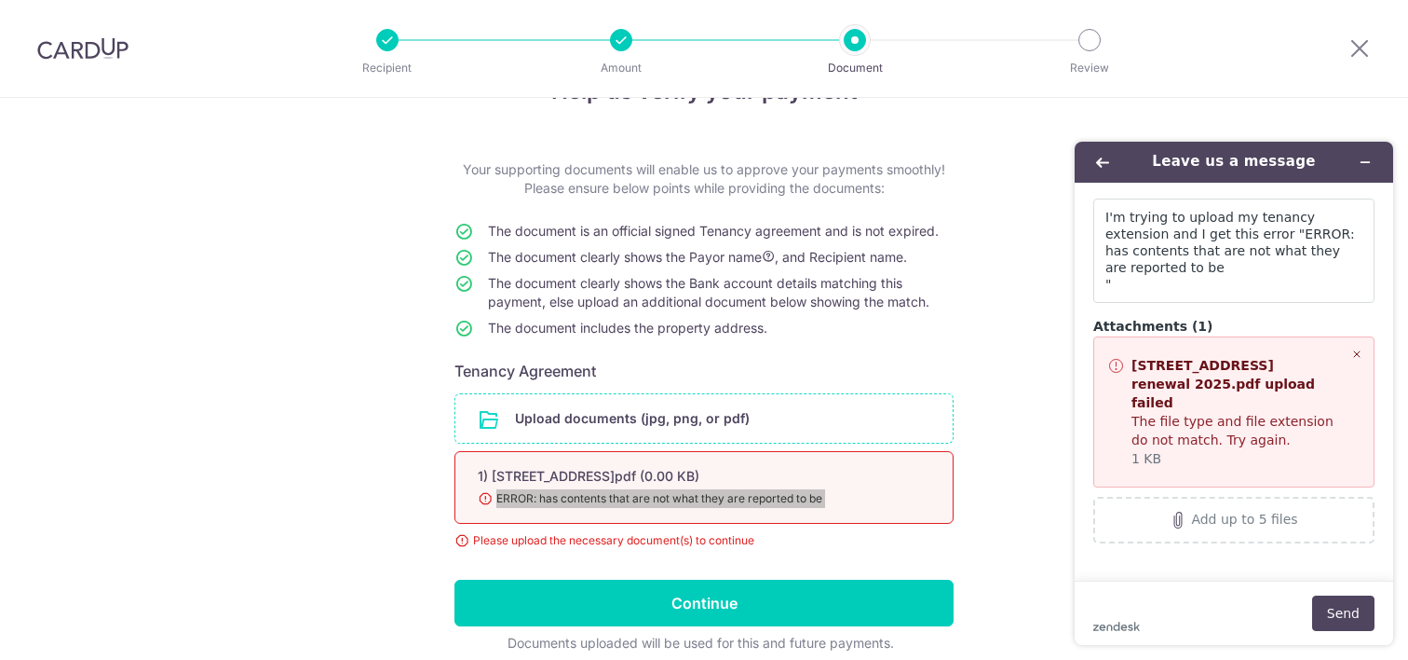
click at [1352, 355] on icon "Remove file" at bounding box center [1357, 353] width 11 height 11
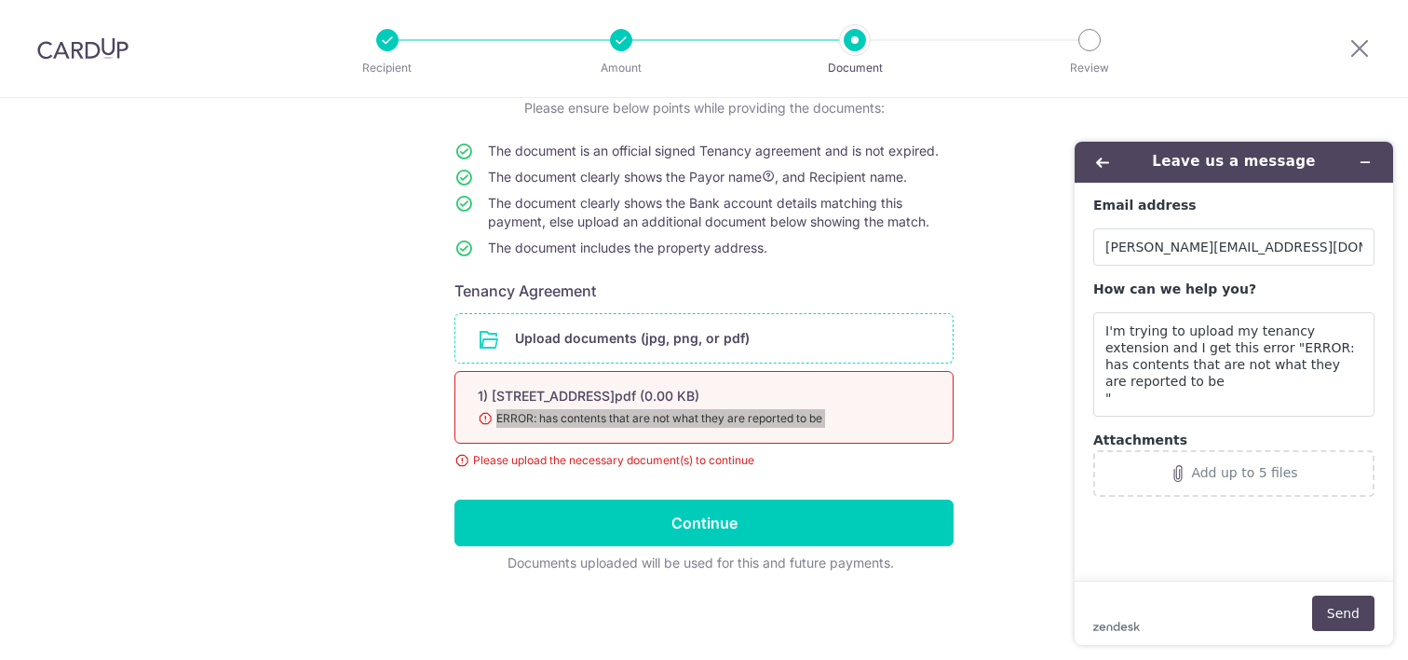
scroll to position [131, 0]
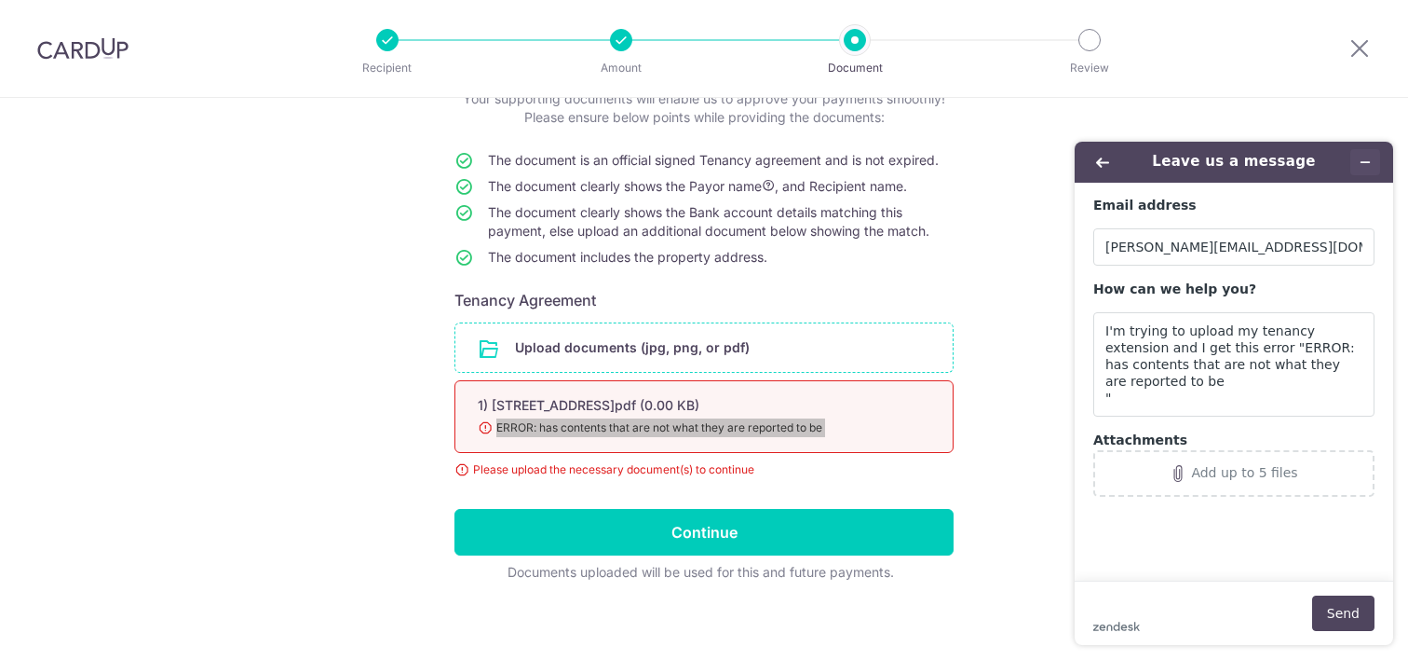
click at [1366, 163] on icon "Minimize widget" at bounding box center [1365, 162] width 13 height 13
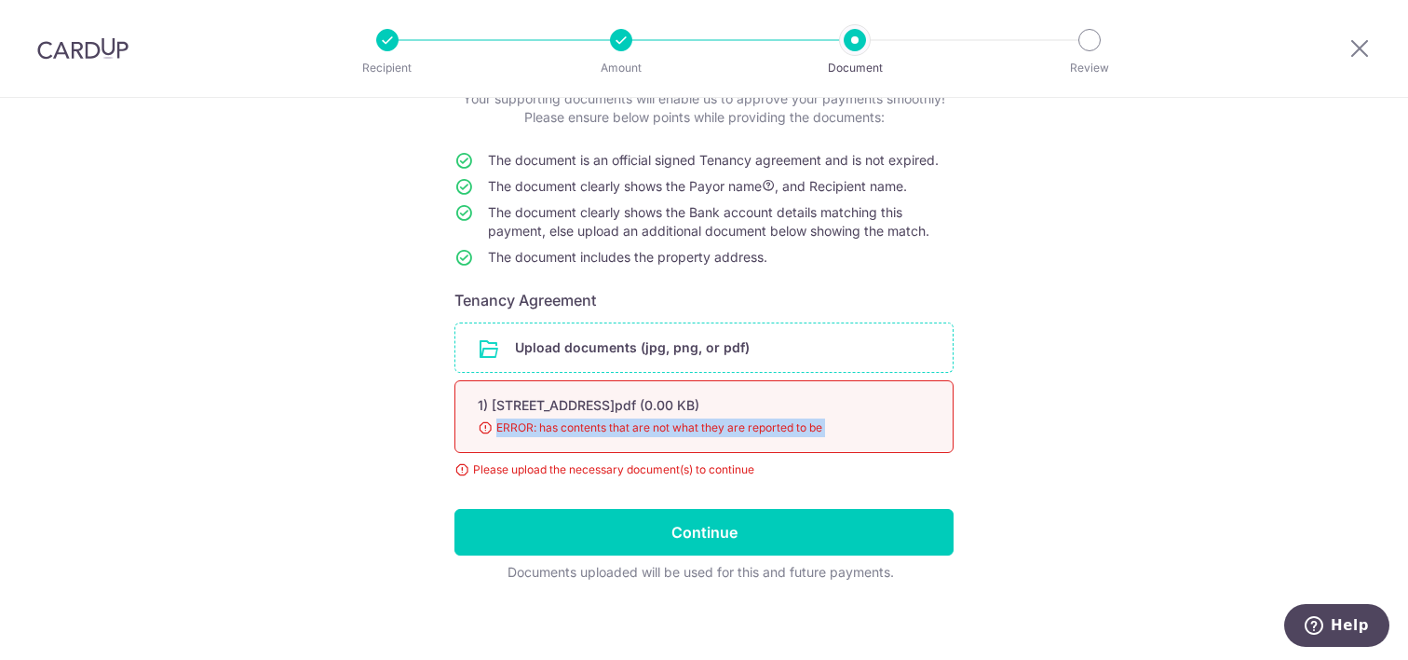
click at [608, 347] on input "file" at bounding box center [704, 347] width 497 height 48
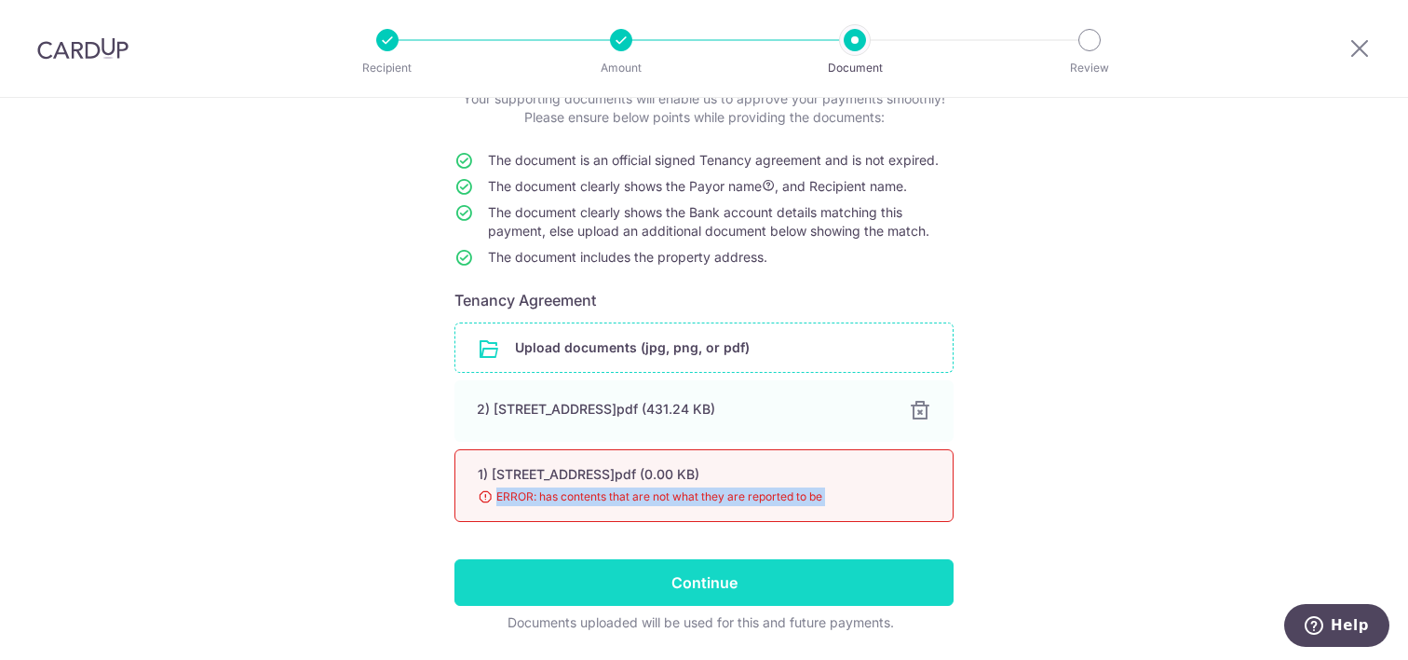
click at [736, 571] on input "Continue" at bounding box center [704, 582] width 499 height 47
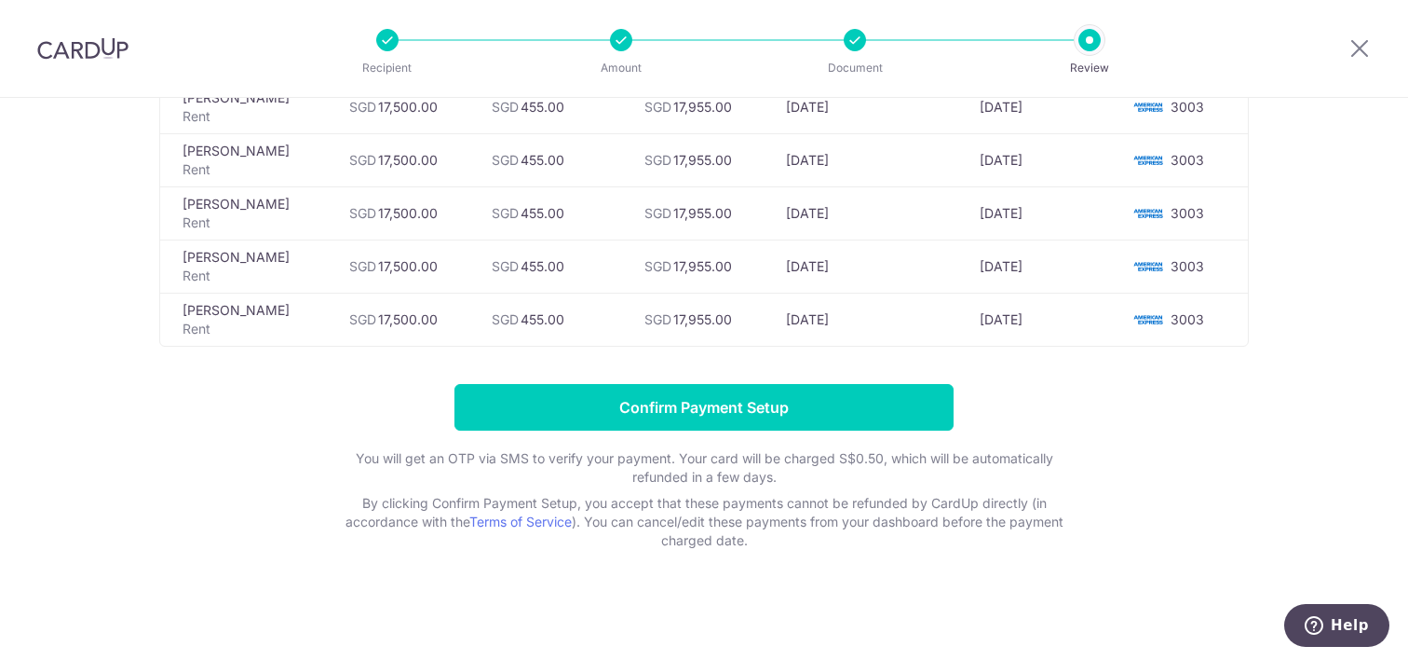
scroll to position [1009, 0]
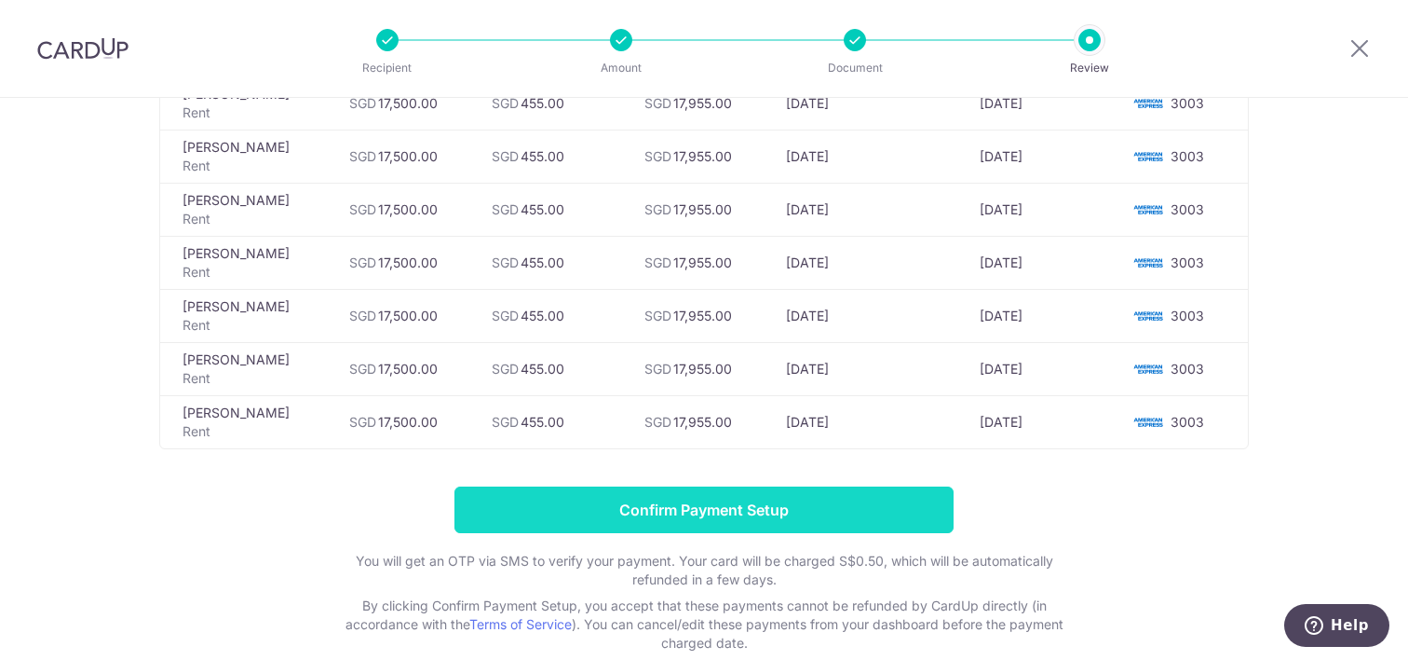
click at [714, 506] on input "Confirm Payment Setup" at bounding box center [704, 509] width 499 height 47
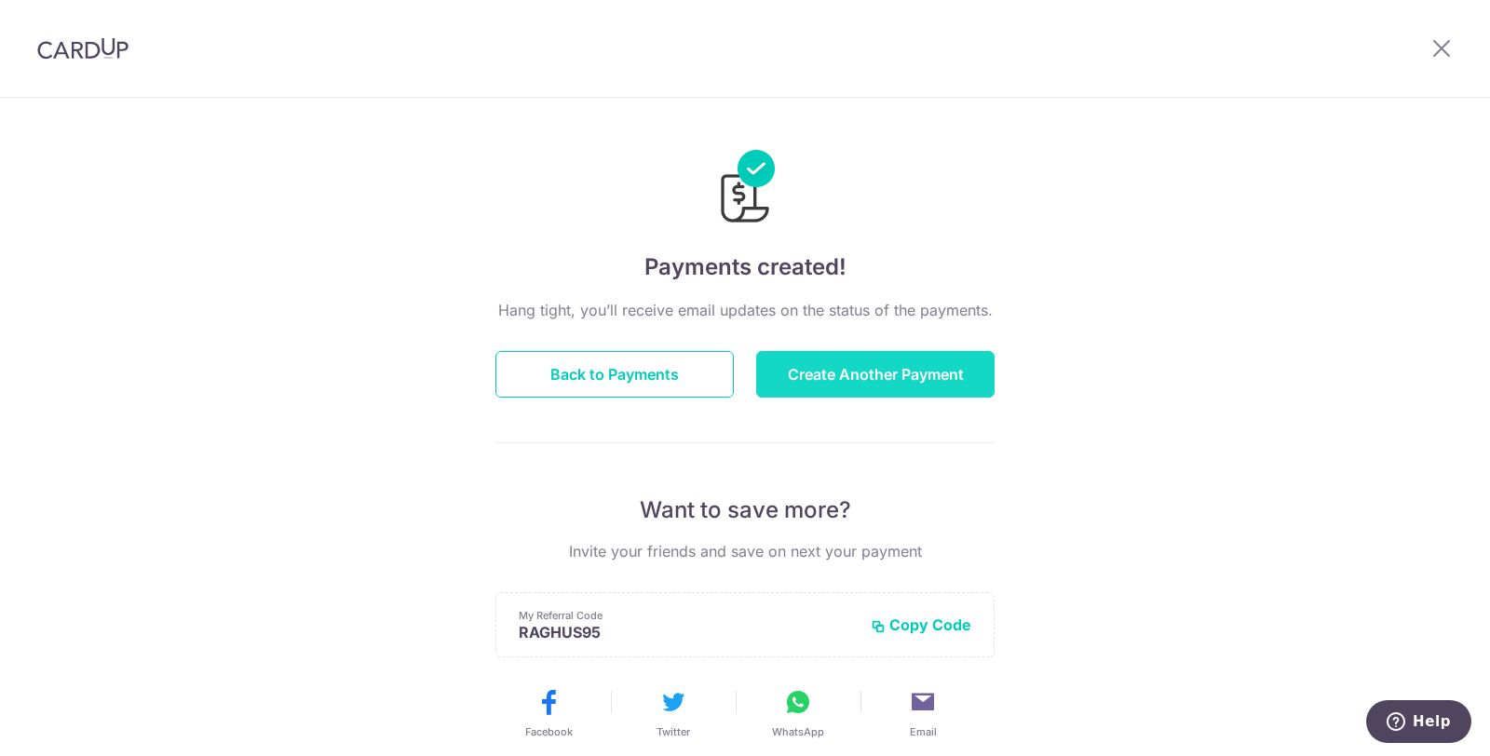
click at [864, 379] on button "Create Another Payment" at bounding box center [875, 374] width 238 height 47
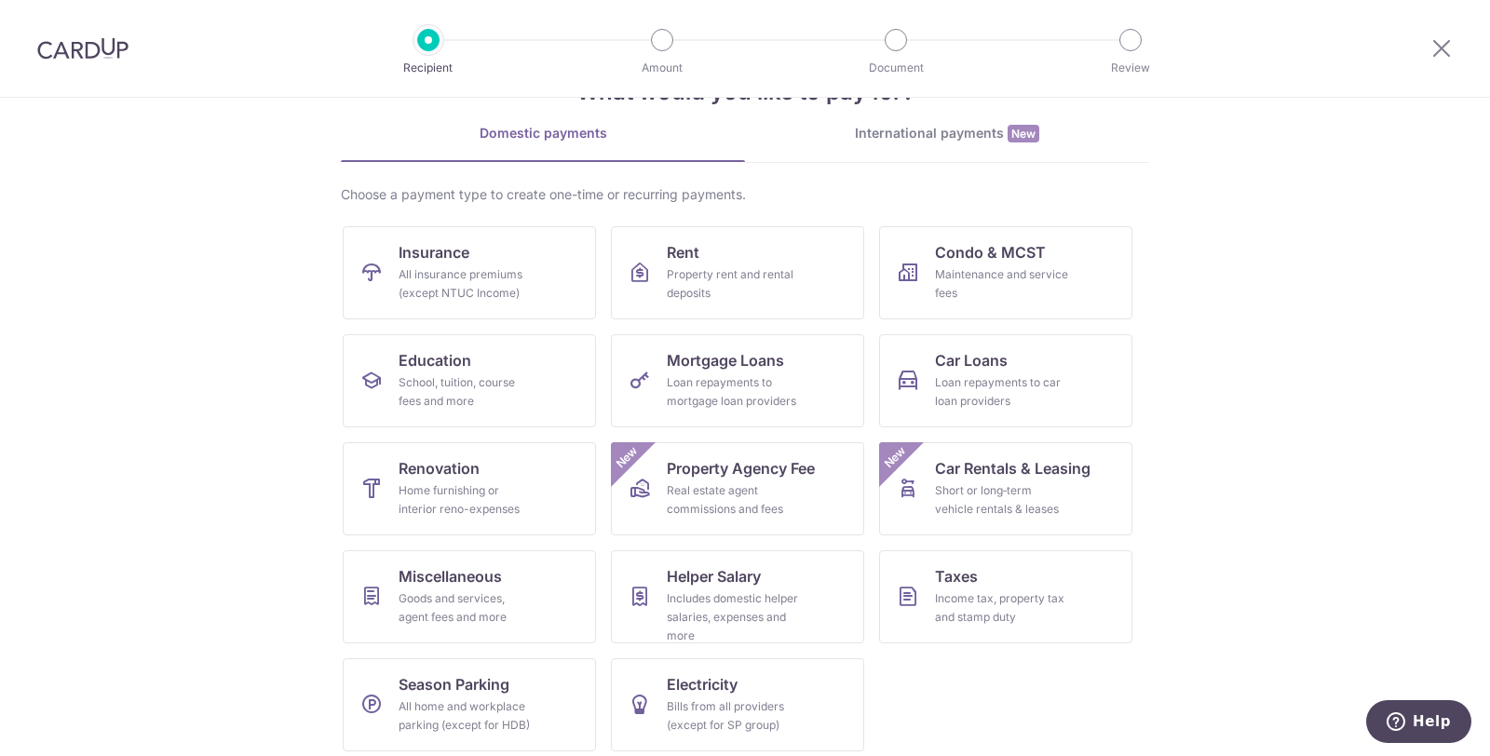
scroll to position [77, 0]
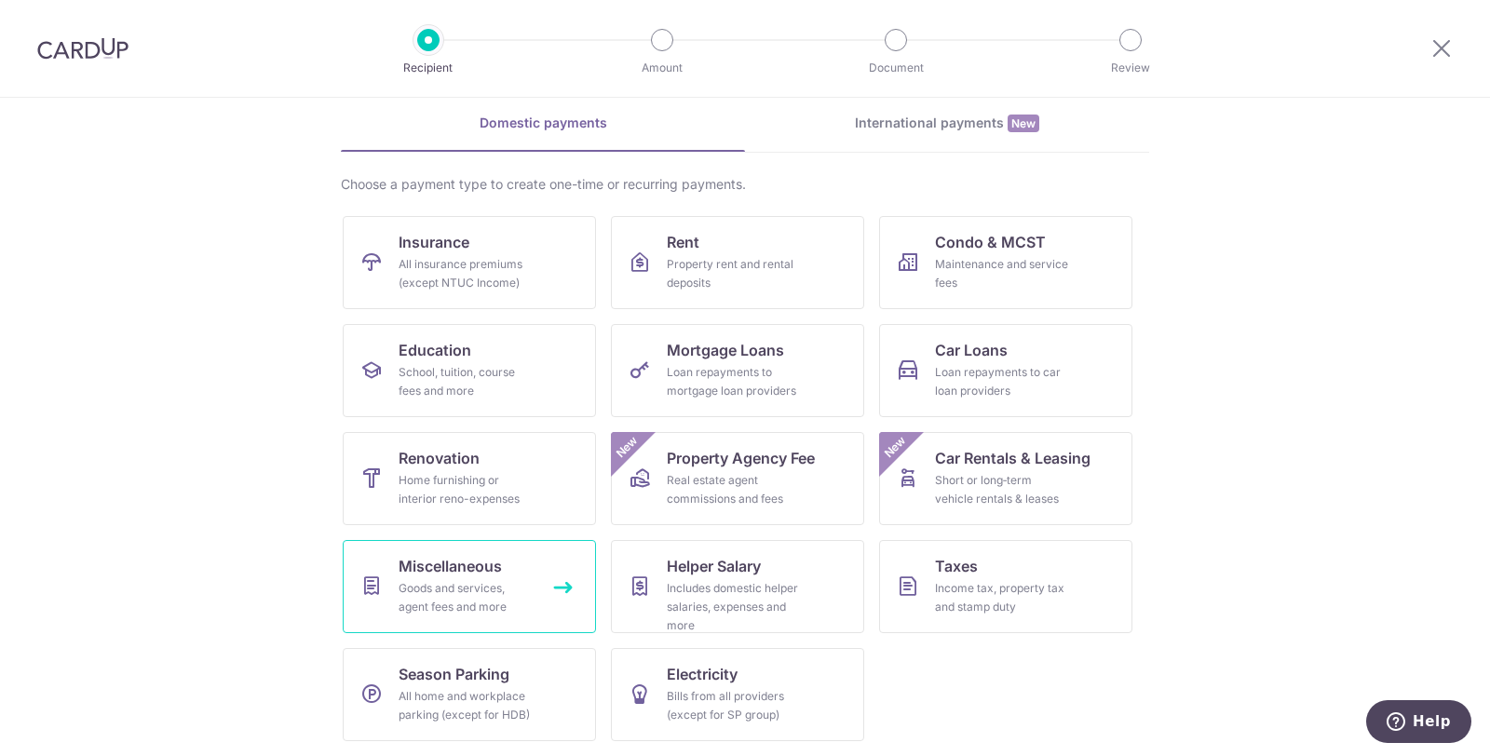
click at [498, 573] on span "Miscellaneous" at bounding box center [450, 566] width 103 height 22
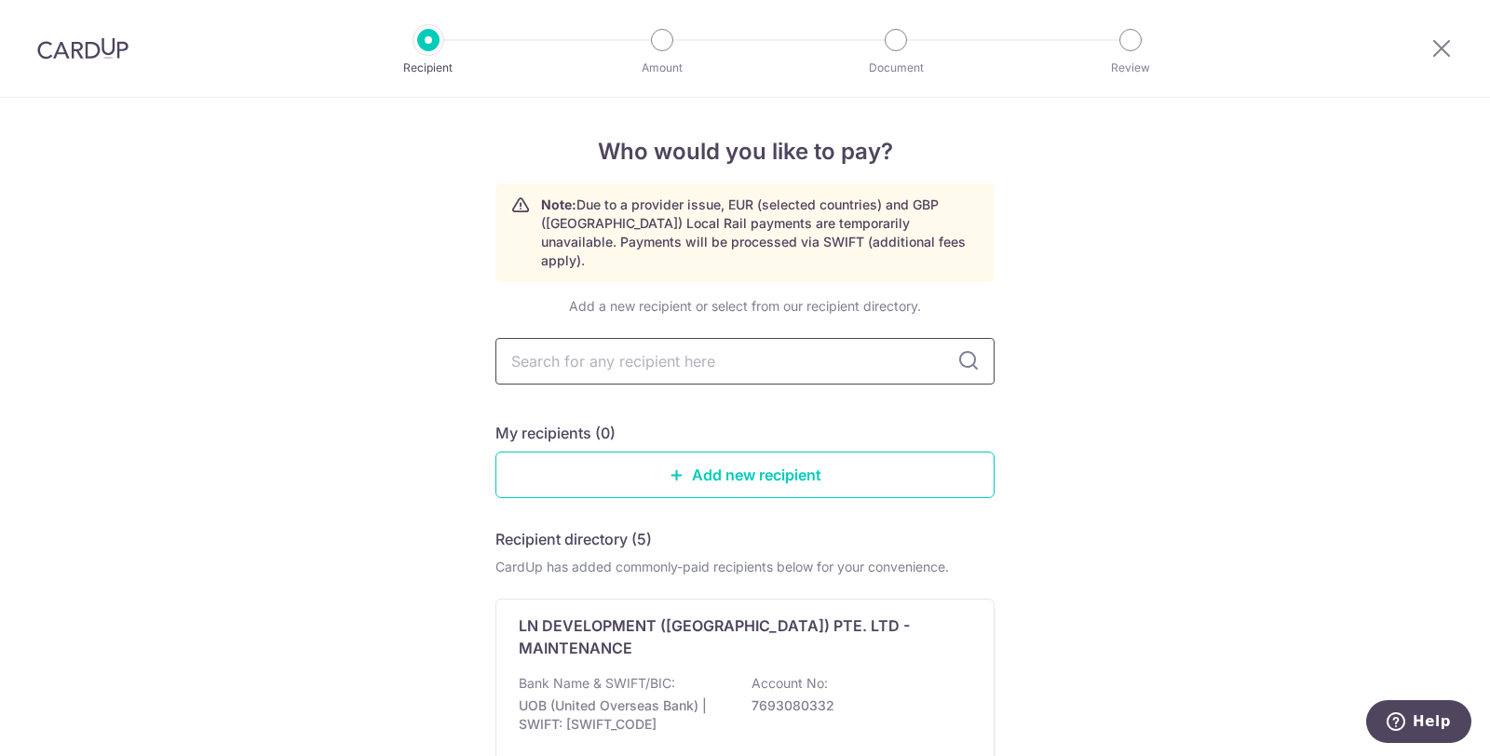
click at [678, 350] on input "text" at bounding box center [745, 361] width 499 height 47
click at [1442, 48] on icon at bounding box center [1442, 47] width 22 height 23
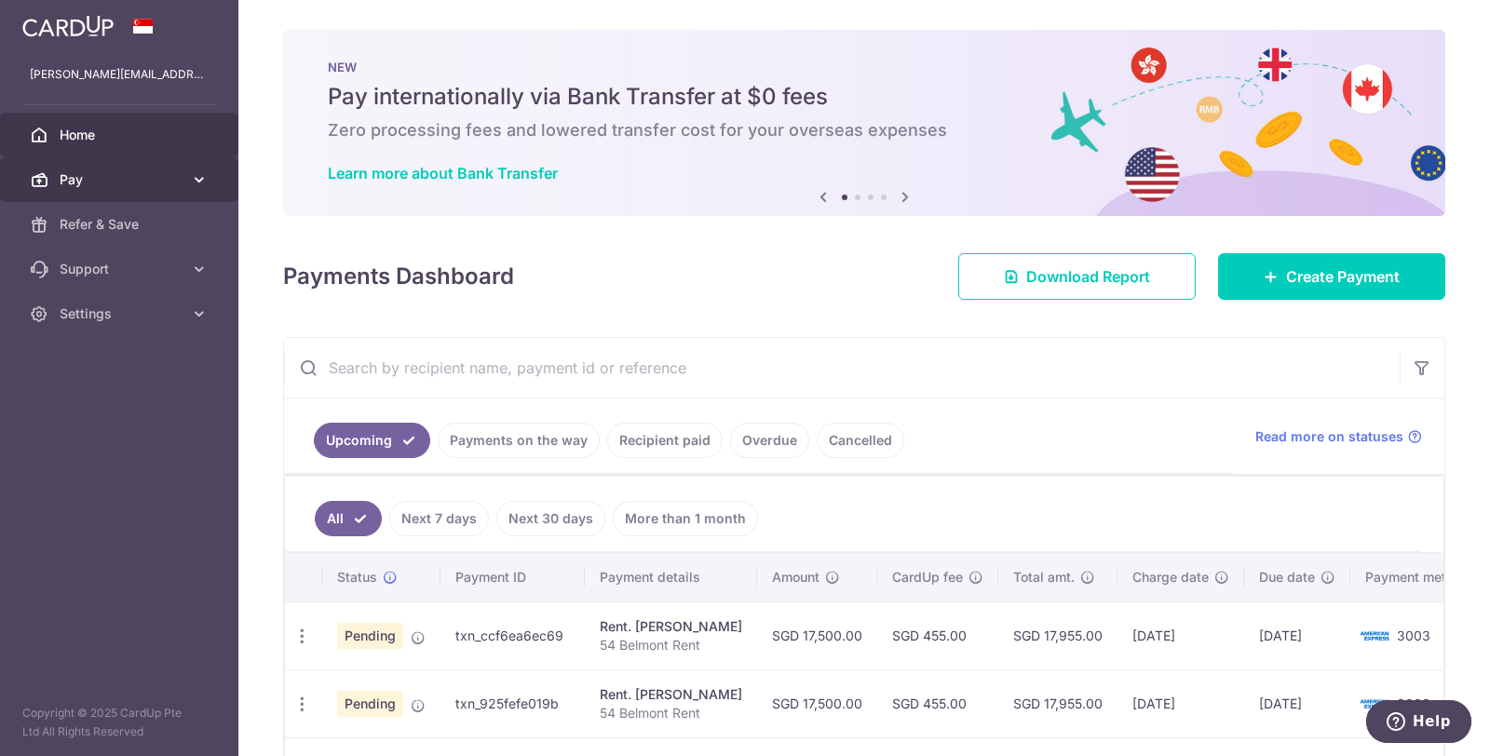
click at [186, 176] on link "Pay" at bounding box center [119, 179] width 238 height 45
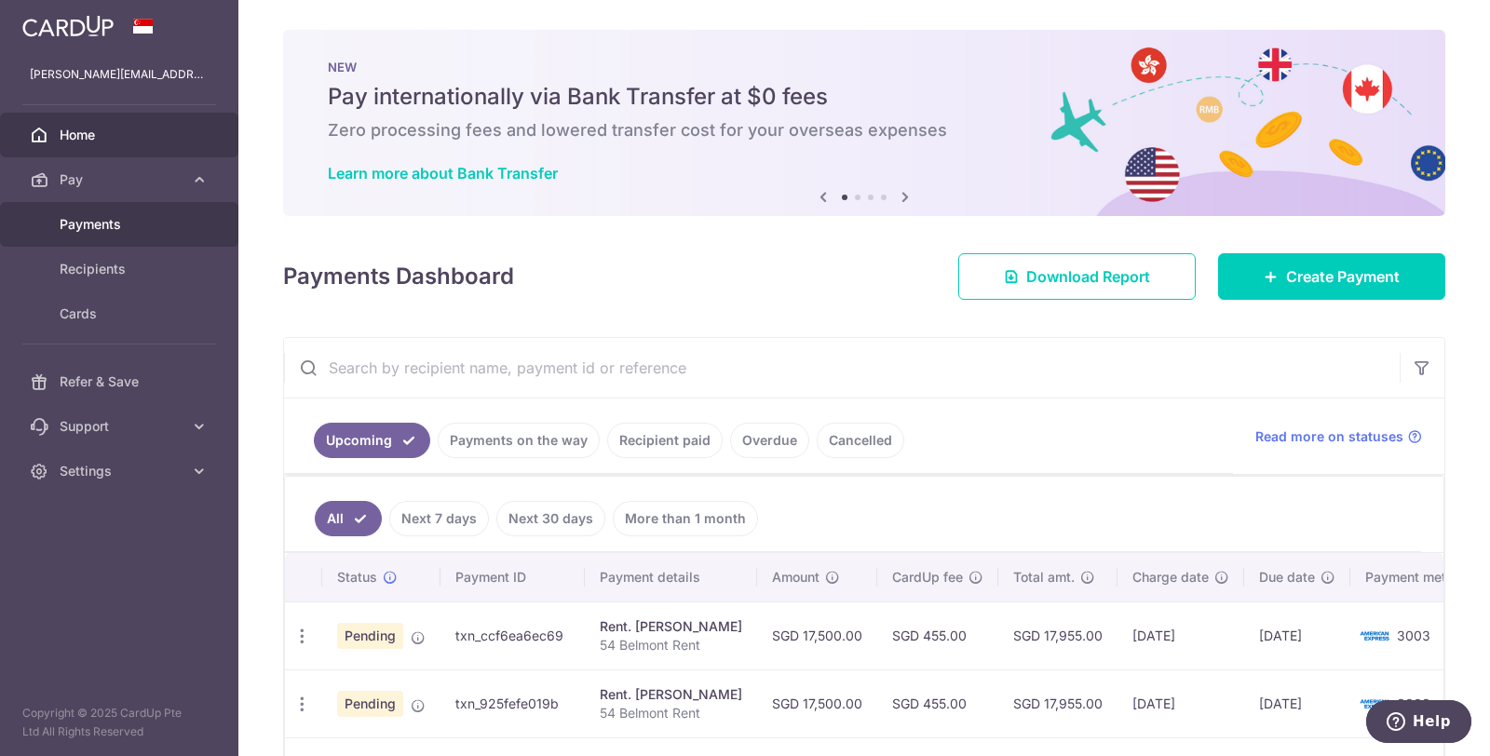
click at [173, 230] on span "Payments" at bounding box center [121, 224] width 123 height 19
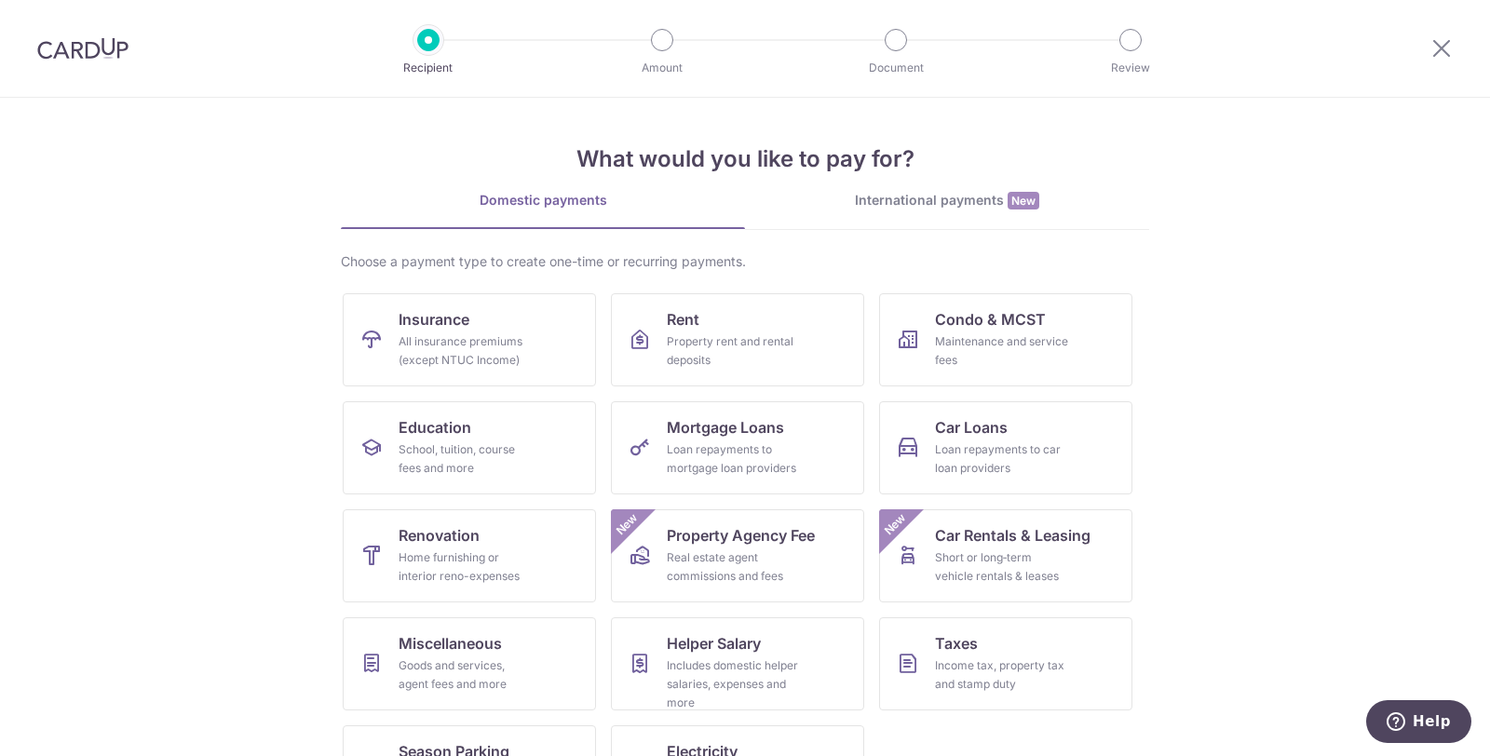
scroll to position [77, 0]
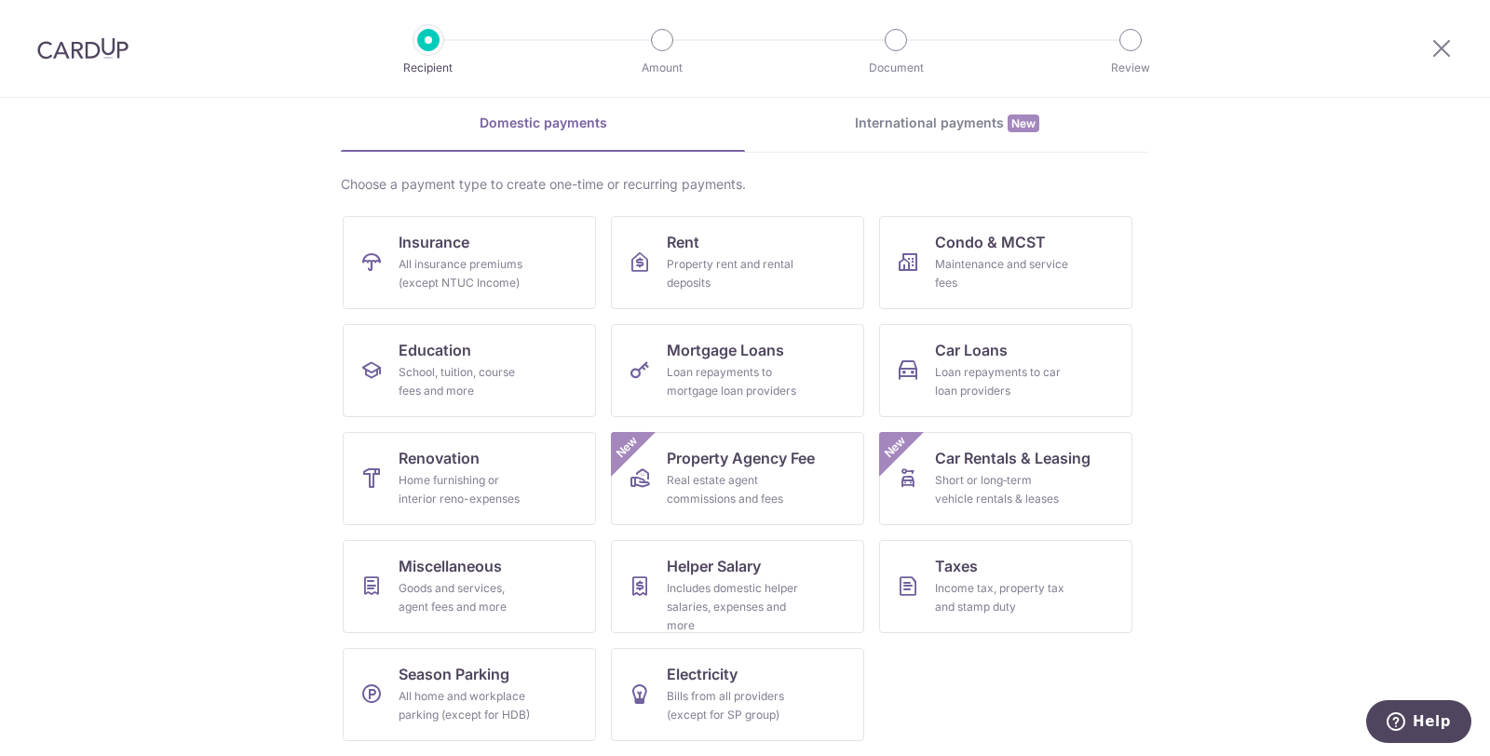
click at [1407, 714] on span "Help" at bounding box center [1400, 722] width 26 height 19
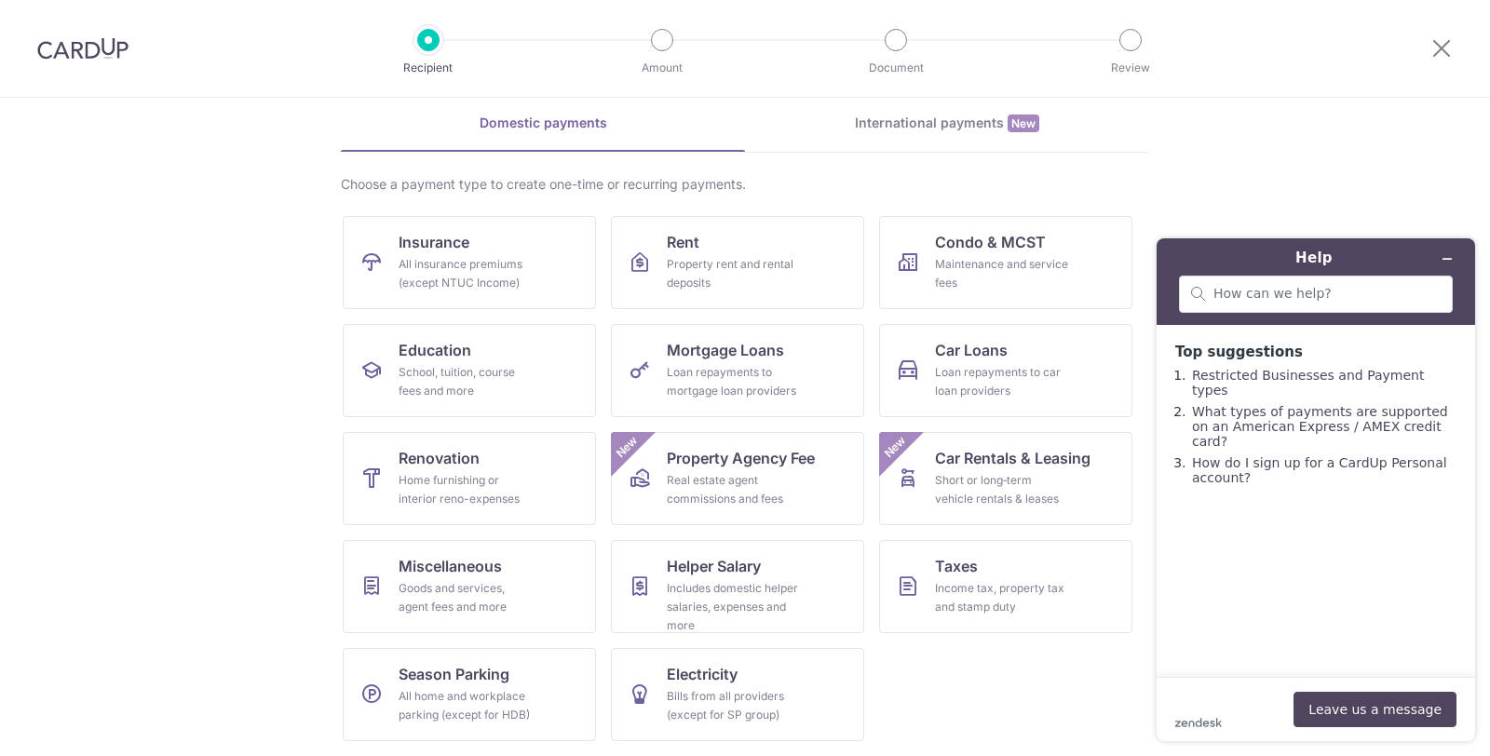
scroll to position [0, 0]
click at [1296, 299] on input "search" at bounding box center [1327, 294] width 227 height 17
type input "how do I make a 1 time payment to my landlord"
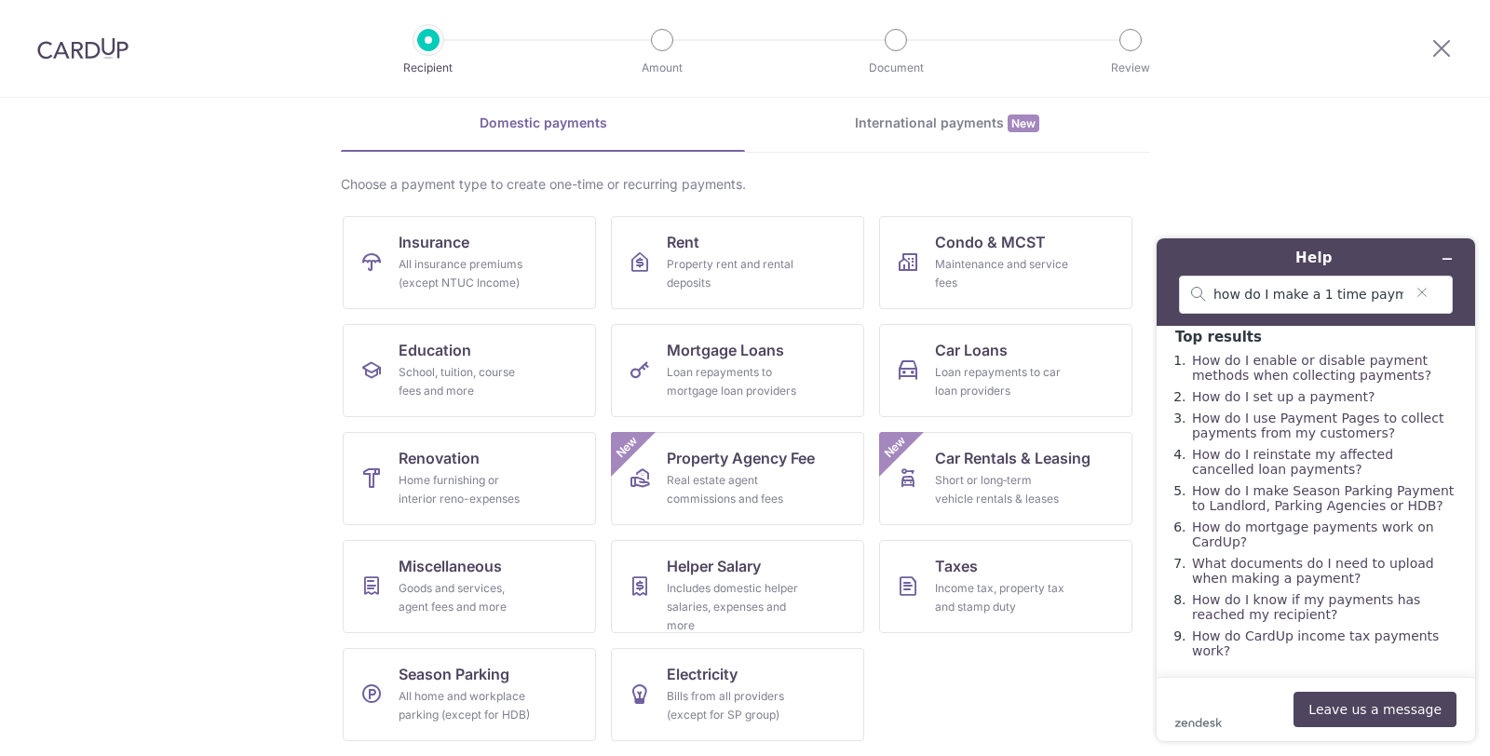
scroll to position [0, 0]
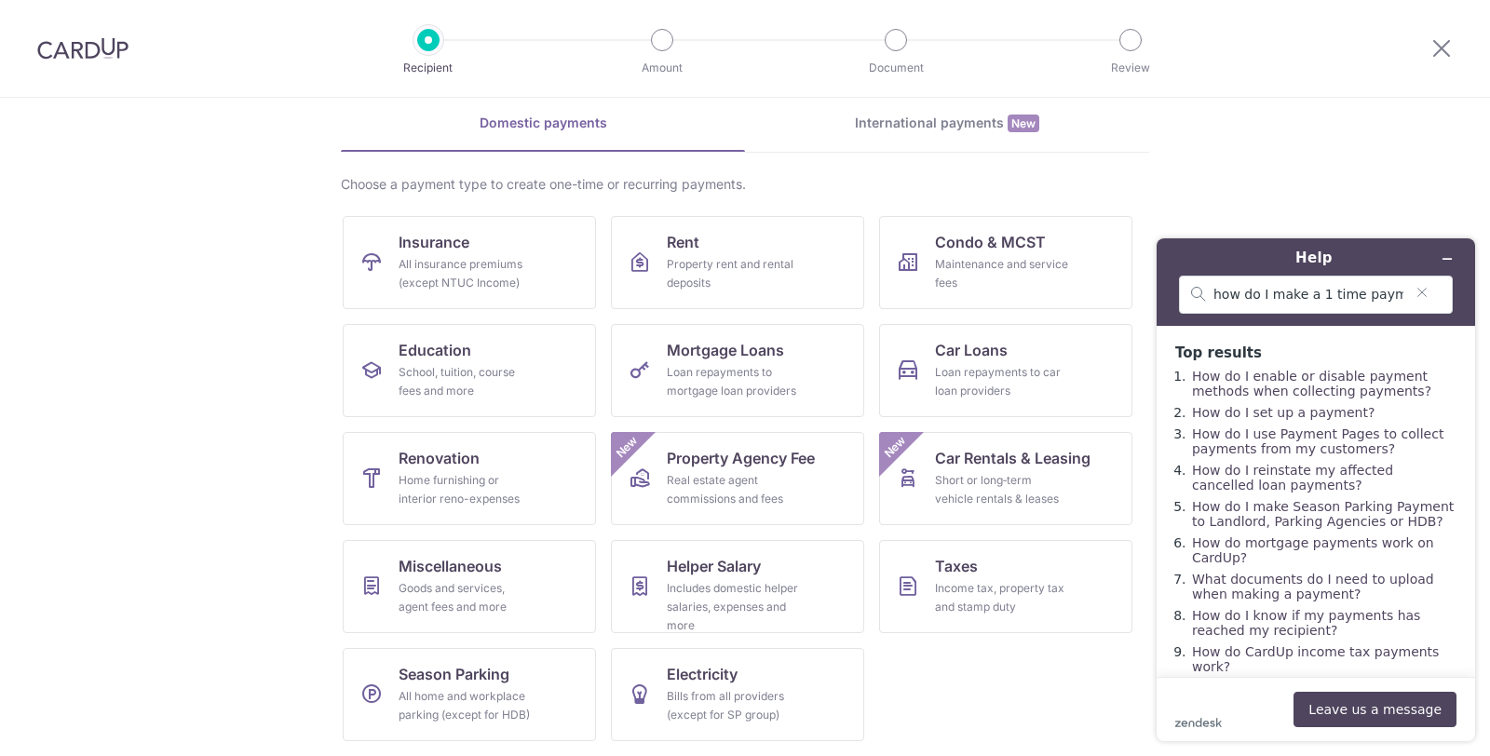
click at [1262, 708] on div "zendesk .cls-1{fill:#03363d;} Leave us a message" at bounding box center [1316, 709] width 281 height 35
click at [1316, 707] on button "Leave us a message" at bounding box center [1375, 709] width 163 height 35
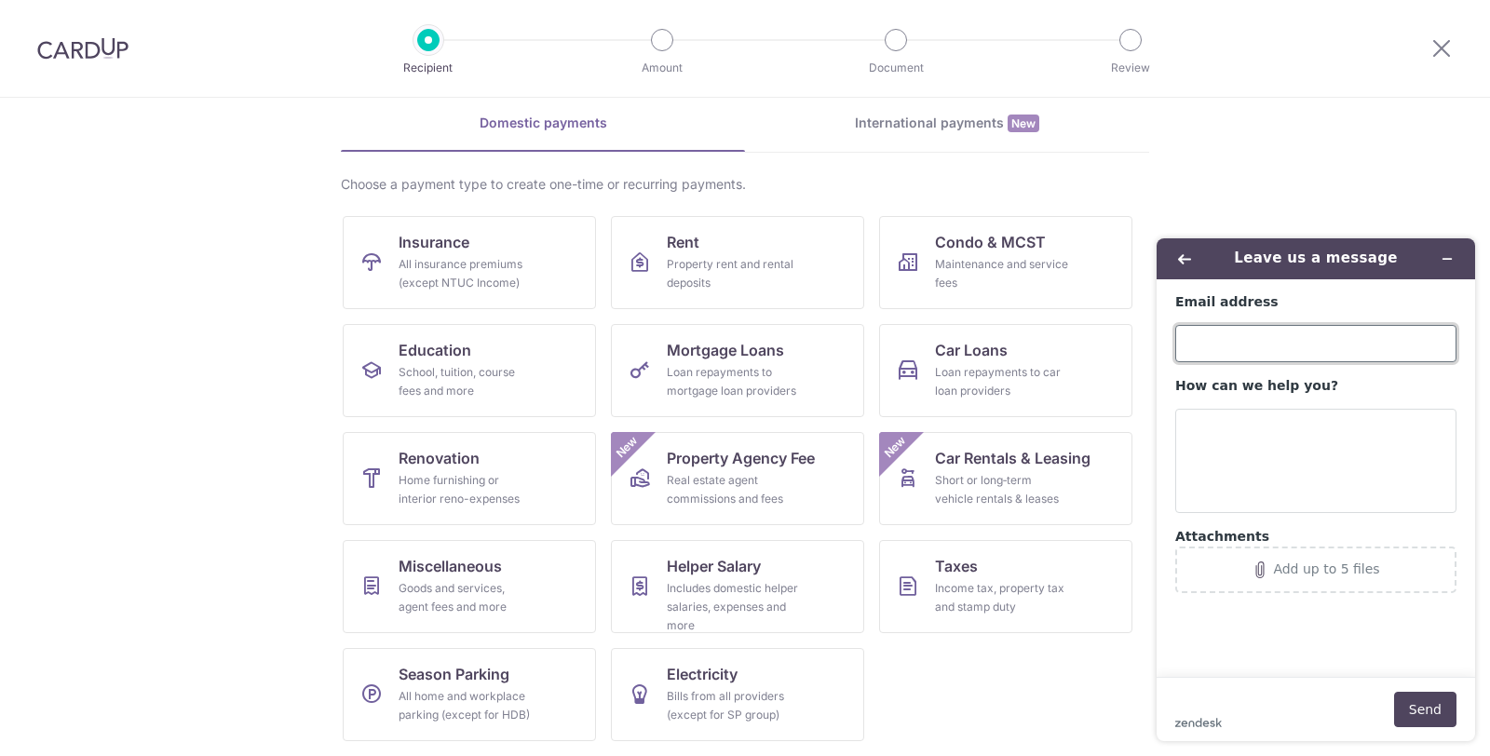
click at [1286, 355] on input "Email address" at bounding box center [1316, 343] width 281 height 37
type input "Raghu.Singh1@gmail.com"
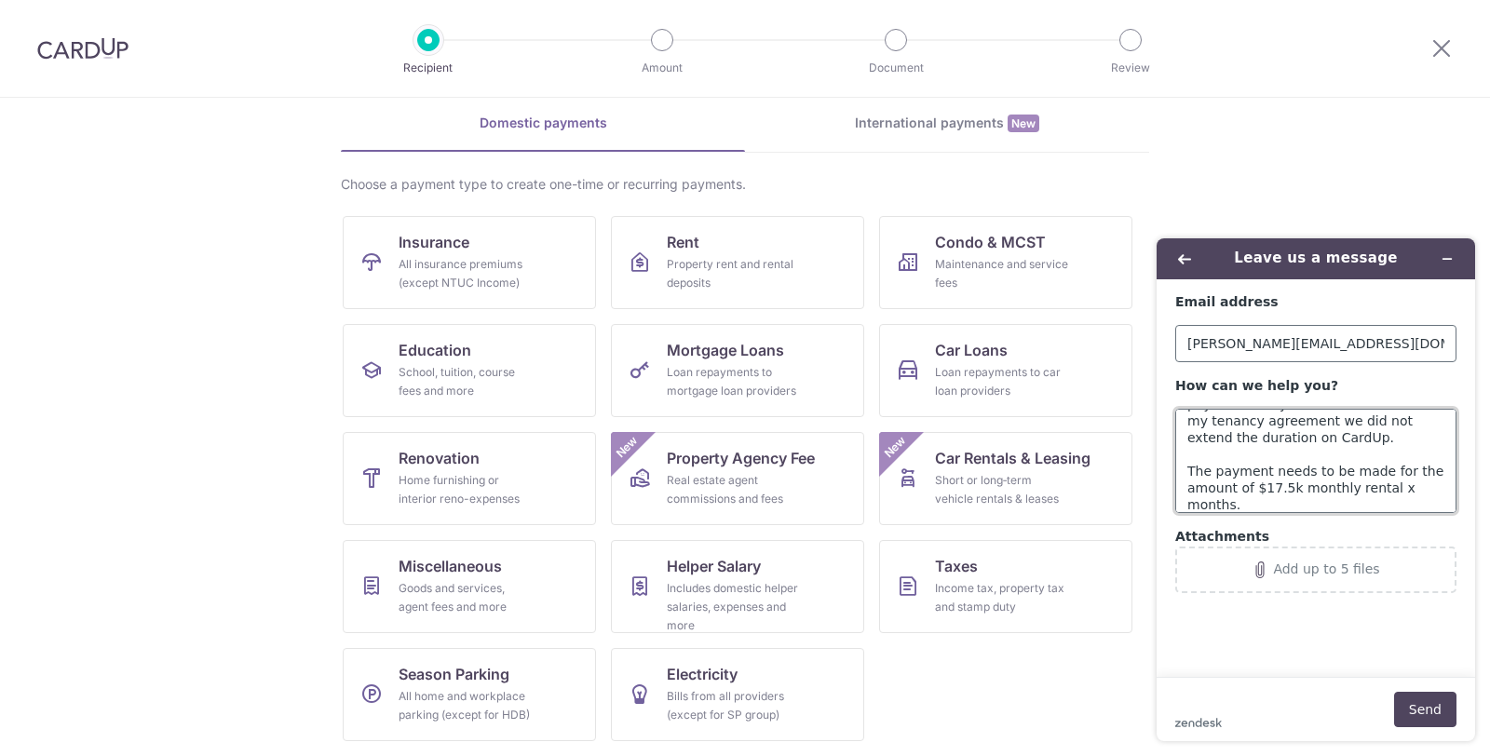
scroll to position [74, 0]
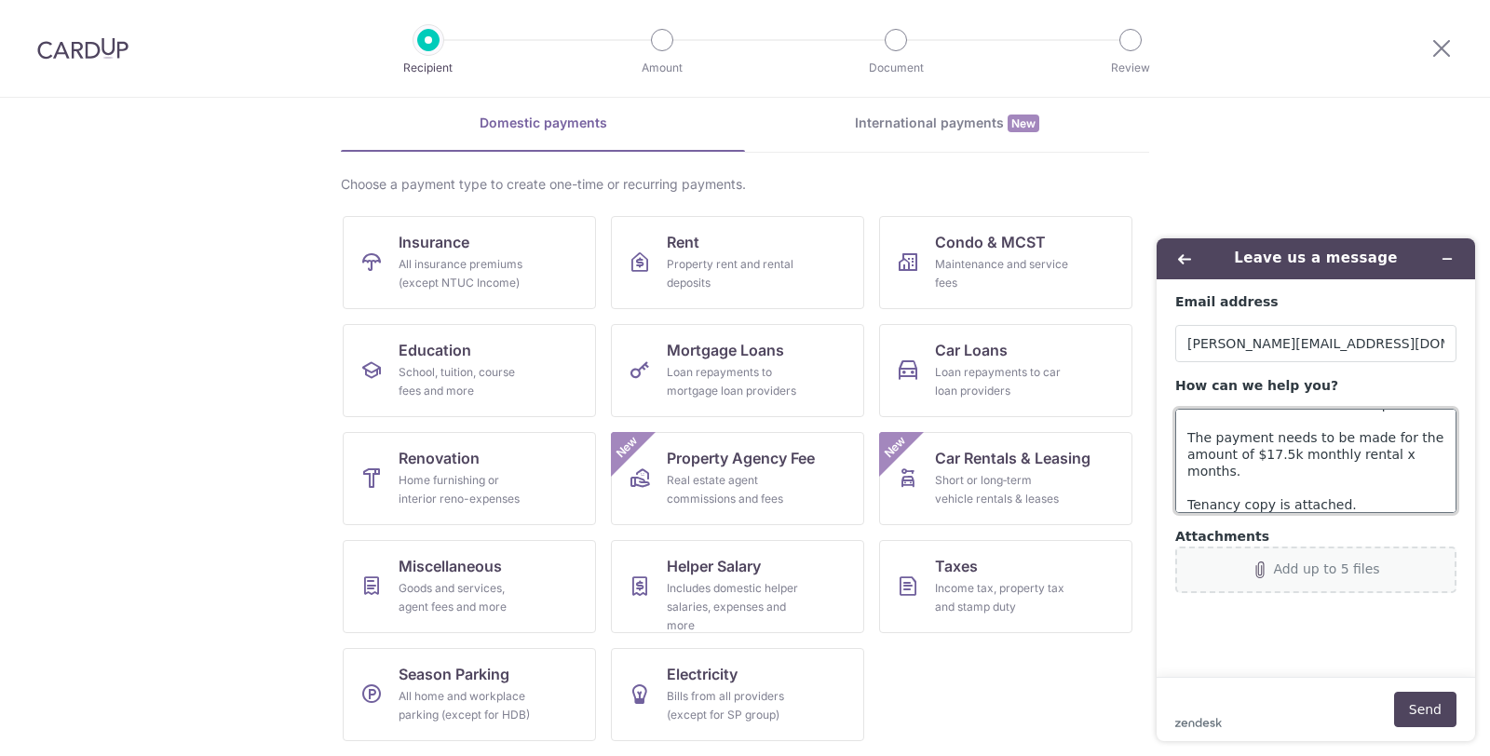
type textarea "Is there a way I can make a 1 time payment to my landlord. On renewal of my ten…"
click at [1315, 572] on div "Add up to 5 files" at bounding box center [1326, 569] width 106 height 15
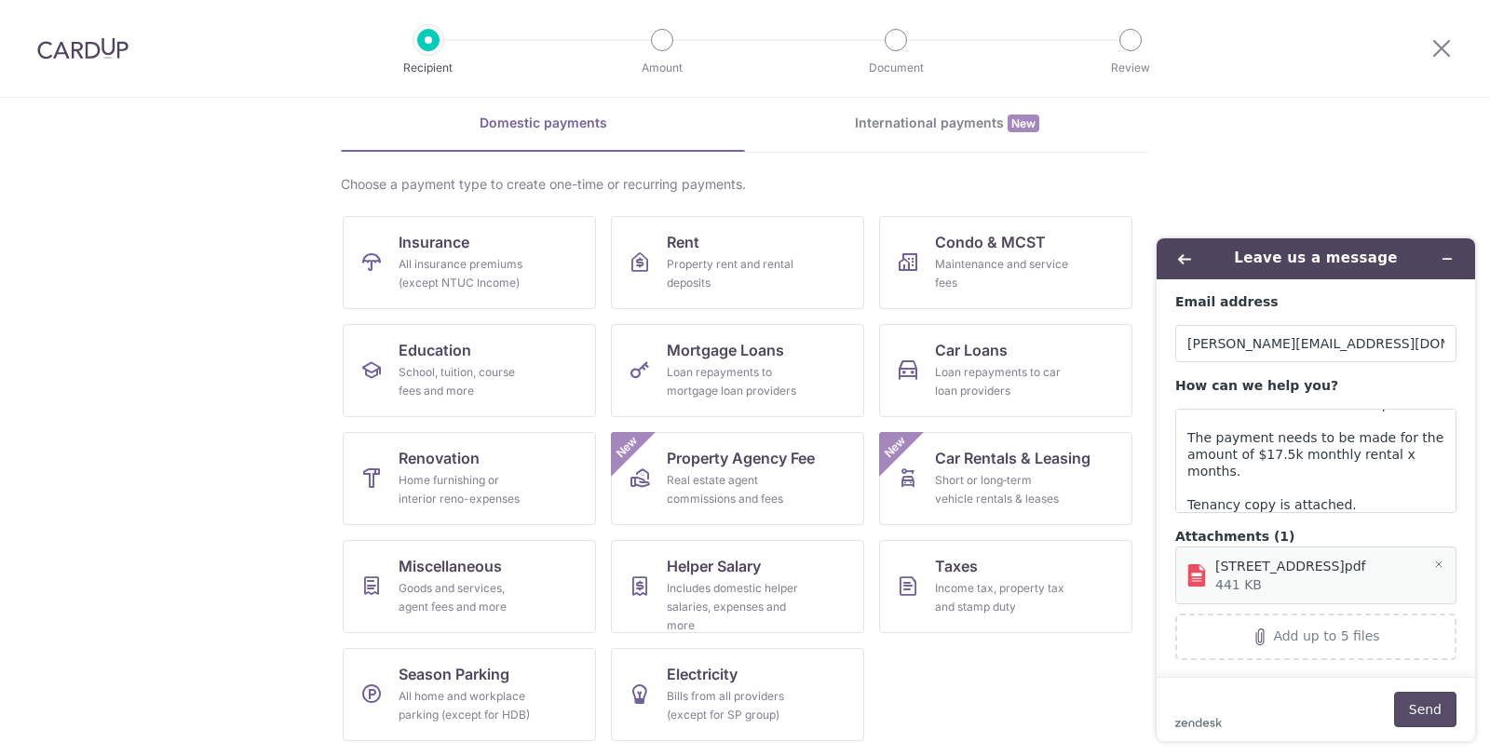
click at [1418, 704] on button "Send" at bounding box center [1426, 709] width 62 height 35
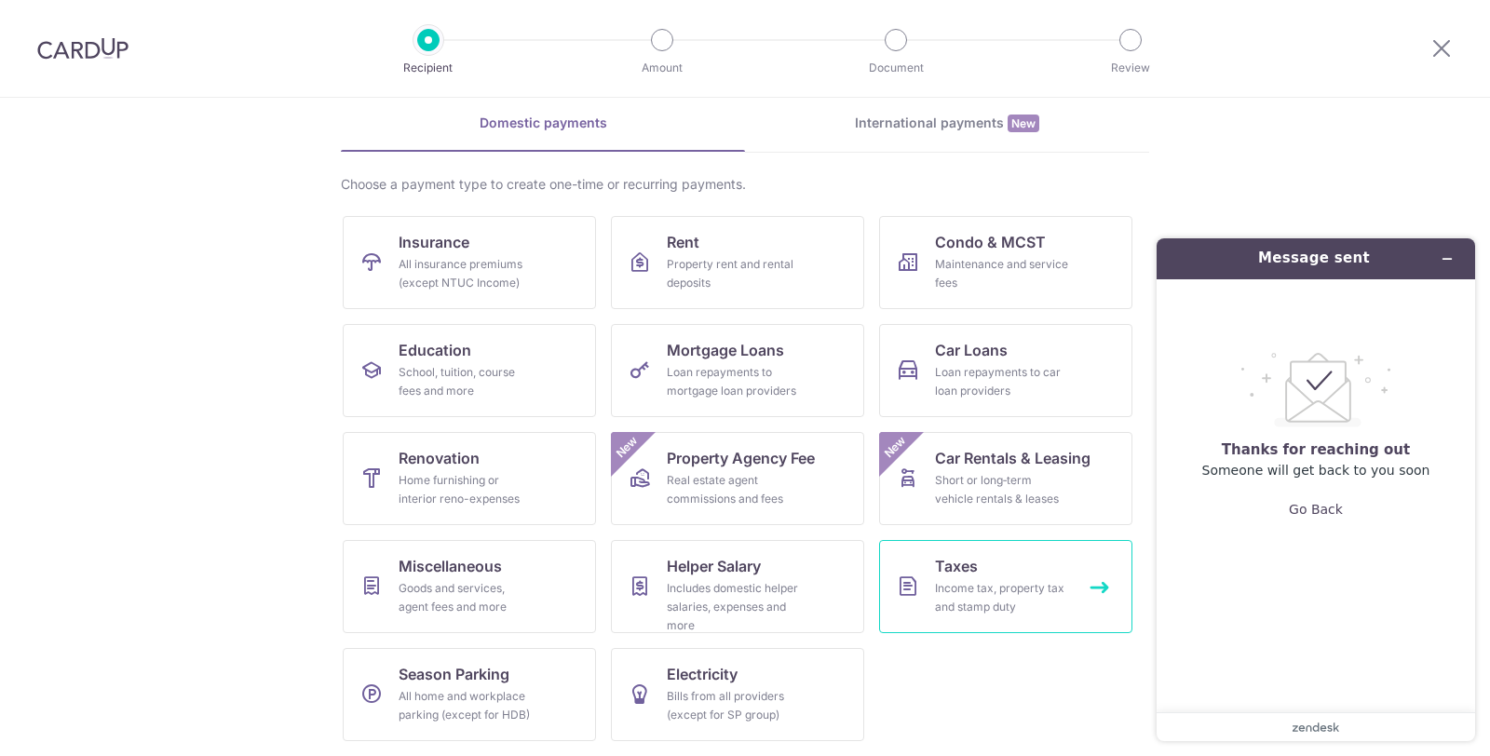
click at [1005, 579] on div "Income tax, property tax and stamp duty" at bounding box center [1002, 597] width 134 height 37
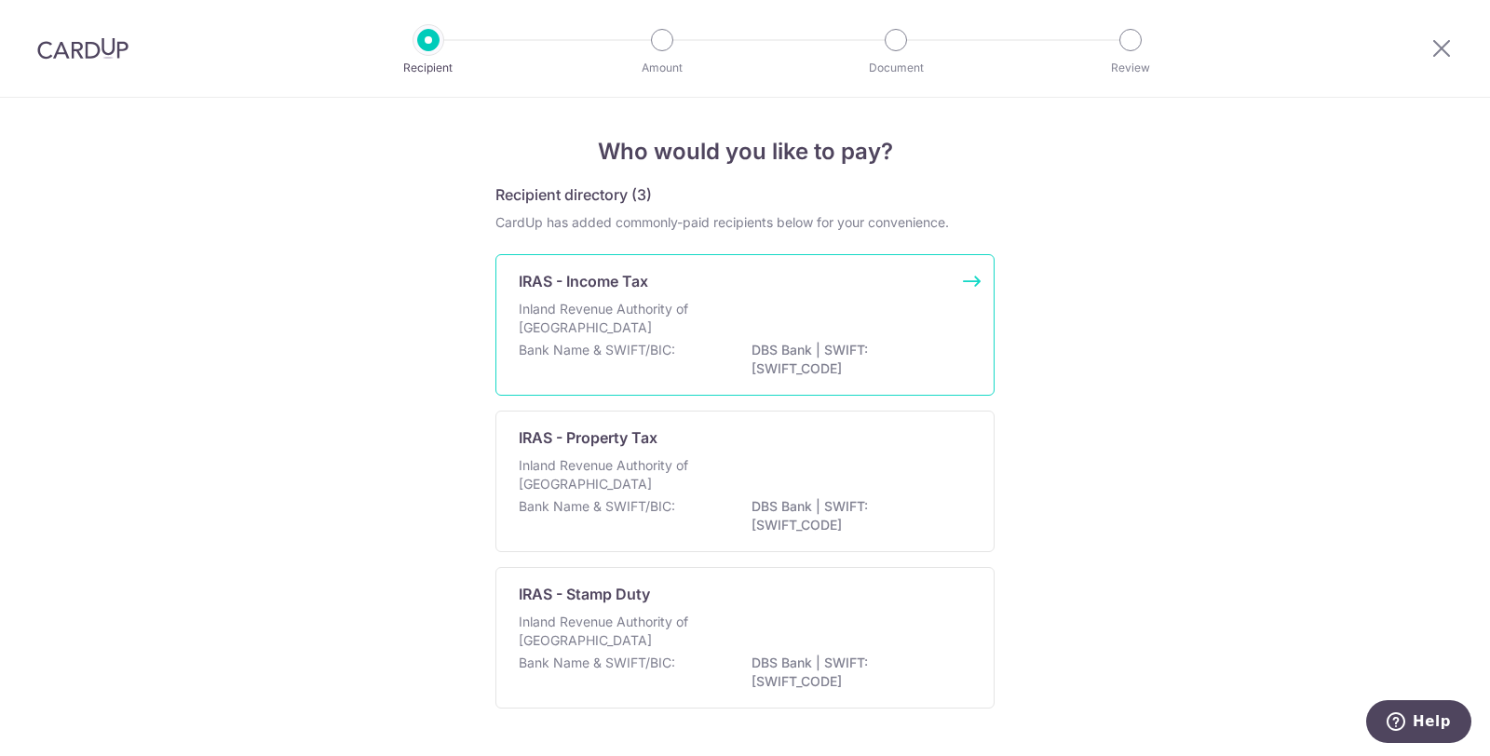
click at [782, 306] on div "Inland Revenue Authority of Singapore" at bounding box center [745, 320] width 453 height 41
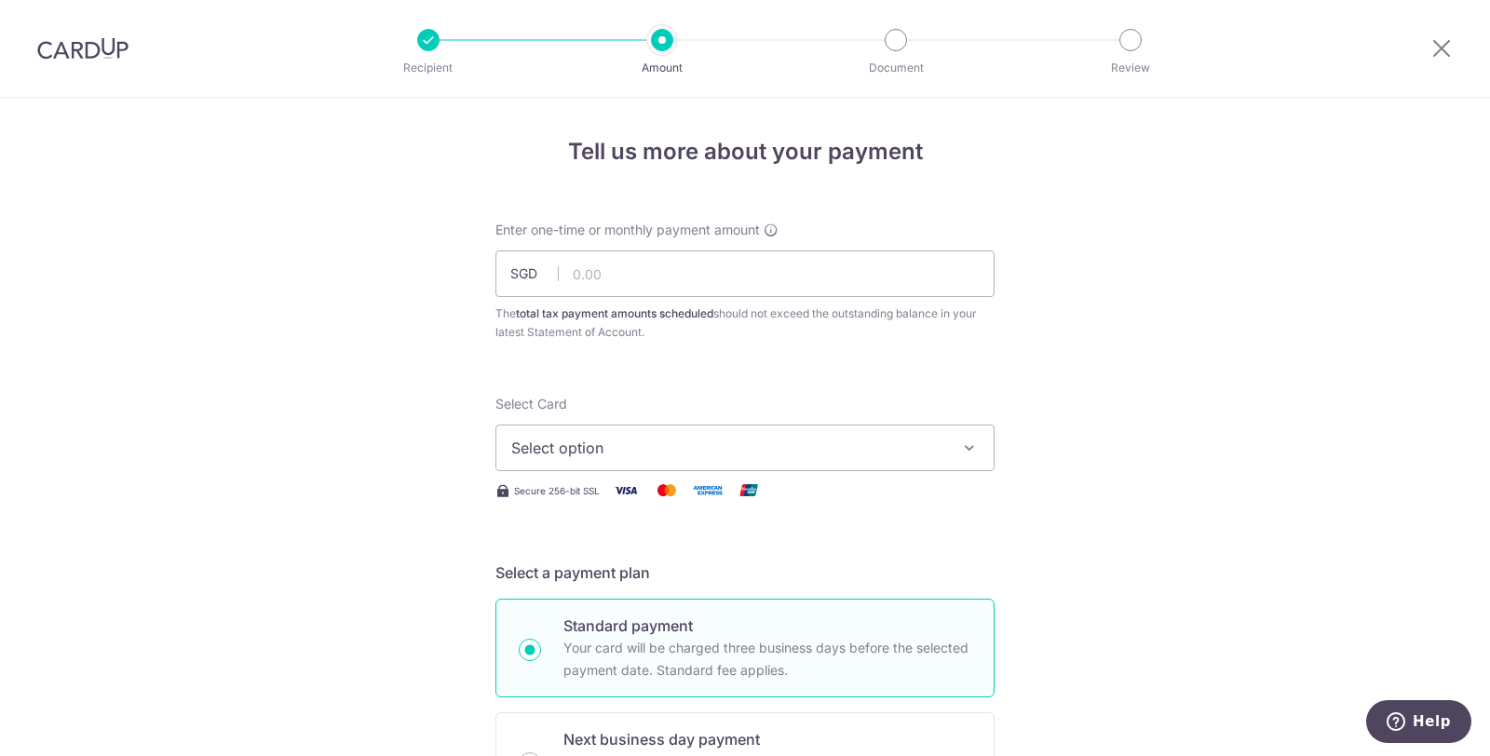
click at [900, 452] on span "Select option" at bounding box center [728, 448] width 434 height 22
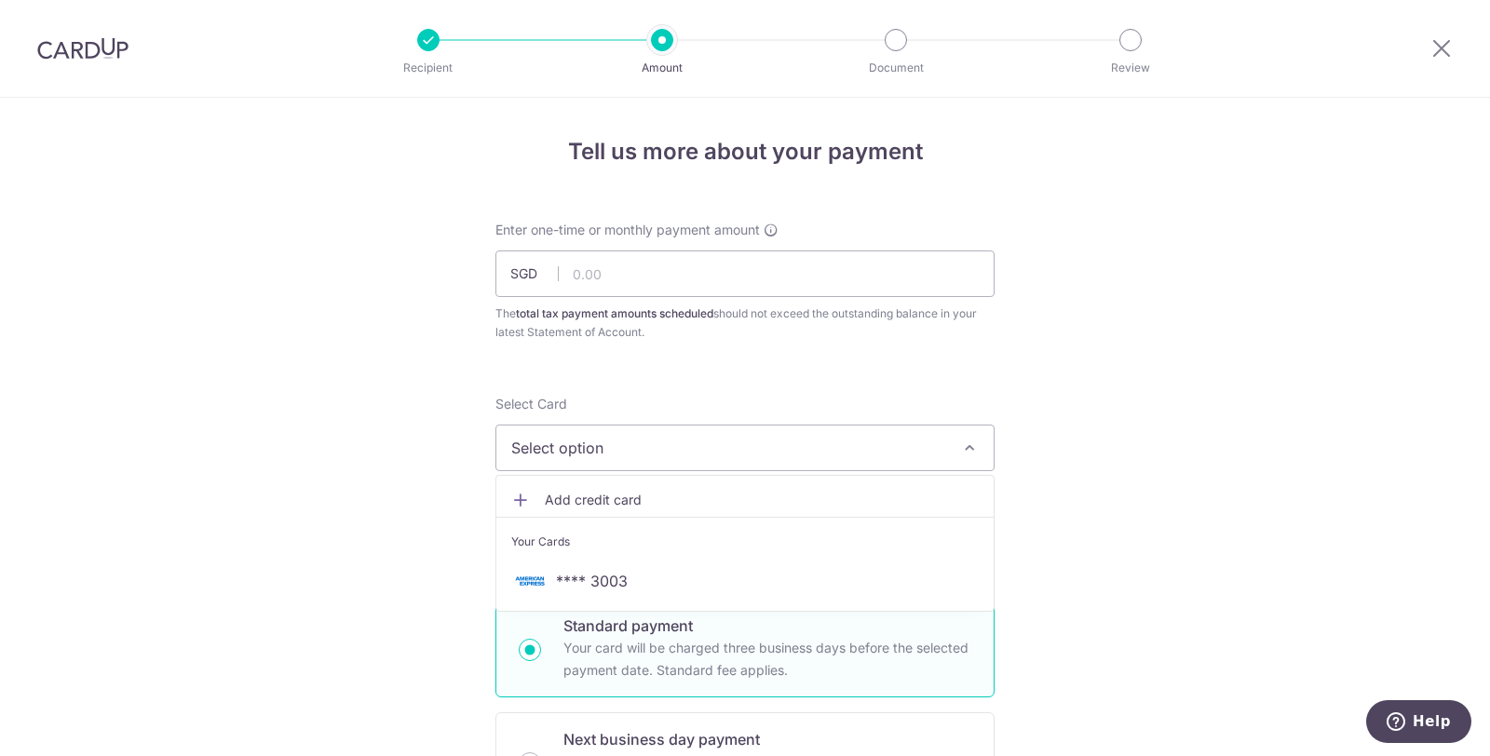
click at [900, 451] on span "Select option" at bounding box center [728, 448] width 434 height 22
